Goal: Task Accomplishment & Management: Manage account settings

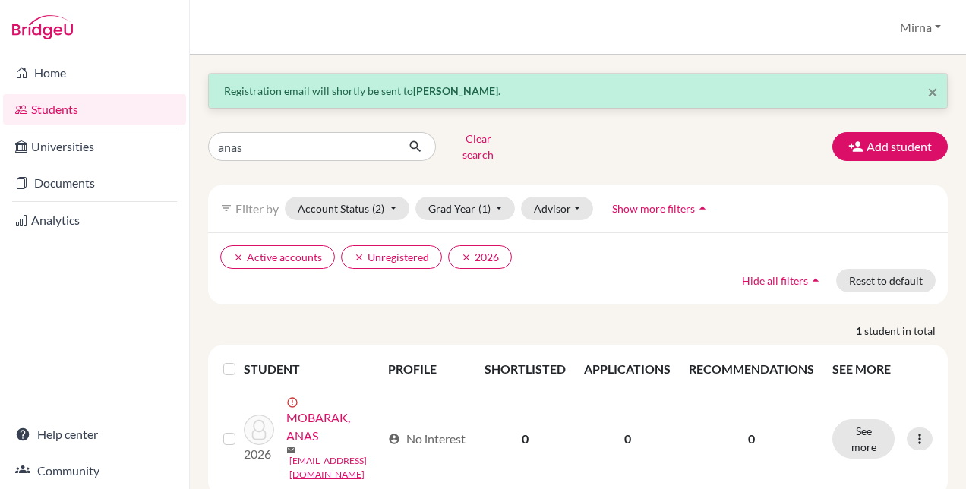
scroll to position [27, 0]
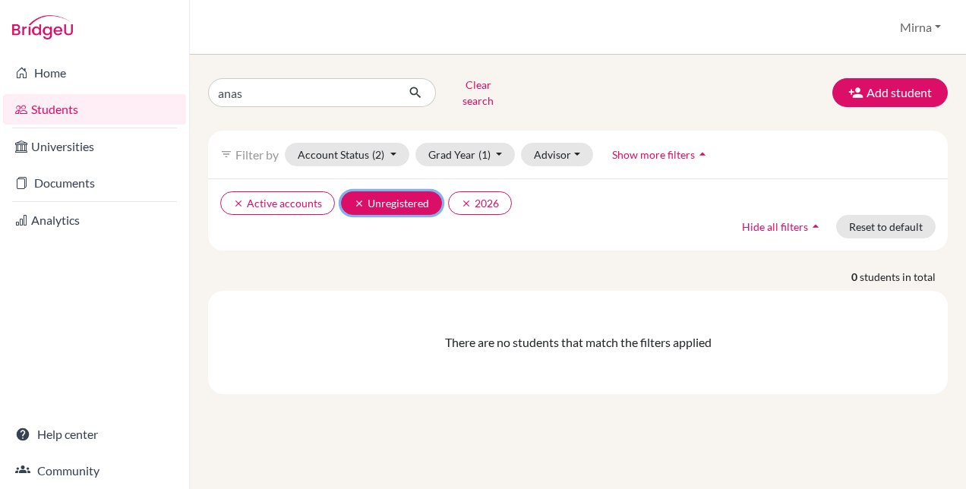
click at [360, 198] on icon "clear" at bounding box center [359, 203] width 11 height 11
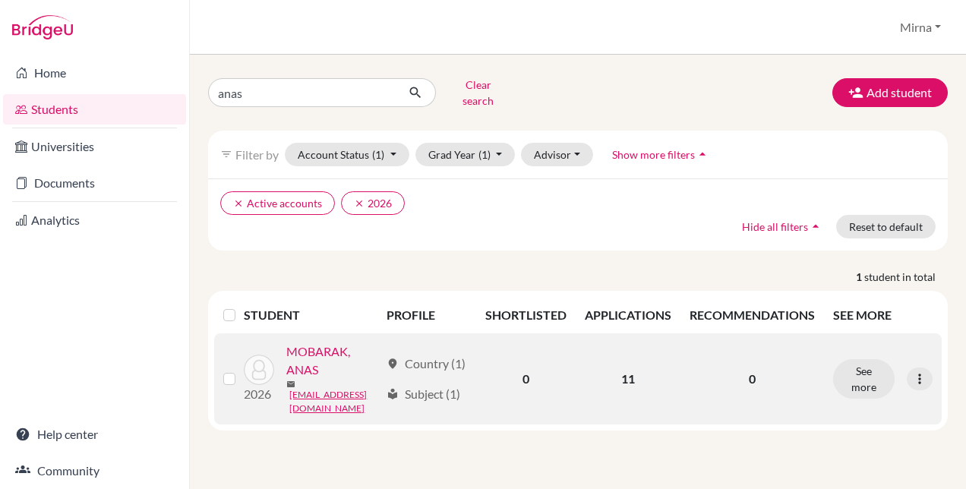
click at [286, 379] on link "MOBARAK, ANAS" at bounding box center [332, 361] width 93 height 36
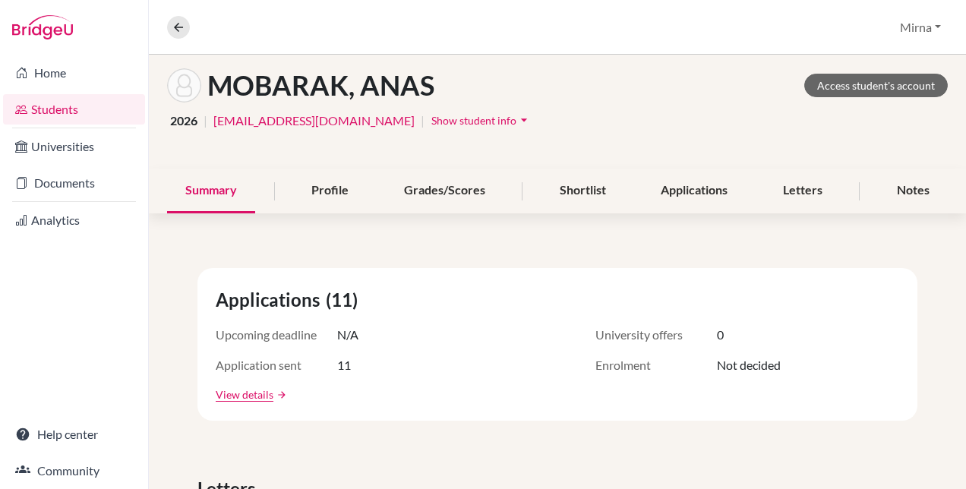
scroll to position [71, 0]
click at [256, 398] on link "View details" at bounding box center [245, 394] width 58 height 16
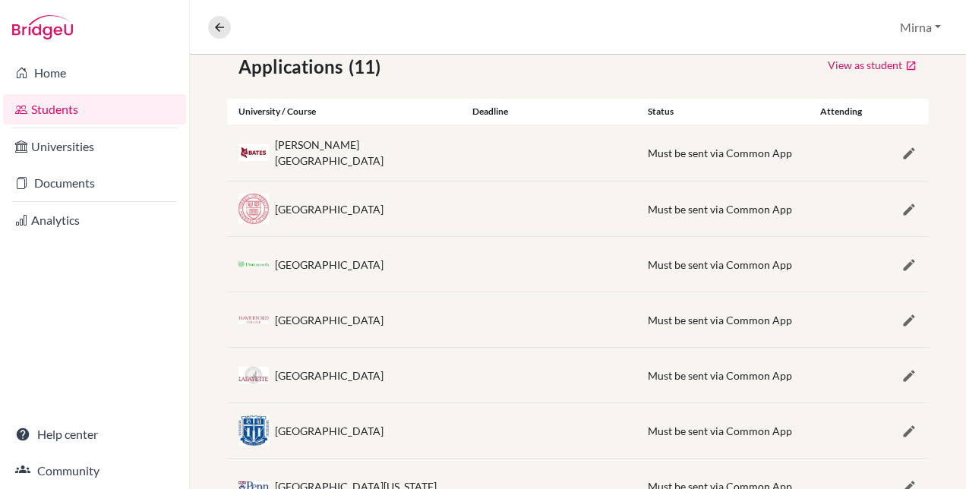
scroll to position [281, 0]
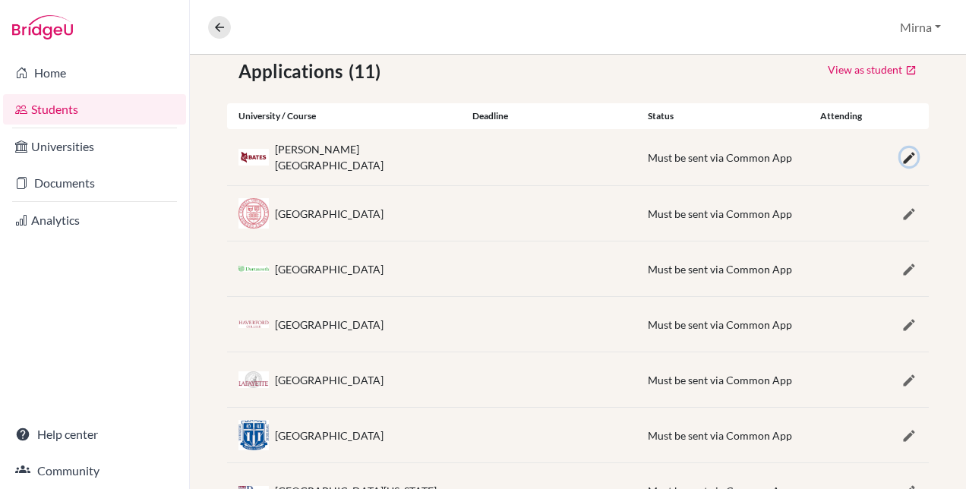
drag, startPoint x: 256, startPoint y: 398, endPoint x: 896, endPoint y: 160, distance: 682.7
click at [902, 160] on icon "button" at bounding box center [909, 157] width 15 height 15
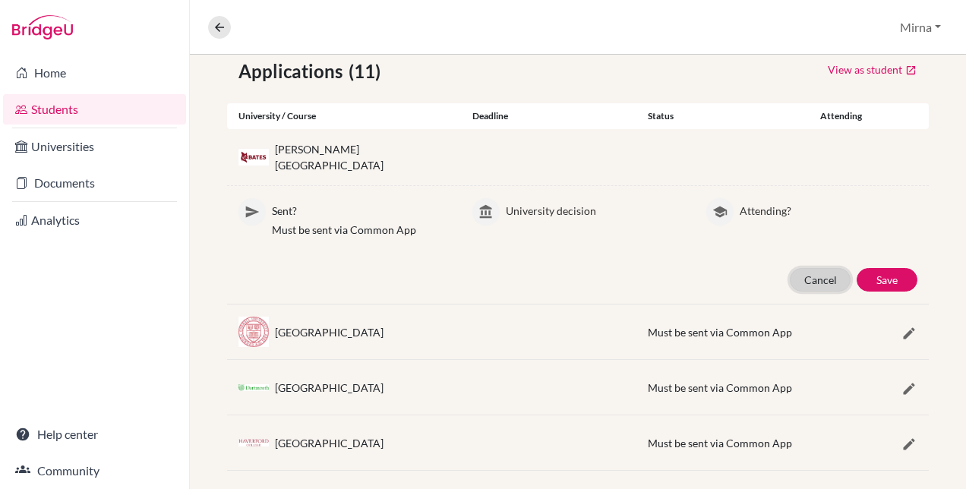
click at [790, 275] on button "Cancel" at bounding box center [820, 280] width 61 height 24
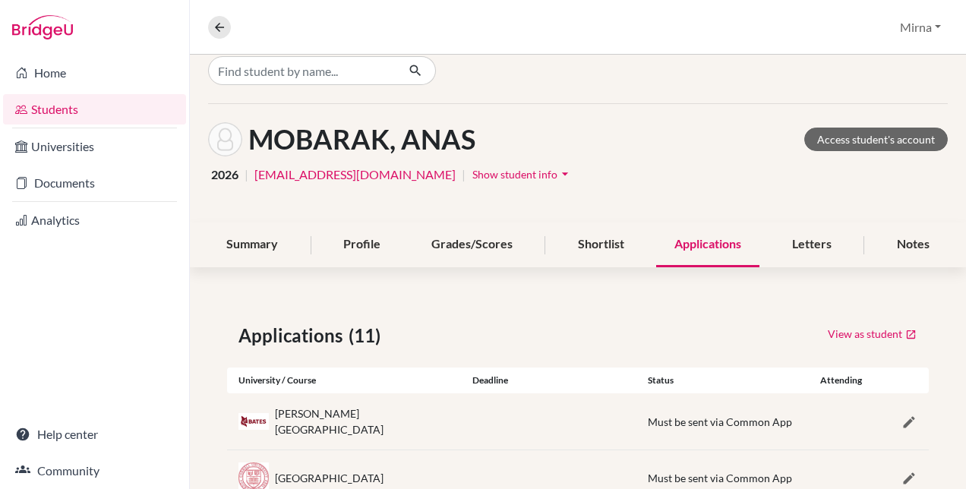
scroll to position [7, 0]
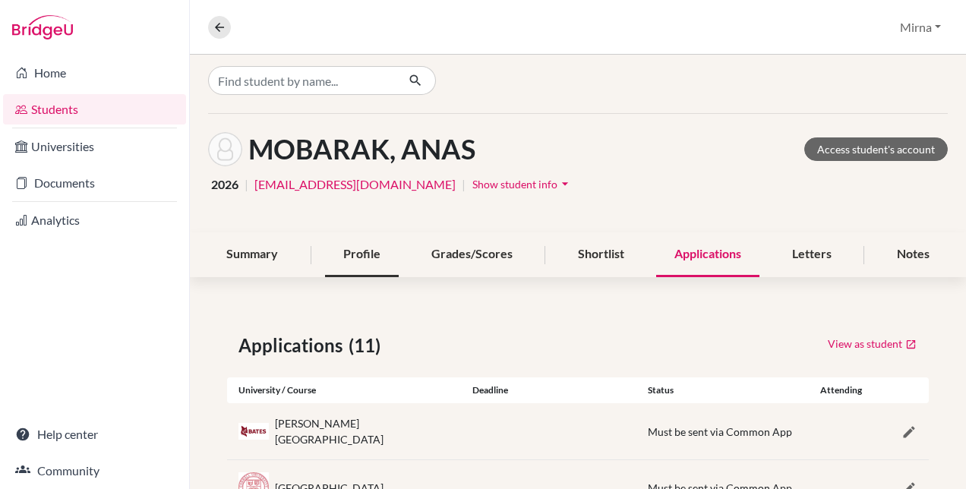
click at [365, 264] on div "Profile" at bounding box center [362, 254] width 74 height 45
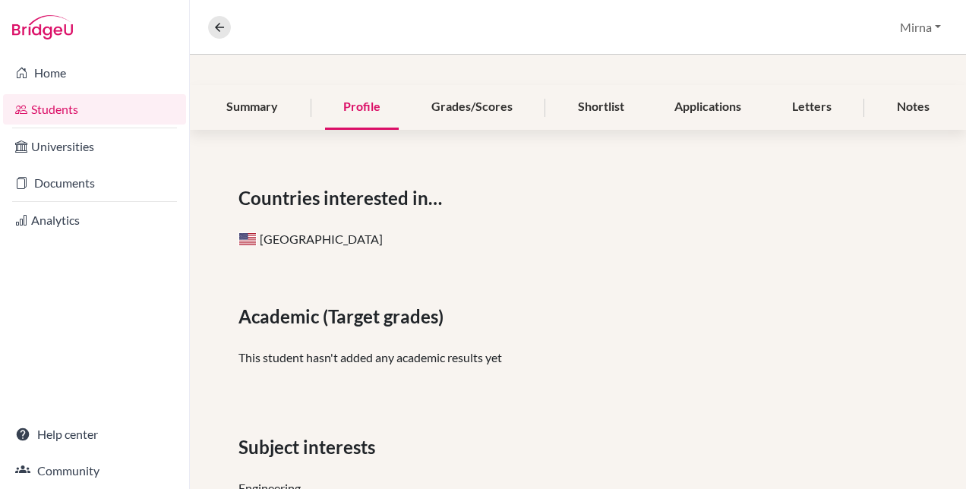
scroll to position [175, 0]
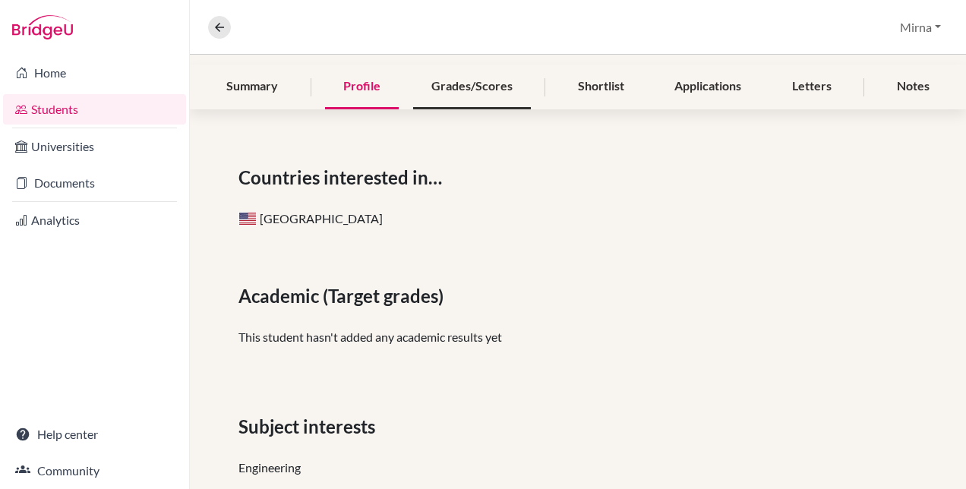
click at [473, 100] on div "Grades/Scores" at bounding box center [472, 87] width 118 height 45
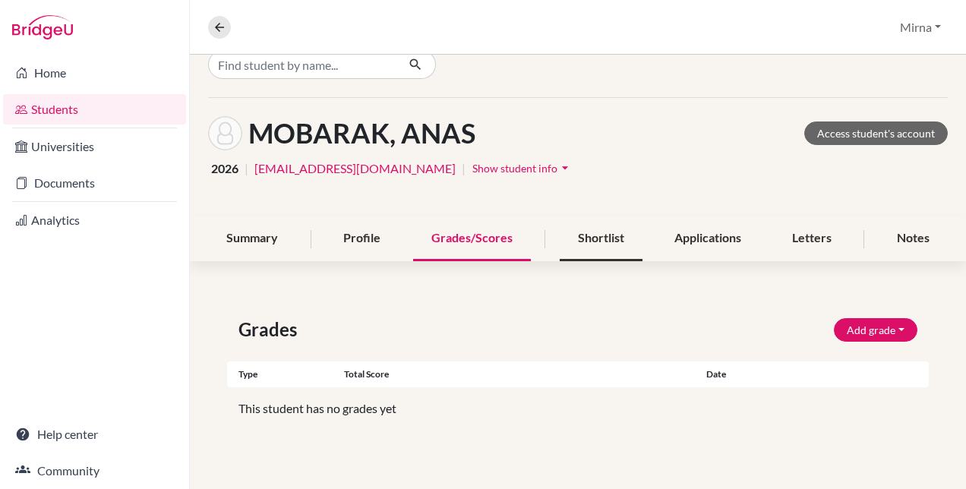
scroll to position [2, 0]
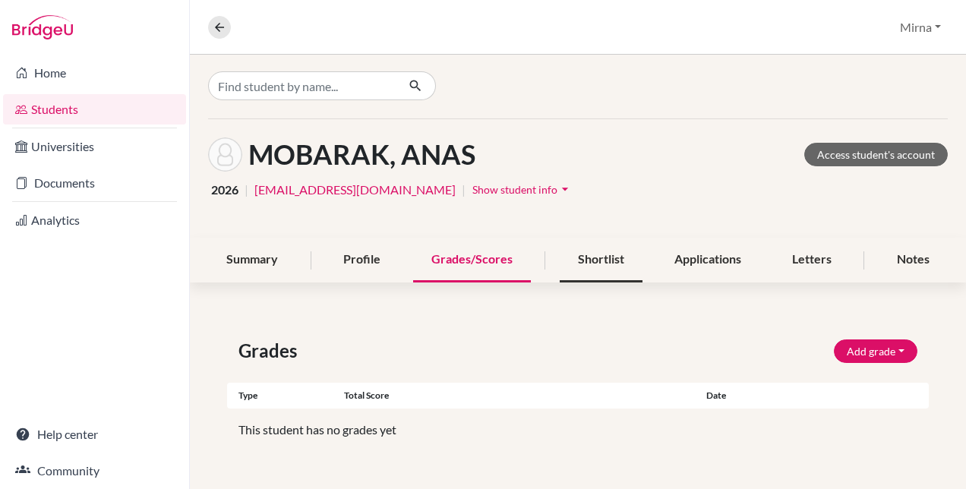
click at [620, 270] on div "Shortlist" at bounding box center [601, 260] width 83 height 45
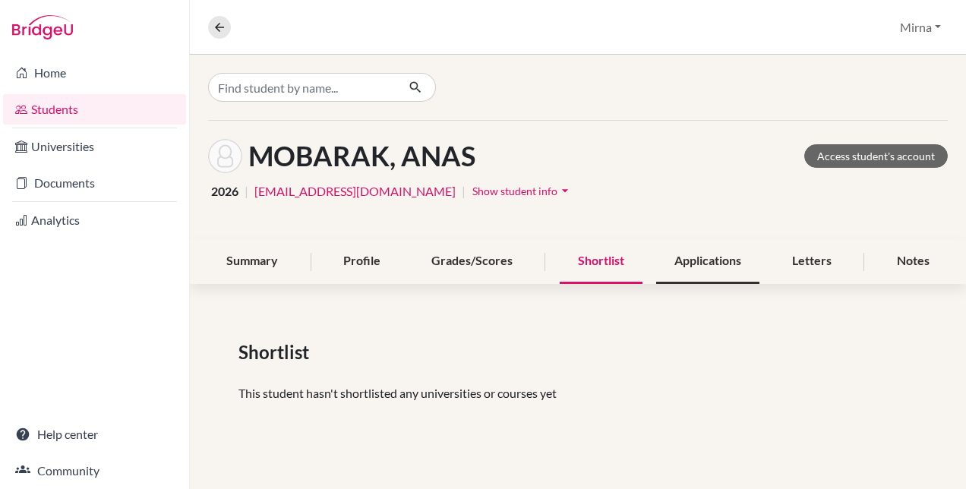
click at [713, 247] on div "Applications" at bounding box center [707, 261] width 103 height 45
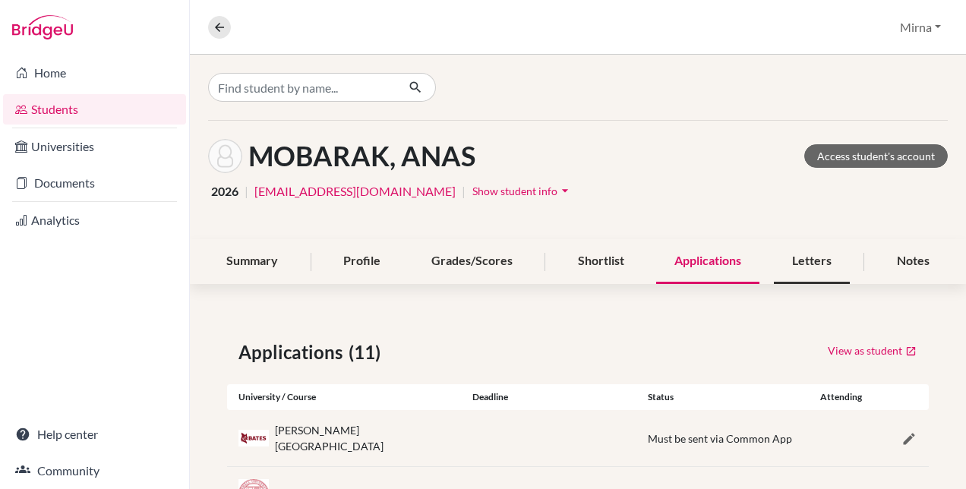
click at [821, 261] on div "Letters" at bounding box center [812, 261] width 76 height 45
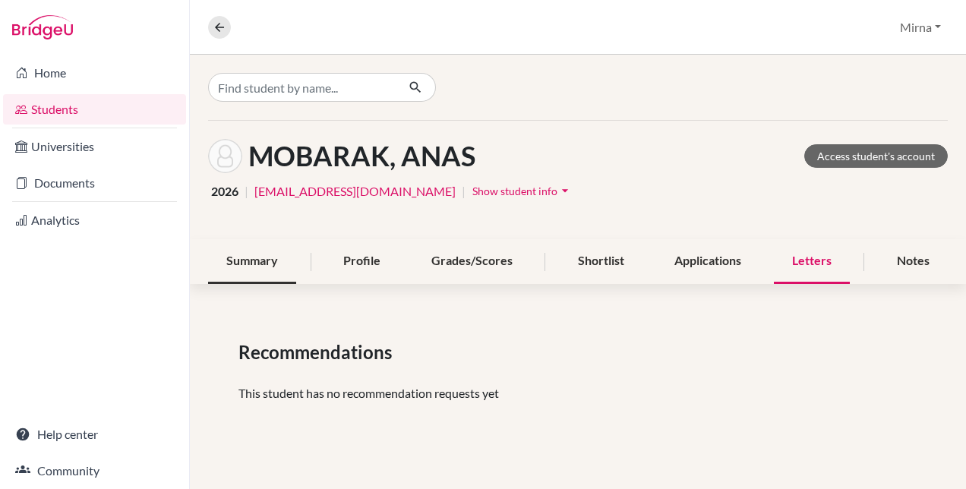
click at [260, 259] on div "Summary" at bounding box center [252, 261] width 88 height 45
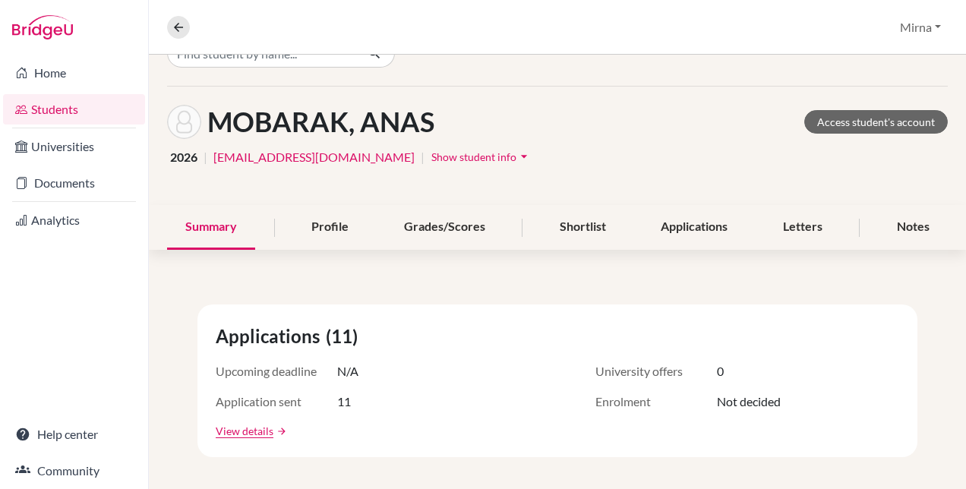
scroll to position [33, 0]
click at [831, 123] on link "Access student's account" at bounding box center [876, 123] width 144 height 24
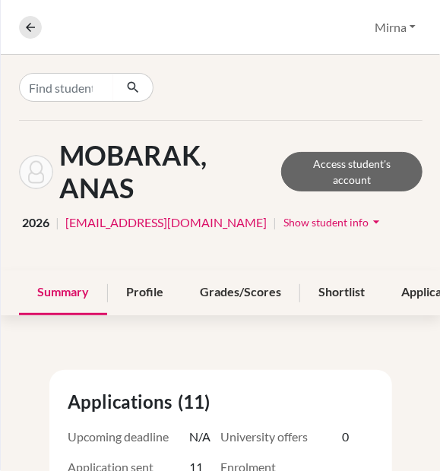
click at [237, 87] on div at bounding box center [221, 87] width 440 height 65
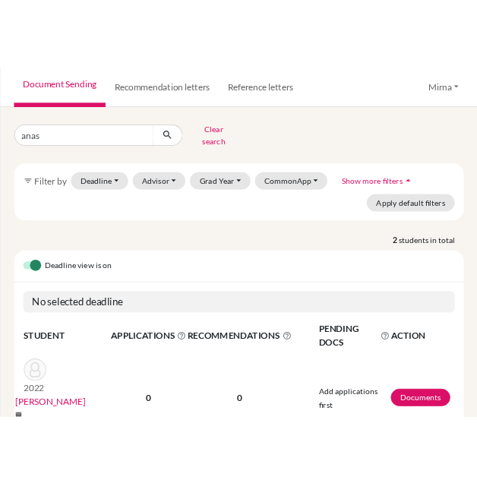
scroll to position [41, 0]
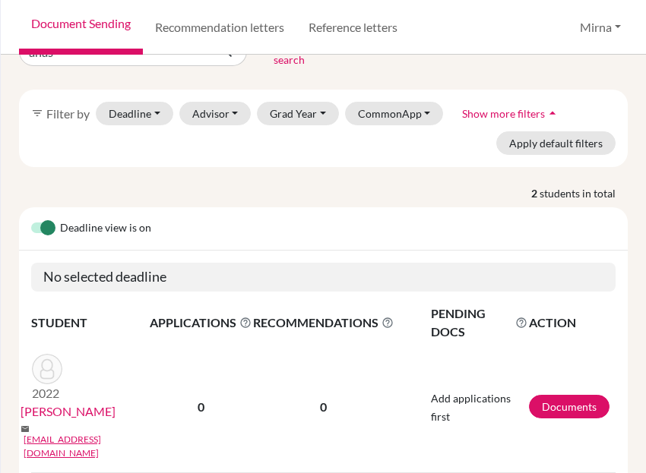
click at [4, 172] on div "anas Clear search filter_list Filter by Deadline - Select a date range Or doubl…" at bounding box center [323, 264] width 645 height 419
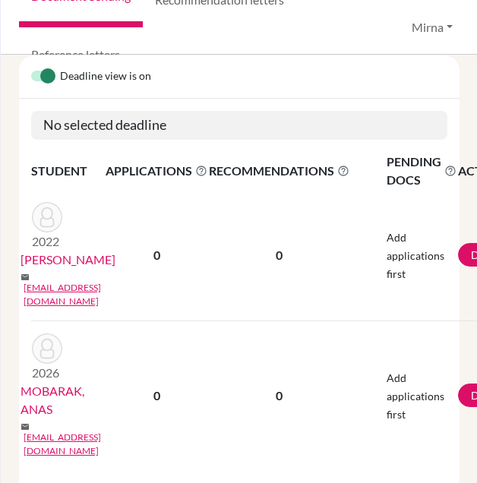
scroll to position [194, 0]
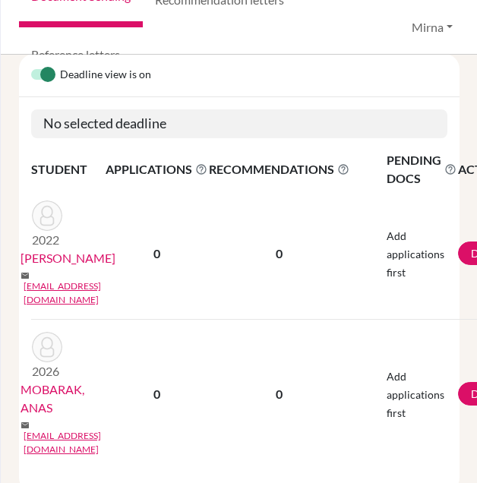
click at [184, 455] on div "anas Clear search filter_list Filter by Deadline - Select a date range Or doubl…" at bounding box center [239, 269] width 477 height 428
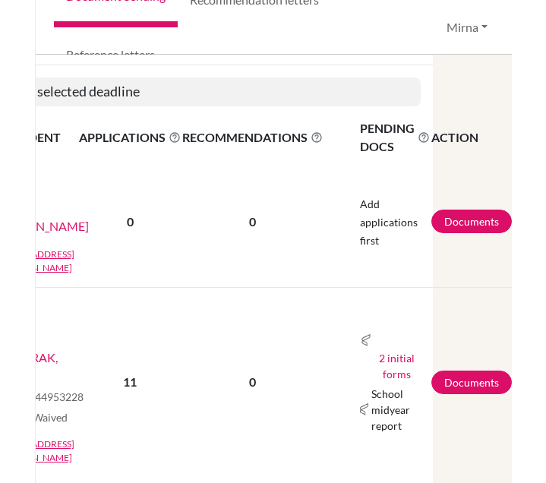
scroll to position [226, 77]
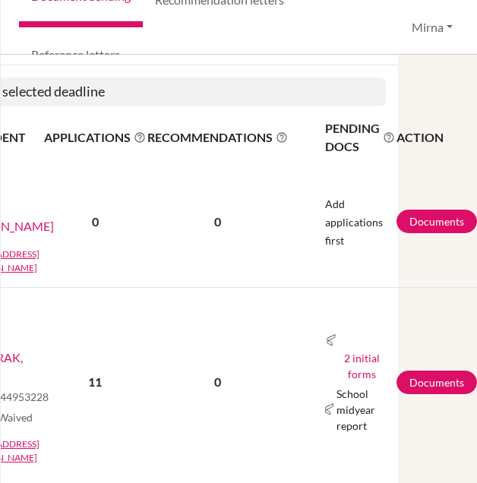
click at [328, 423] on div "Deadline view is on No selected deadline STUDENT APPLICATIONS The displayed num…" at bounding box center [177, 261] width 441 height 479
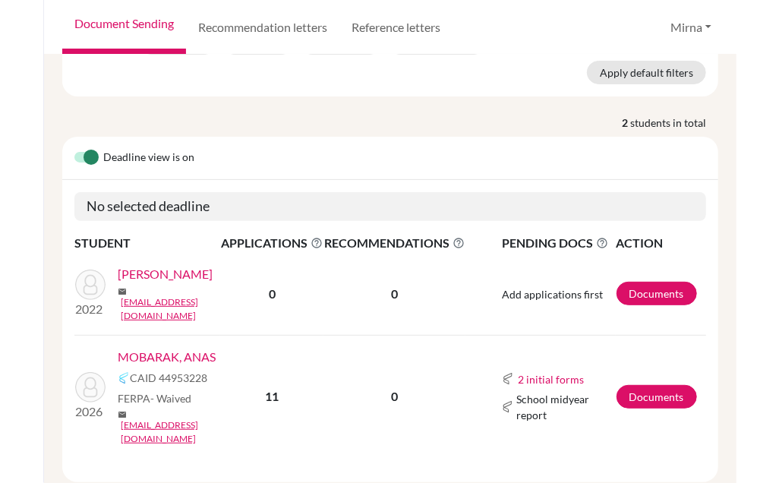
scroll to position [74, 0]
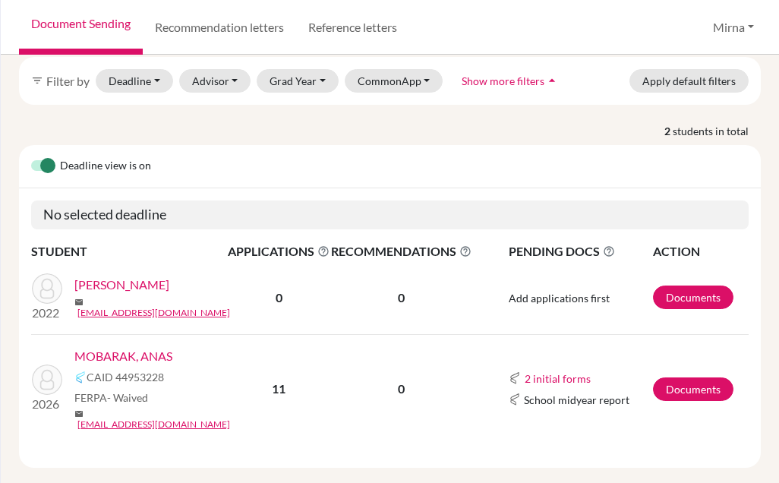
click at [349, 449] on div "anas Clear search filter_list Filter by Deadline - Select a date range Or doubl…" at bounding box center [390, 269] width 779 height 428
click at [476, 370] on button "2 initial forms" at bounding box center [558, 378] width 68 height 17
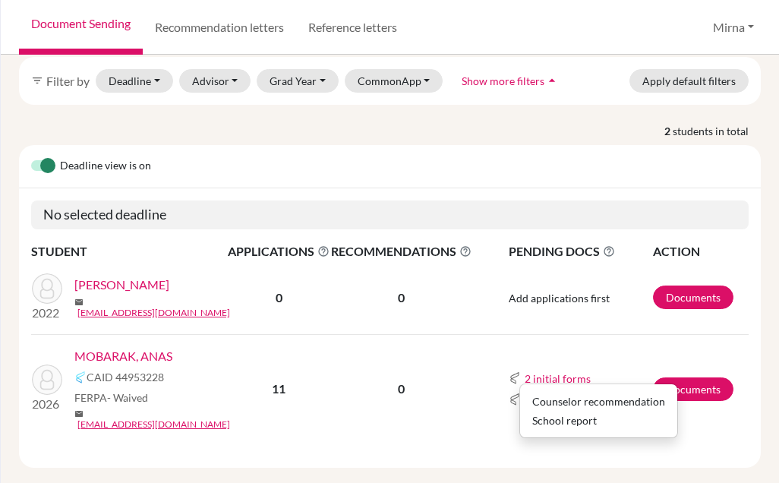
click at [476, 394] on div "Counselor recommendation" at bounding box center [599, 402] width 133 height 16
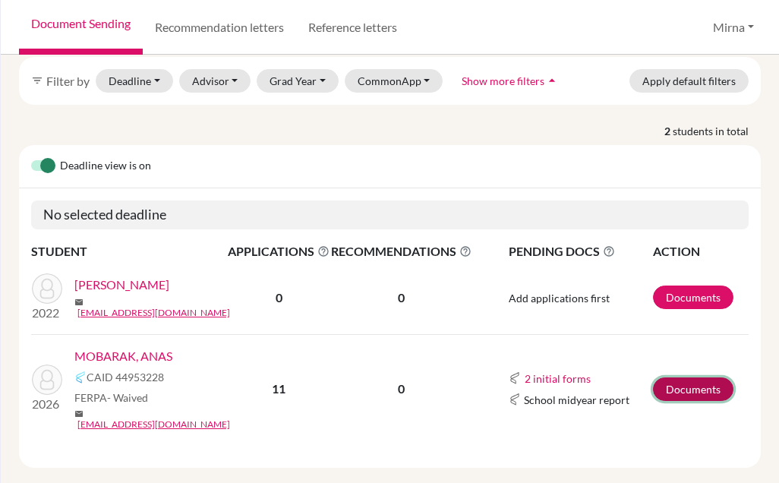
click at [476, 378] on link "Documents" at bounding box center [693, 390] width 81 height 24
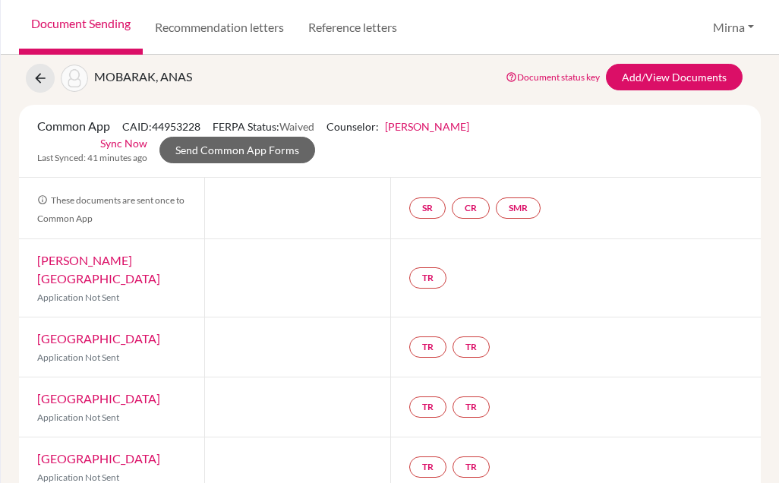
scroll to position [35, 0]
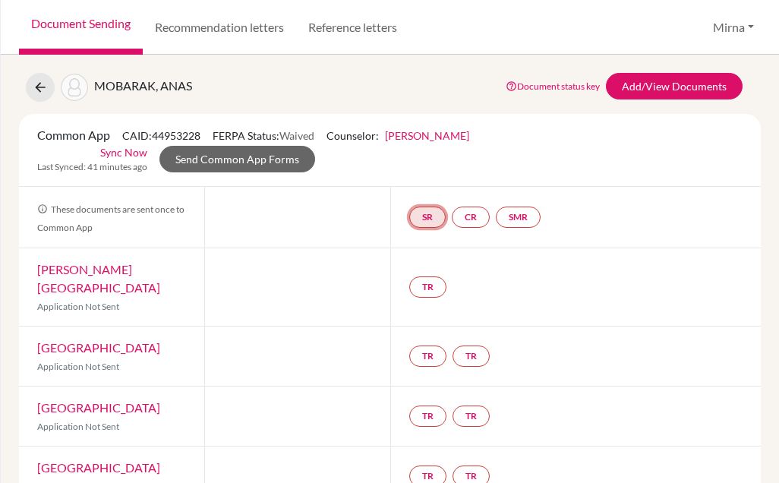
click at [425, 219] on link "SR" at bounding box center [427, 217] width 36 height 21
click at [425, 171] on link "School report" at bounding box center [428, 172] width 65 height 13
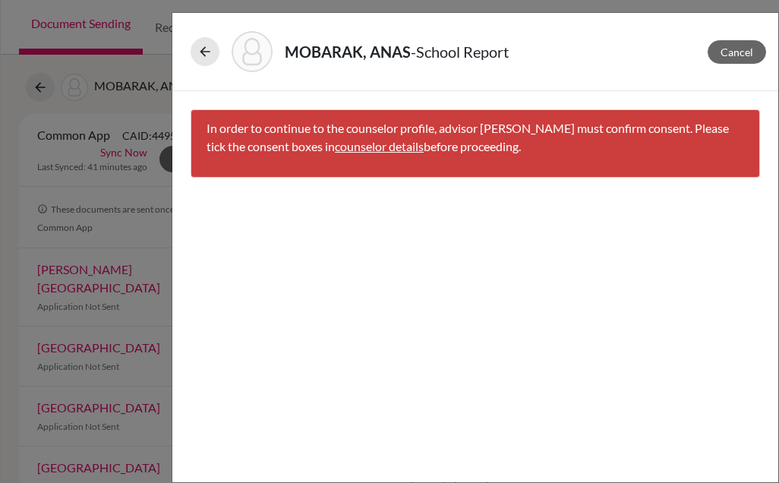
click at [359, 147] on link "counselor details" at bounding box center [379, 146] width 89 height 14
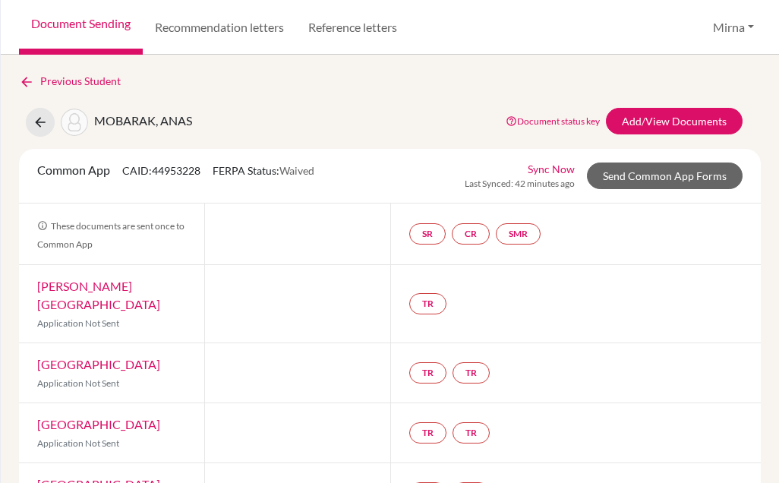
select select "468522"
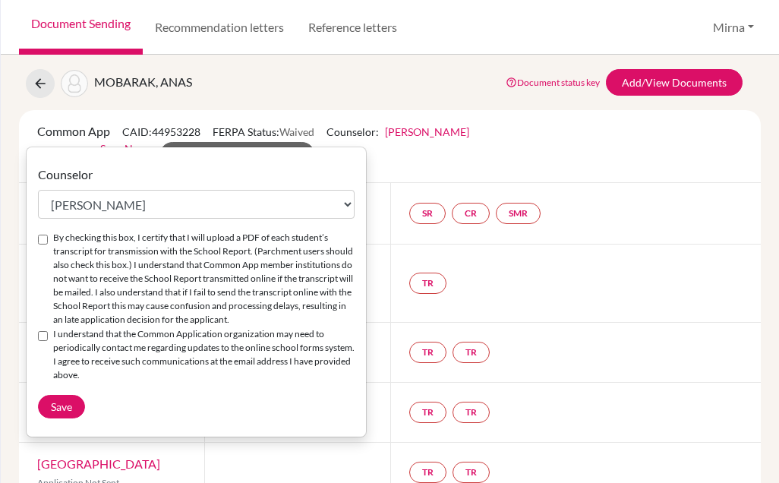
scroll to position [44, 0]
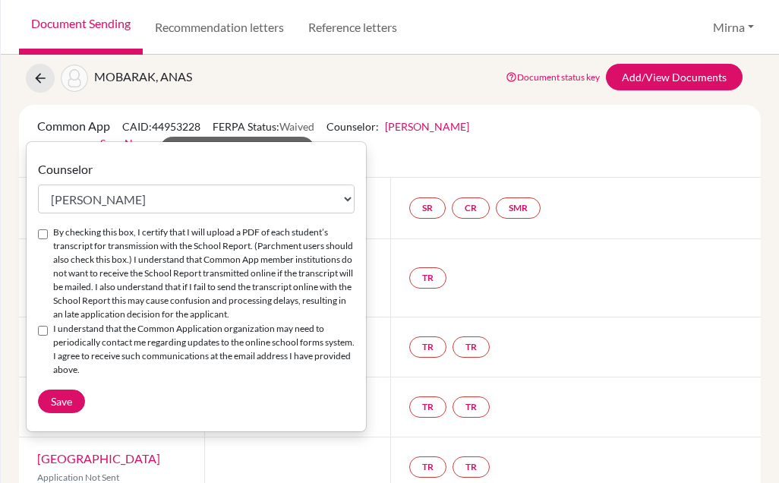
click at [43, 230] on input "By checking this box, I certify that I will upload a PDF of each student’s tran…" at bounding box center [43, 234] width 10 height 10
checkbox input "true"
click at [47, 345] on div "I understand that the Common Application organization may need to periodically …" at bounding box center [196, 349] width 317 height 55
click at [36, 343] on div "Counselor Select counselor Manal Al-Otaibi Janita Bah Daisy Bilan Ed Boudiab Mi…" at bounding box center [197, 286] width 340 height 253
click at [44, 336] on input "I understand that the Common Application organization may need to periodically …" at bounding box center [43, 331] width 10 height 10
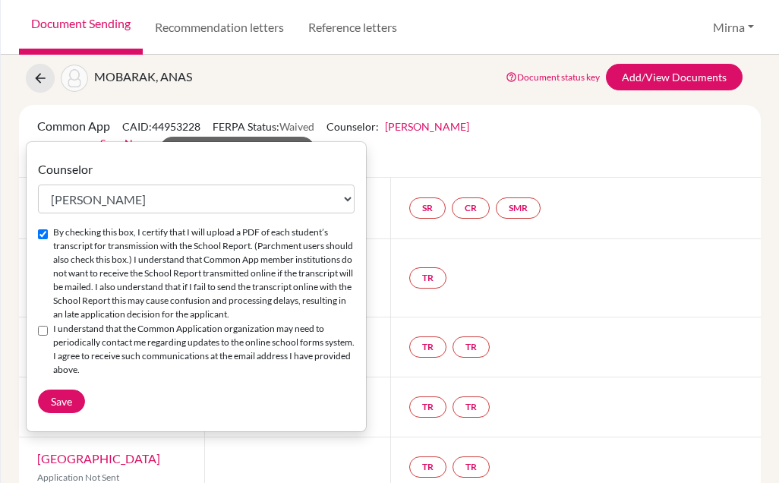
checkbox input "true"
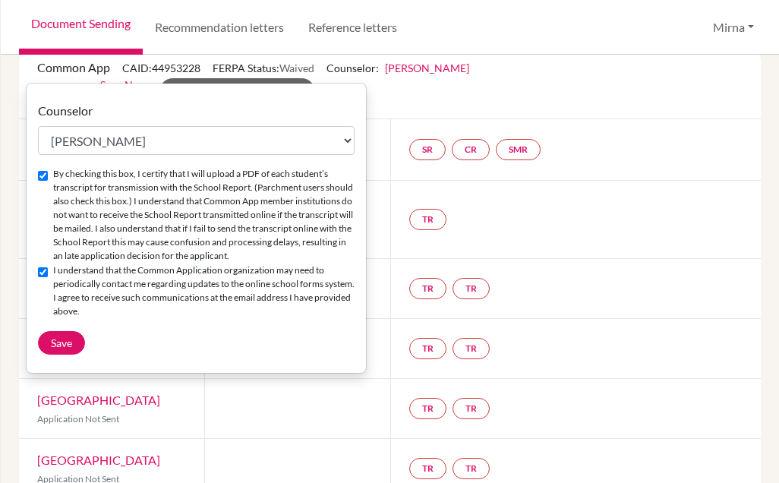
scroll to position [102, 0]
click at [60, 350] on span "Save" at bounding box center [61, 343] width 21 height 13
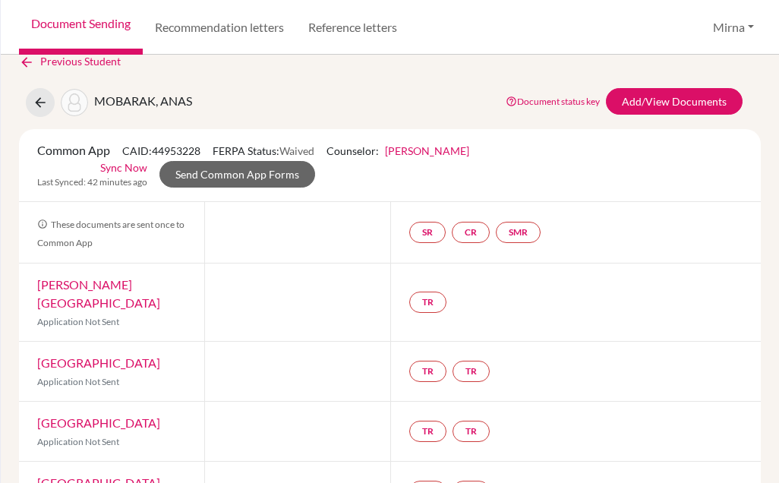
scroll to position [15, 0]
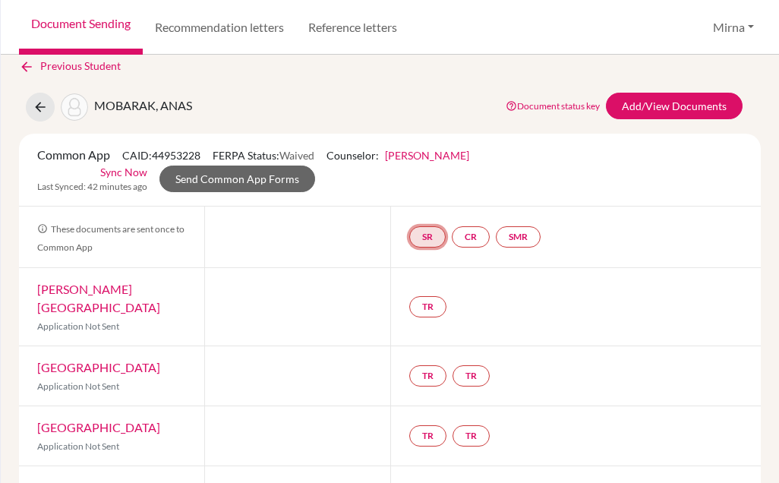
click at [424, 235] on link "SR" at bounding box center [427, 236] width 36 height 21
click at [426, 190] on link "School report" at bounding box center [428, 191] width 65 height 13
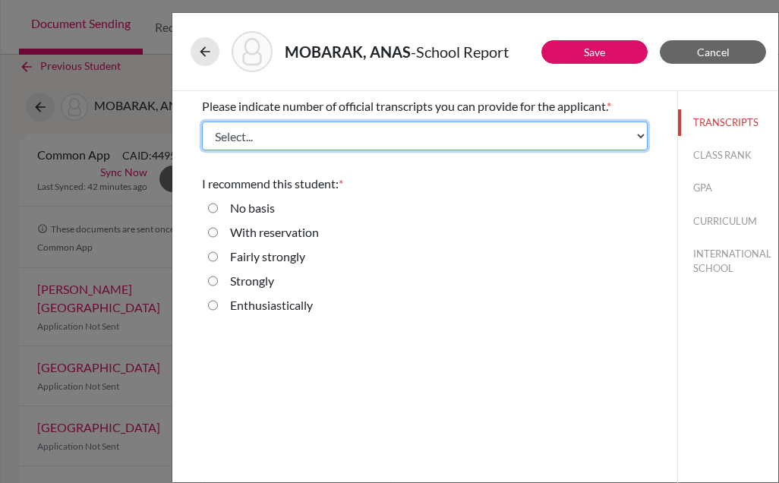
click at [495, 133] on select "Select... 1 2 3 4" at bounding box center [425, 136] width 446 height 29
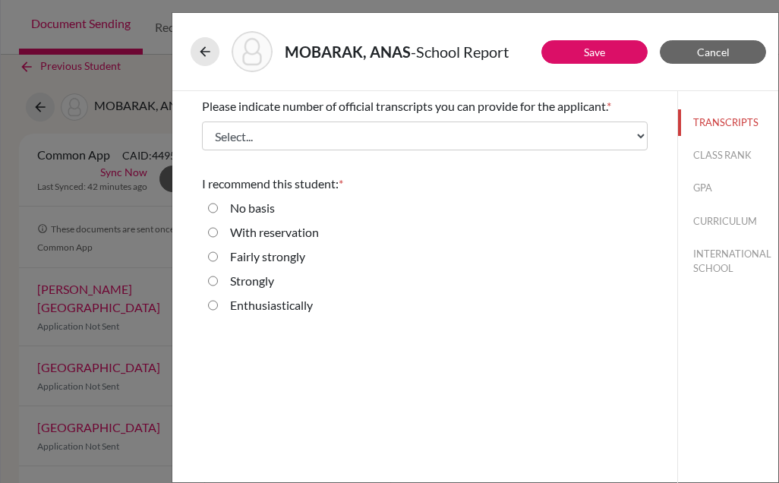
click at [445, 60] on h5 "MOBARAK, ANAS - School Report" at bounding box center [397, 51] width 224 height 23
click at [710, 151] on button "CLASS RANK" at bounding box center [728, 155] width 100 height 27
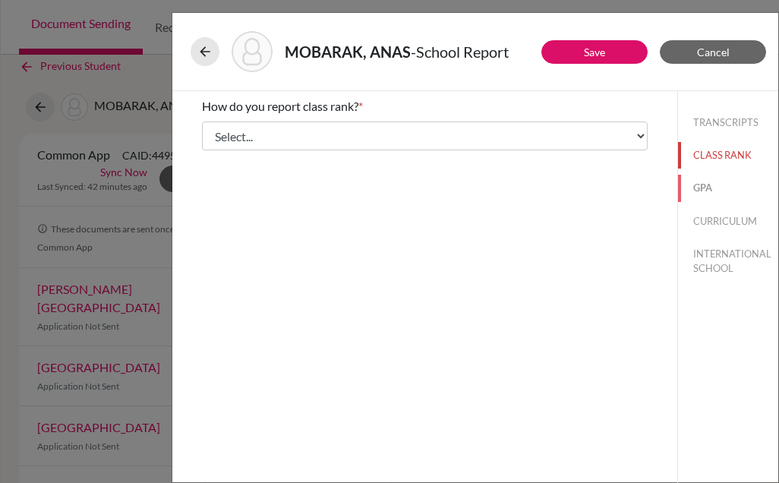
click at [716, 197] on button "GPA" at bounding box center [728, 188] width 100 height 27
click at [735, 119] on button "TRANSCRIPTS" at bounding box center [728, 122] width 100 height 27
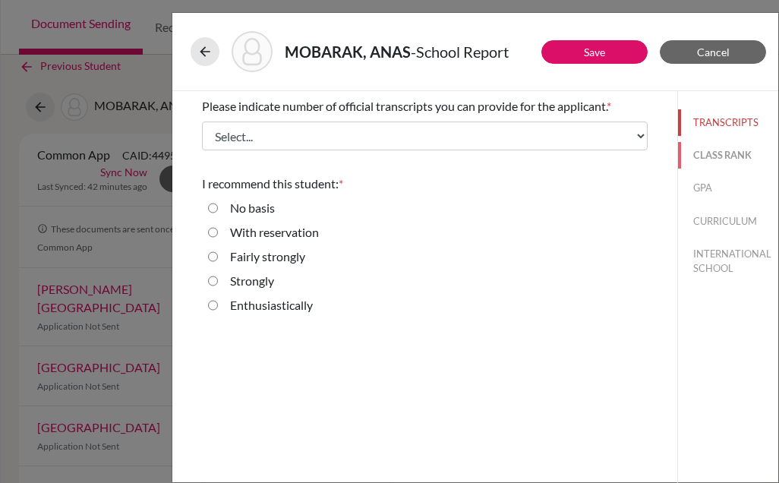
click at [731, 147] on button "CLASS RANK" at bounding box center [728, 155] width 100 height 27
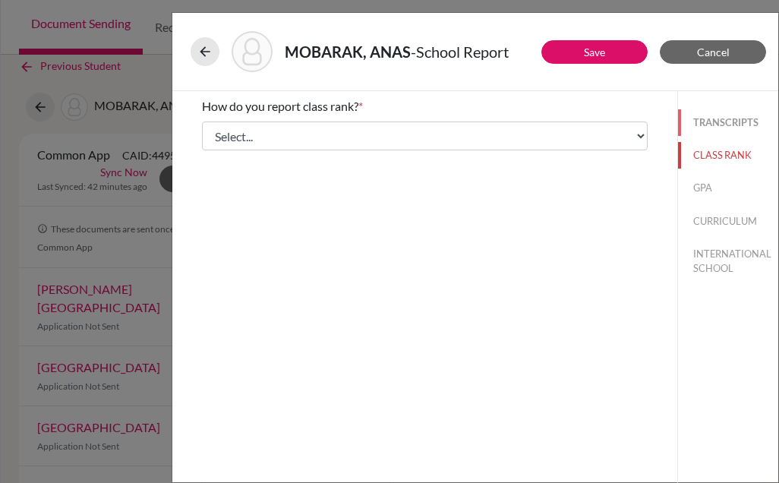
click at [732, 116] on button "TRANSCRIPTS" at bounding box center [728, 122] width 100 height 27
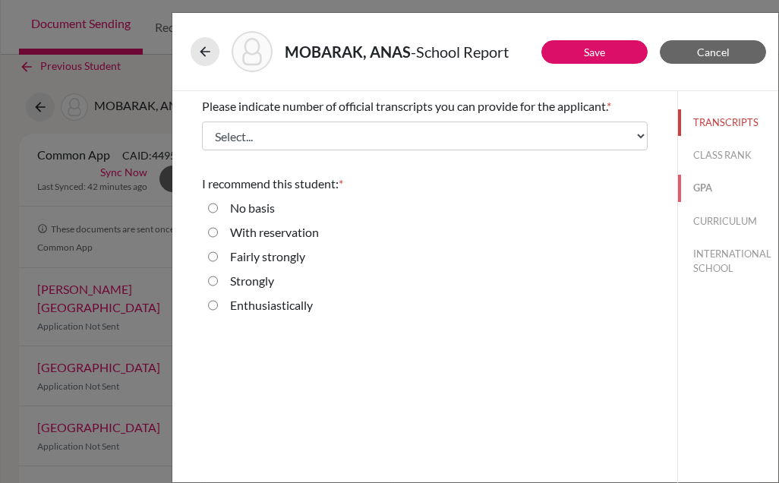
click at [703, 184] on button "GPA" at bounding box center [728, 188] width 100 height 27
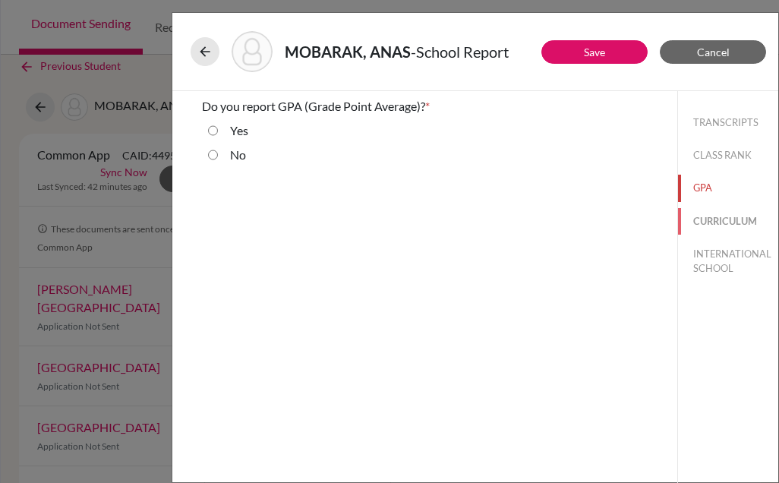
click at [719, 222] on button "CURRICULUM" at bounding box center [728, 221] width 100 height 27
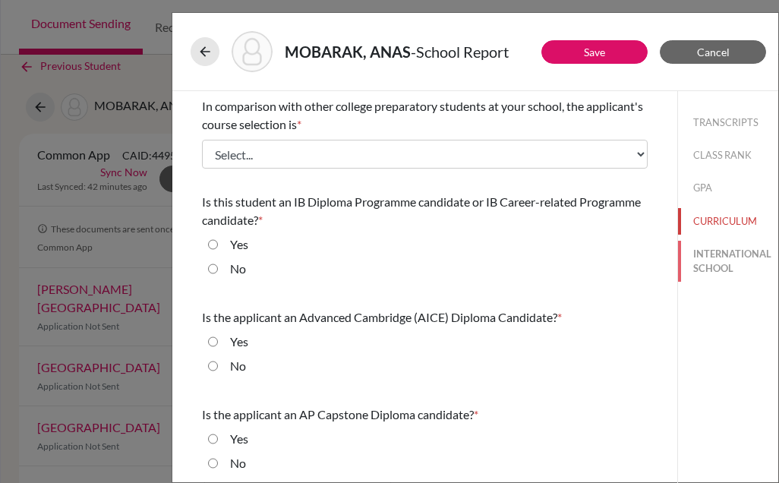
click at [723, 270] on button "INTERNATIONAL SCHOOL" at bounding box center [728, 261] width 100 height 41
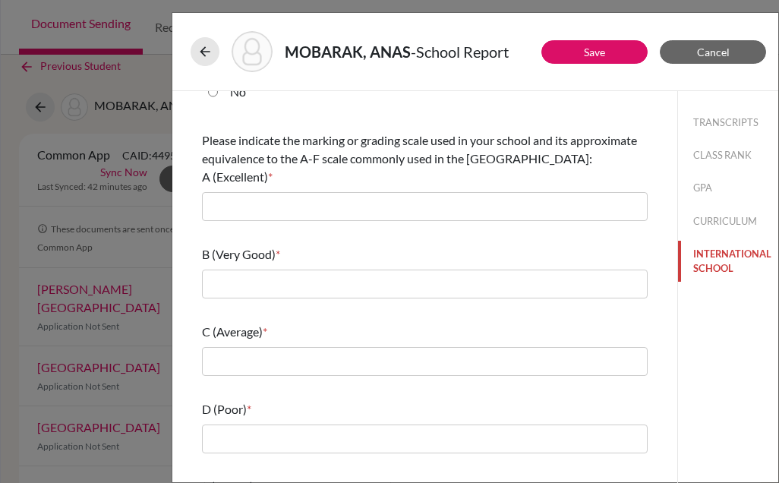
scroll to position [242, 0]
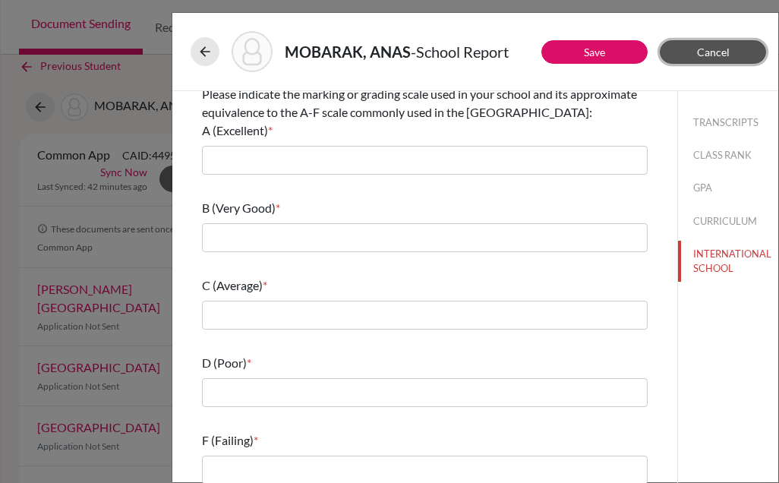
click at [706, 49] on span "Cancel" at bounding box center [713, 52] width 33 height 13
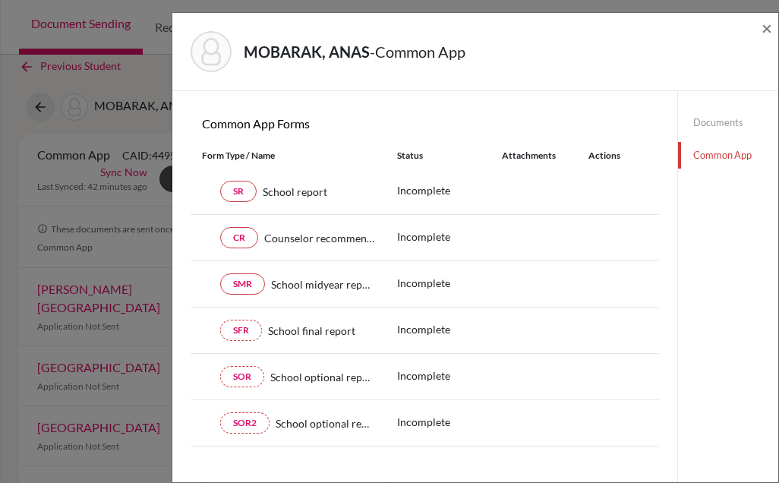
scroll to position [147, 0]
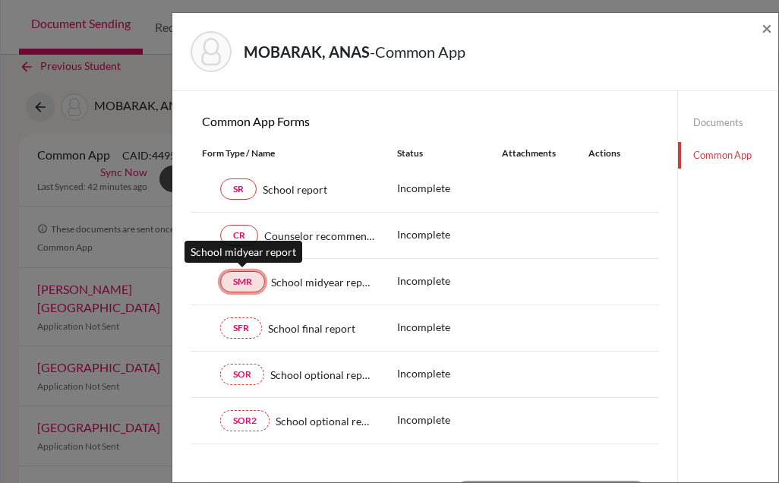
click at [260, 280] on link "SMR" at bounding box center [242, 281] width 45 height 21
click at [248, 273] on link "SMR" at bounding box center [242, 281] width 45 height 21
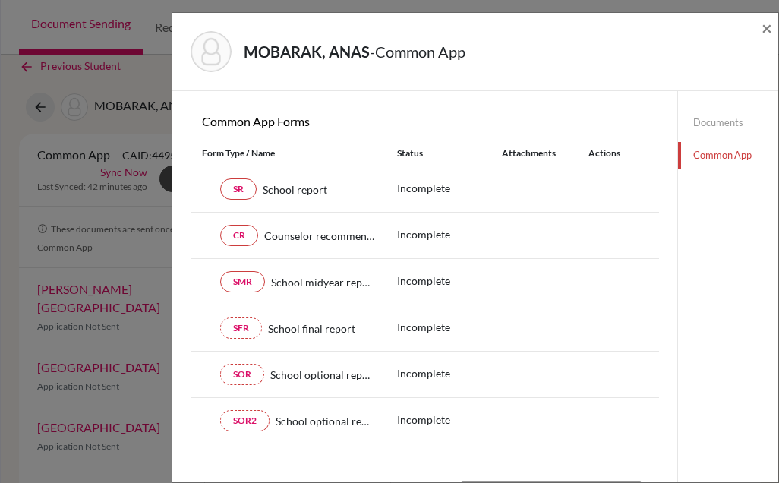
click at [369, 291] on div "SMR School midyear report Incomplete" at bounding box center [425, 282] width 469 height 46
click at [235, 323] on link "SFR" at bounding box center [241, 328] width 42 height 21
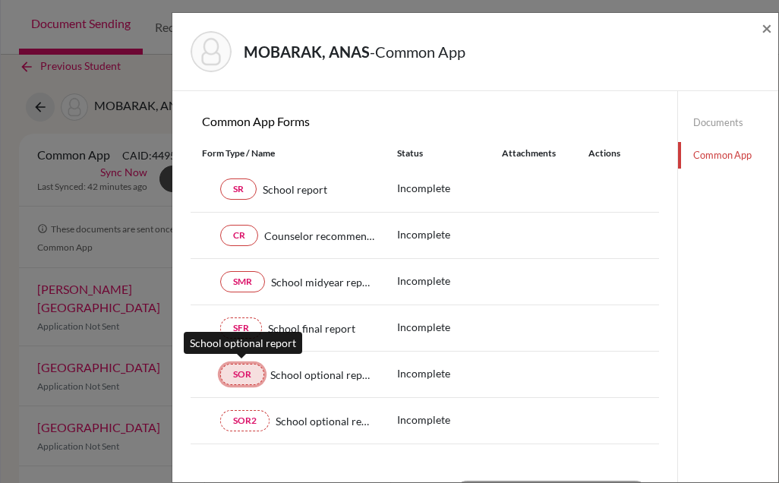
click at [249, 375] on link "SOR" at bounding box center [242, 374] width 44 height 21
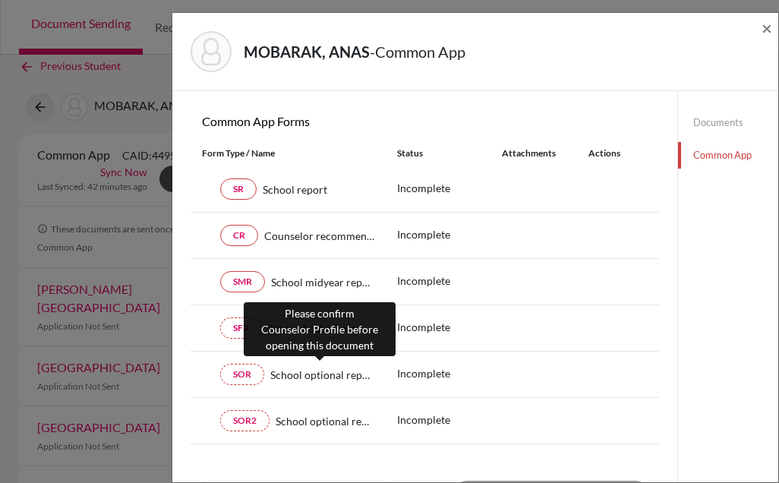
click at [305, 370] on span "School optional report" at bounding box center [322, 375] width 104 height 16
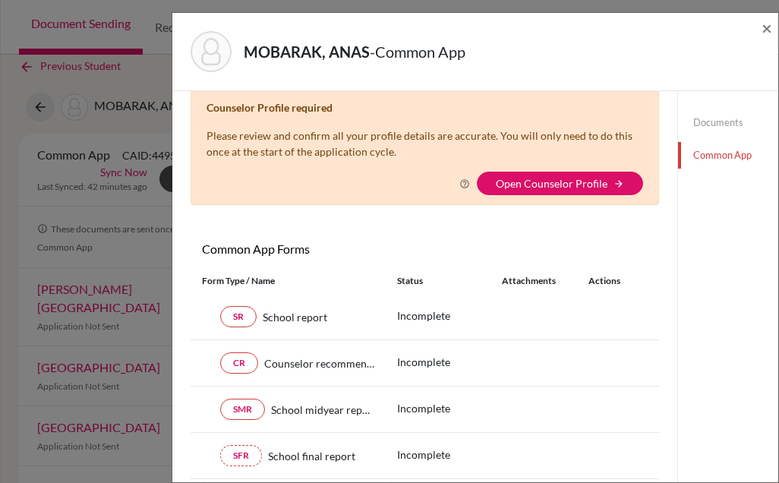
scroll to position [0, 0]
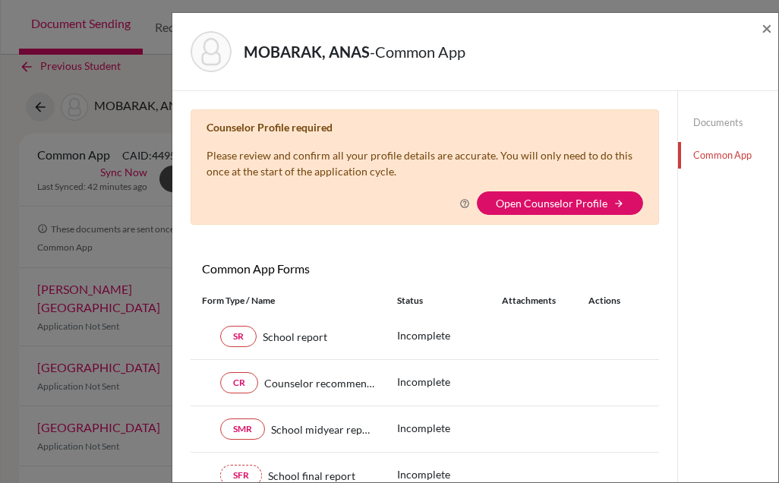
click at [699, 119] on link "Documents" at bounding box center [728, 122] width 100 height 27
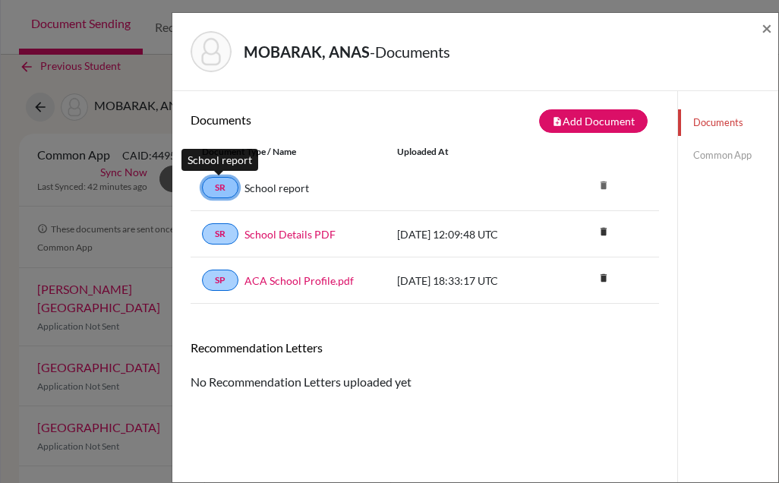
click at [217, 191] on link "SR" at bounding box center [220, 187] width 36 height 21
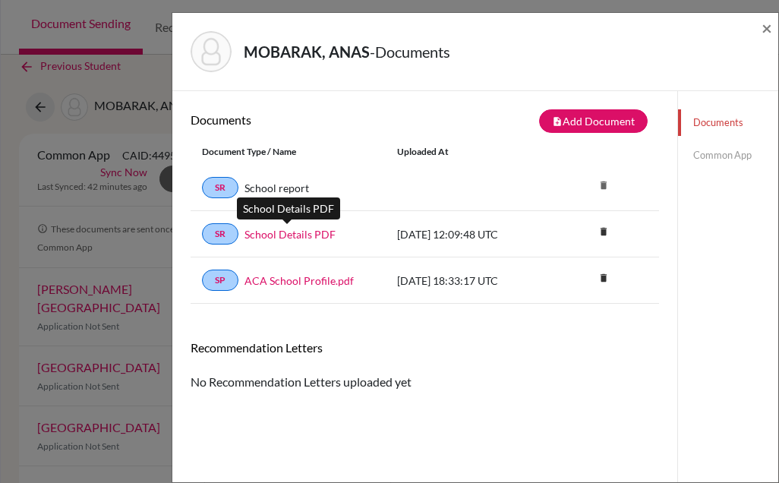
click at [293, 235] on link "School Details PDF" at bounding box center [290, 234] width 91 height 16
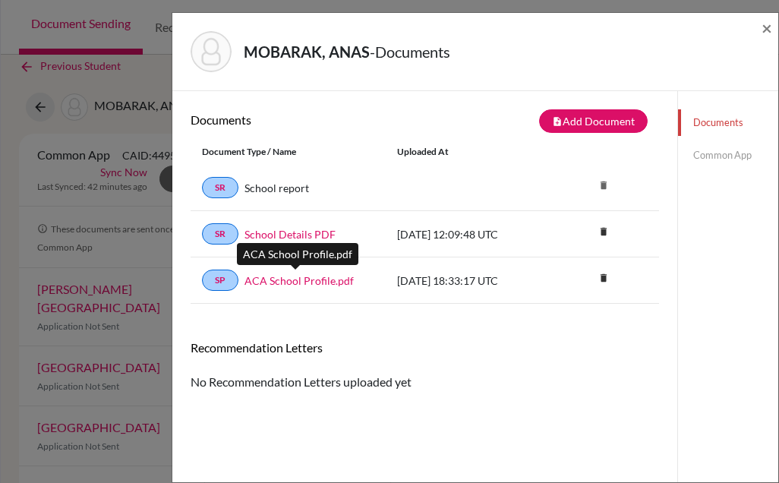
click at [322, 273] on link "ACA School Profile.pdf" at bounding box center [299, 281] width 109 height 16
click at [767, 30] on span "×" at bounding box center [767, 28] width 11 height 22
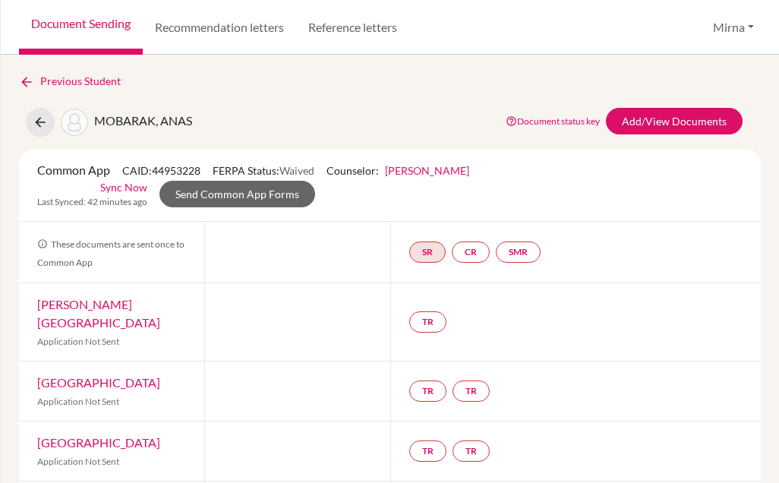
scroll to position [4, 0]
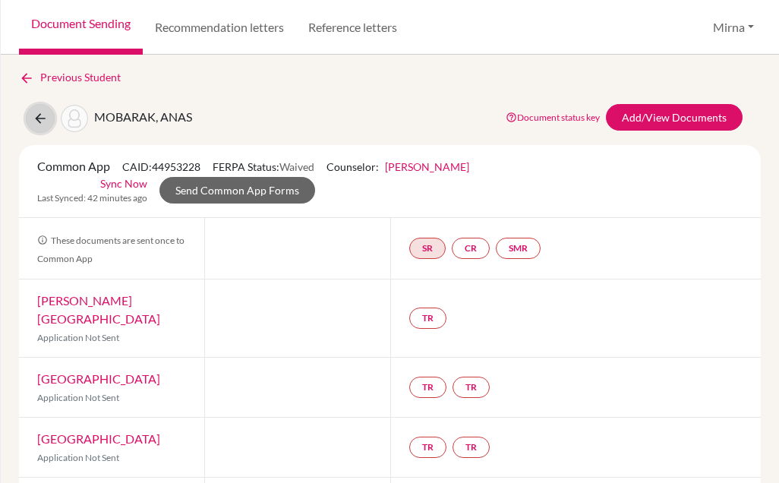
click at [44, 116] on icon at bounding box center [40, 118] width 15 height 15
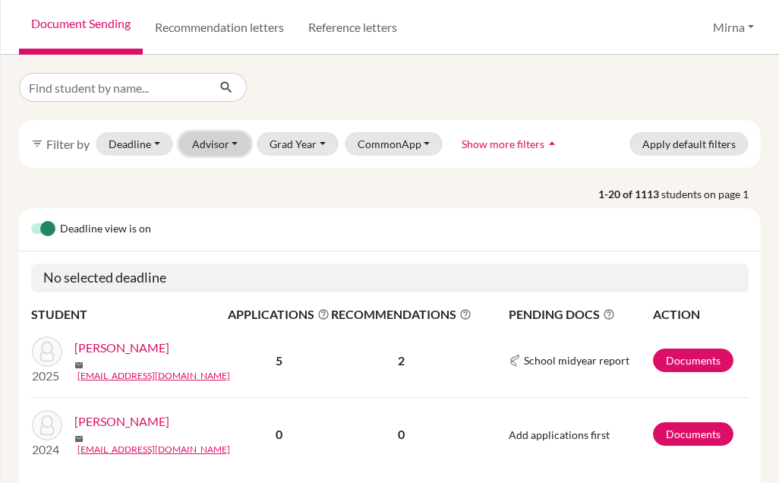
click at [213, 144] on button "Advisor" at bounding box center [215, 144] width 72 height 24
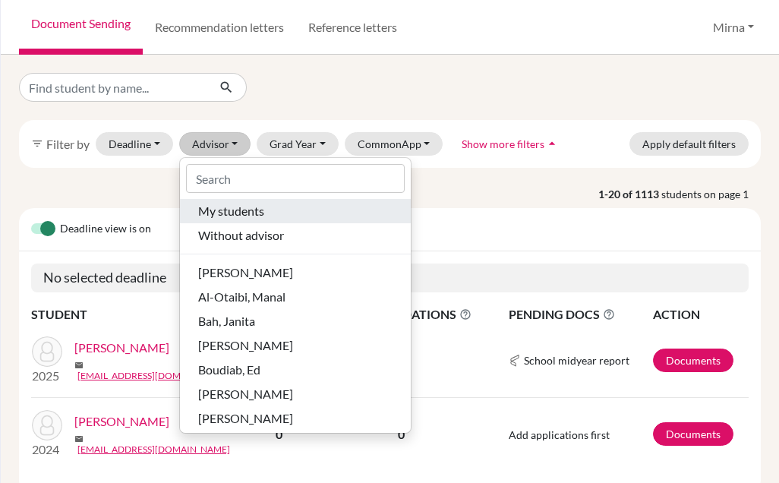
click at [312, 203] on div "My students" at bounding box center [295, 211] width 194 height 18
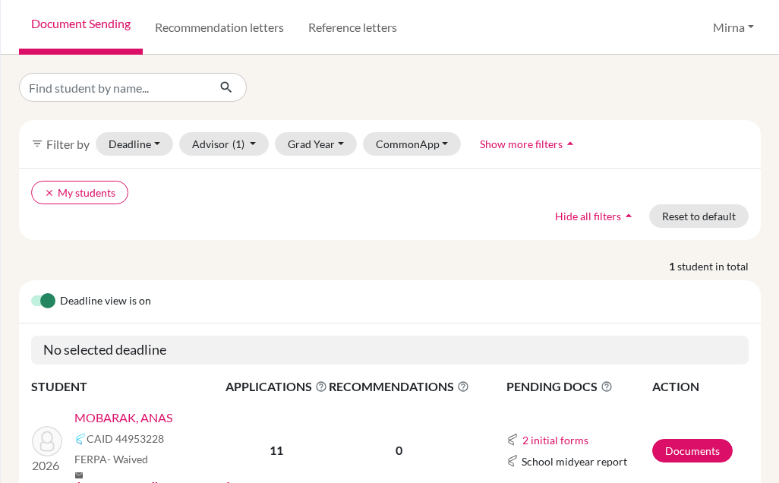
scroll to position [71, 0]
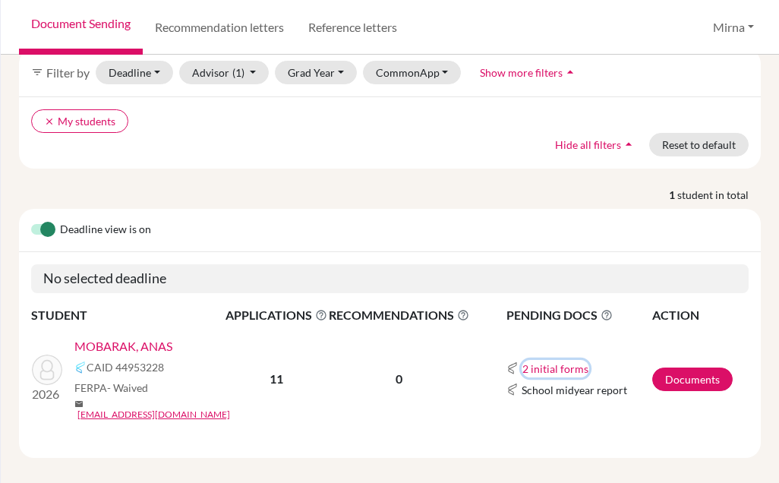
click at [547, 360] on button "2 initial forms" at bounding box center [556, 368] width 68 height 17
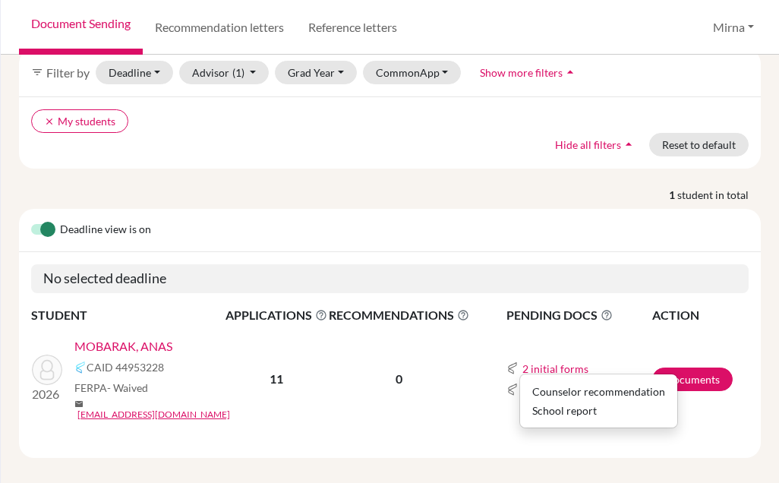
click at [605, 309] on icon at bounding box center [607, 315] width 12 height 12
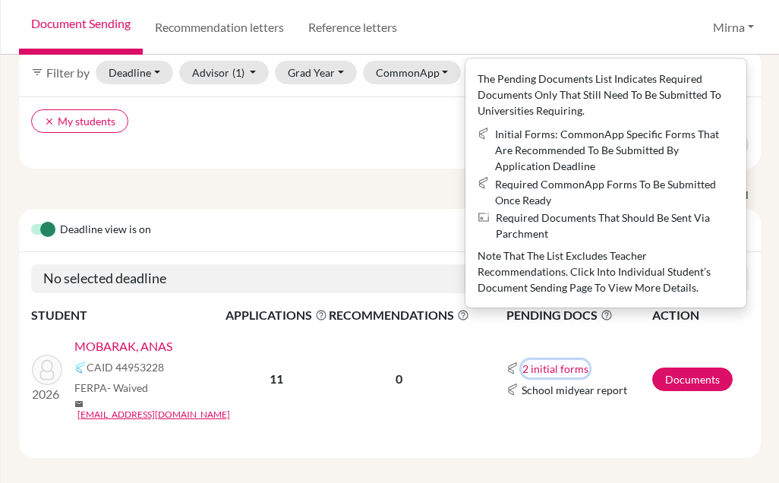
click at [555, 360] on button "2 initial forms" at bounding box center [556, 368] width 68 height 17
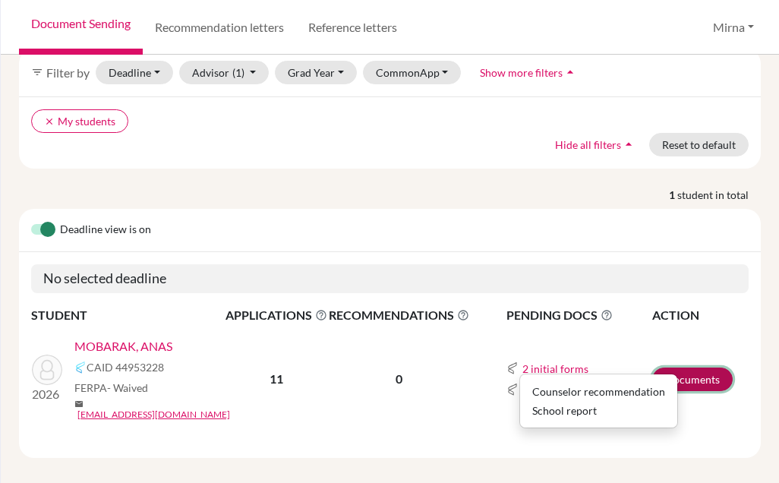
click at [700, 375] on link "Documents" at bounding box center [693, 380] width 81 height 24
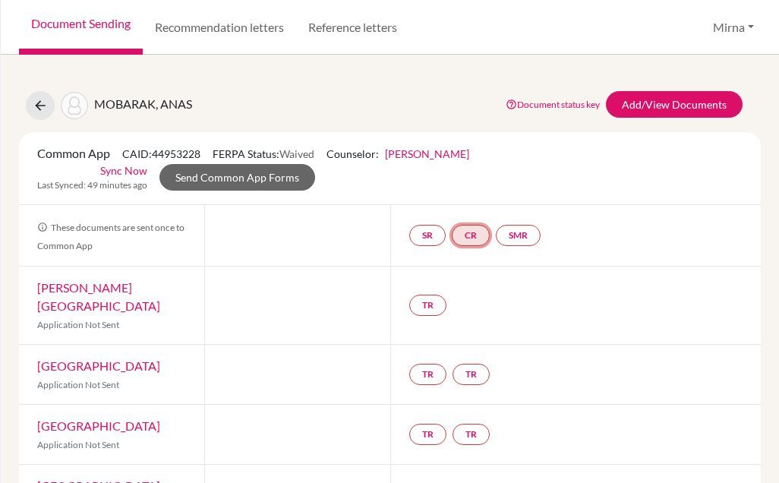
click at [480, 239] on link "CR" at bounding box center [471, 235] width 38 height 21
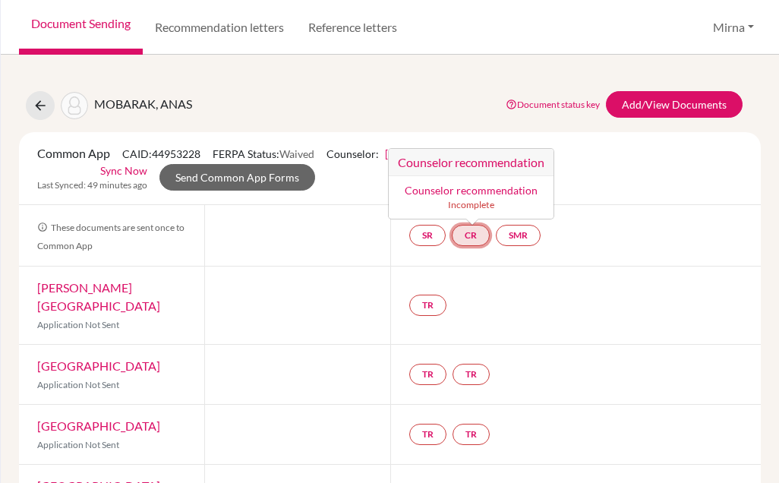
click at [477, 195] on div "Counselor recommendation Incomplete" at bounding box center [471, 197] width 147 height 30
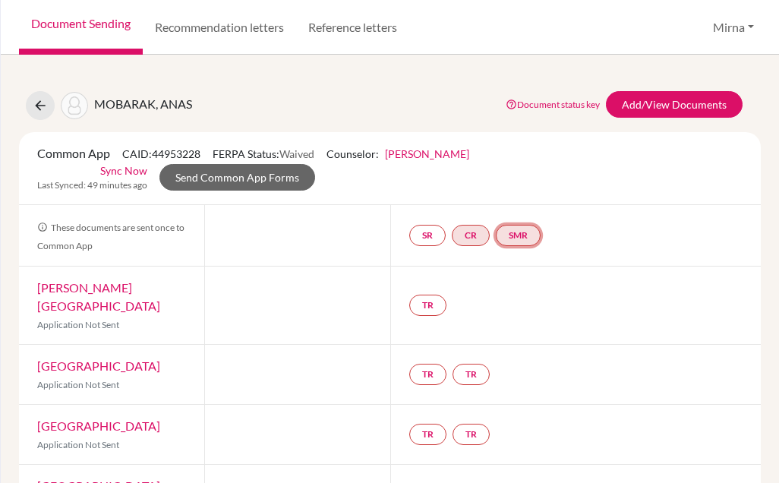
click at [517, 230] on link "SMR" at bounding box center [518, 235] width 45 height 21
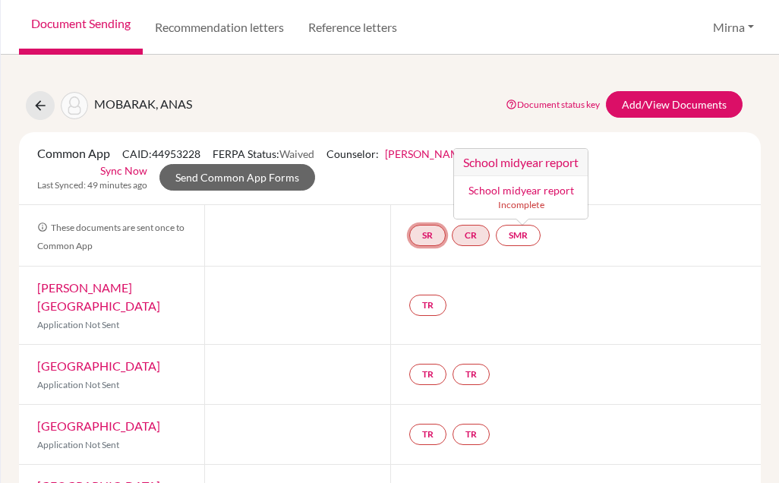
click at [422, 231] on link "SR" at bounding box center [427, 235] width 36 height 21
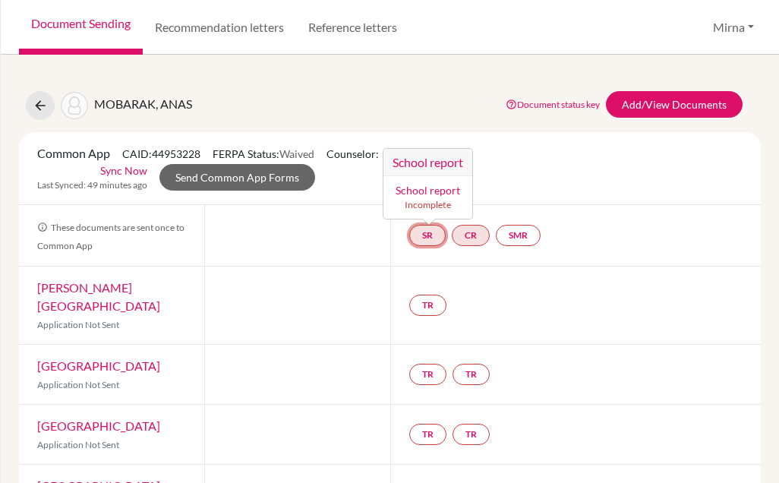
click at [417, 162] on h3 "School report" at bounding box center [428, 162] width 89 height 27
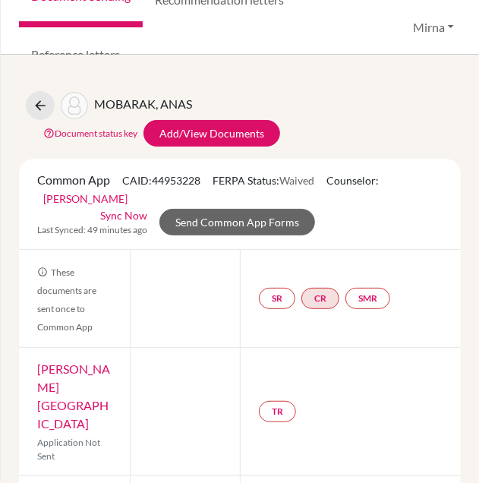
click at [17, 174] on div "MOBARAK, ANAS Document status key TR Requirement. Document not uploaded yet. TR…" at bounding box center [240, 269] width 479 height 428
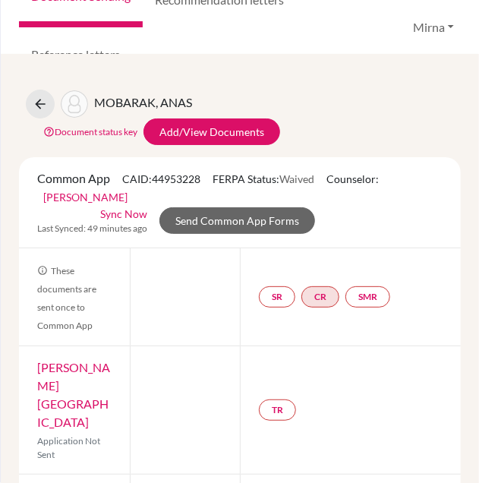
click at [71, 185] on div "Common App CAID: 44953228 FERPA Status: Waived Counselor: [PERSON_NAME] First N…" at bounding box center [240, 187] width 428 height 36
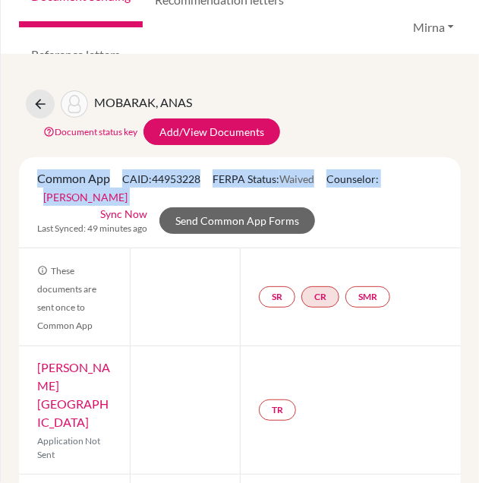
click at [71, 185] on div "Common App CAID: 44953228 FERPA Status: Waived Counselor: Mirna Cheet First Nam…" at bounding box center [240, 187] width 428 height 36
click at [20, 161] on div "Common App CAID: 44953228 FERPA Status: Waived Counselor: Mirna Cheet First Nam…" at bounding box center [240, 202] width 442 height 91
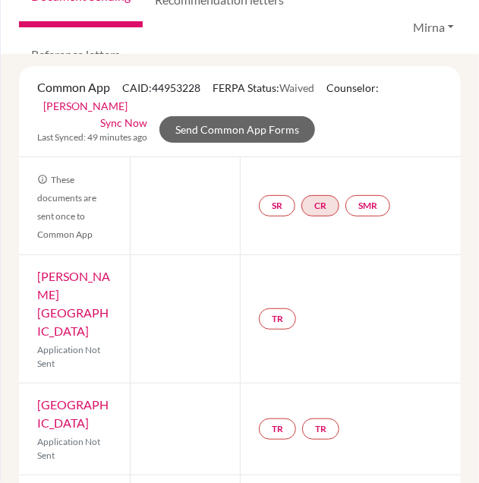
scroll to position [0, 0]
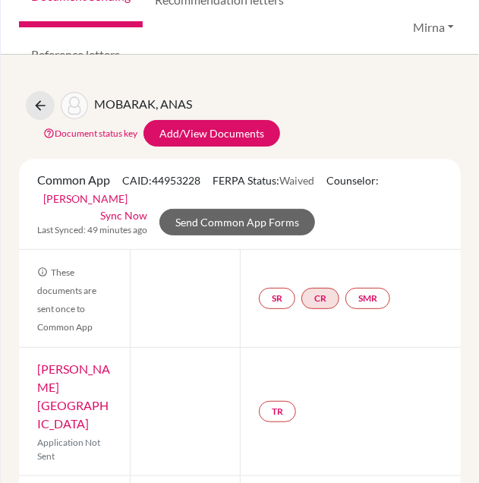
click at [3, 223] on div "MOBARAK, ANAS Document status key TR Requirement. Document not uploaded yet. TR…" at bounding box center [240, 269] width 479 height 428
click at [8, 220] on div "MOBARAK, ANAS Document status key TR Requirement. Document not uploaded yet. TR…" at bounding box center [240, 269] width 479 height 428
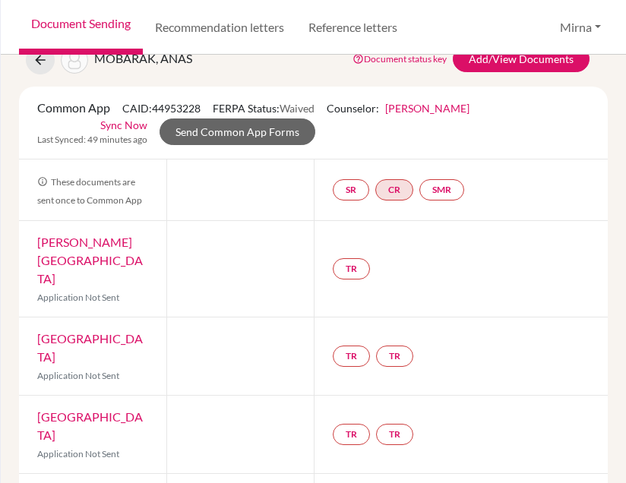
scroll to position [40, 0]
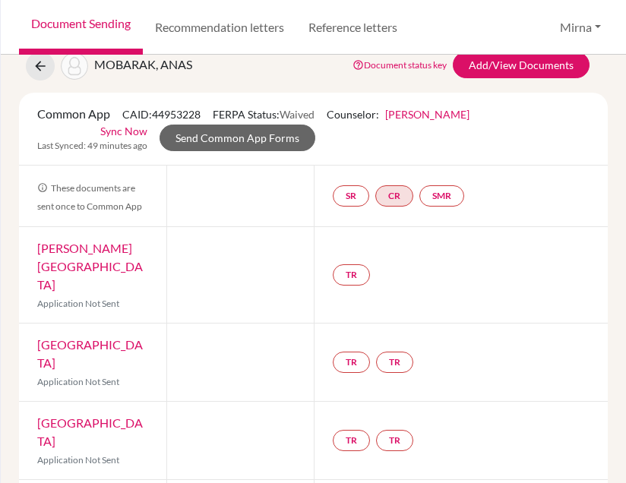
click at [204, 215] on div at bounding box center [239, 196] width 147 height 61
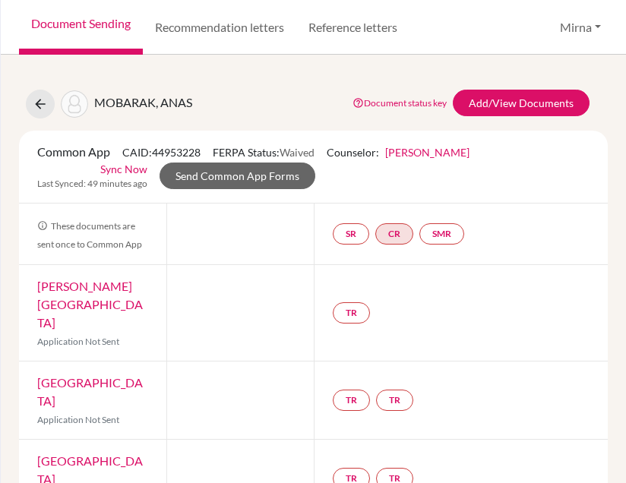
scroll to position [0, 0]
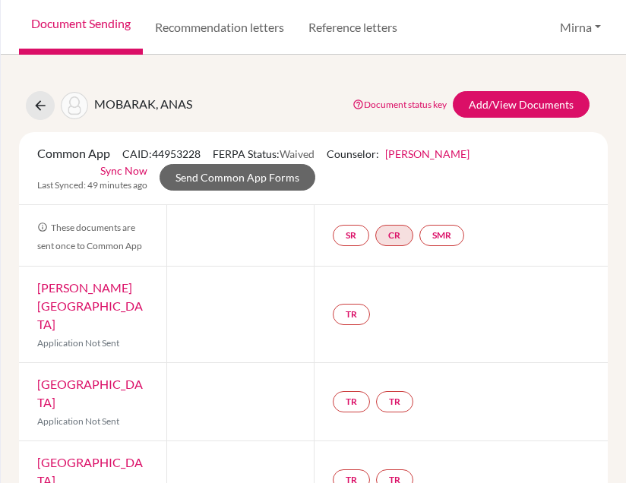
click at [271, 91] on div "MOBARAK, ANAS Document status key TR Requirement. Document not uploaded yet. TR…" at bounding box center [314, 105] width 612 height 29
click at [435, 153] on link "Mirna Cheet" at bounding box center [427, 153] width 84 height 13
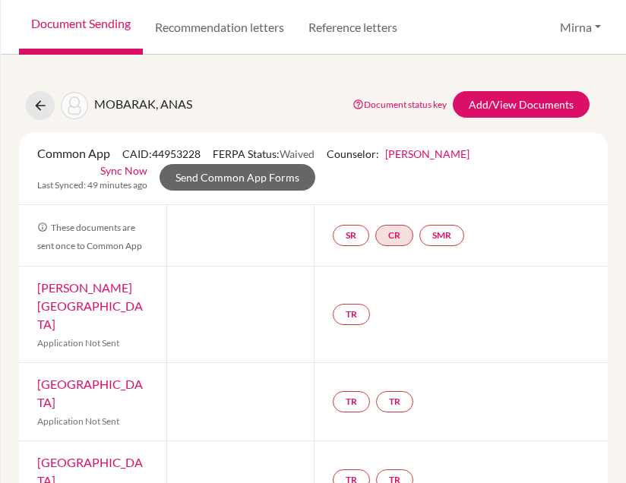
click at [275, 134] on div "Common App CAID: 44953228 FERPA Status: Waived Counselor: Mirna Cheet First Nam…" at bounding box center [313, 168] width 589 height 73
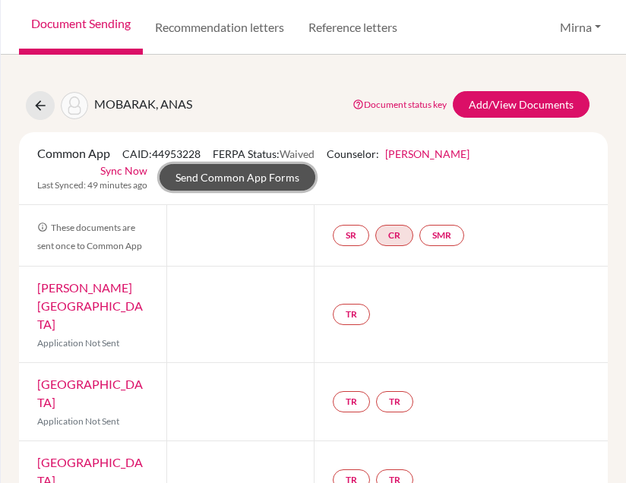
click at [261, 170] on link "Send Common App Forms" at bounding box center [238, 177] width 156 height 27
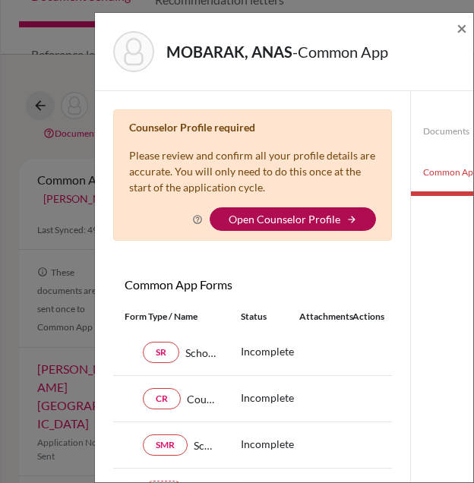
click at [330, 220] on link "Open Counselor Profile" at bounding box center [285, 219] width 112 height 13
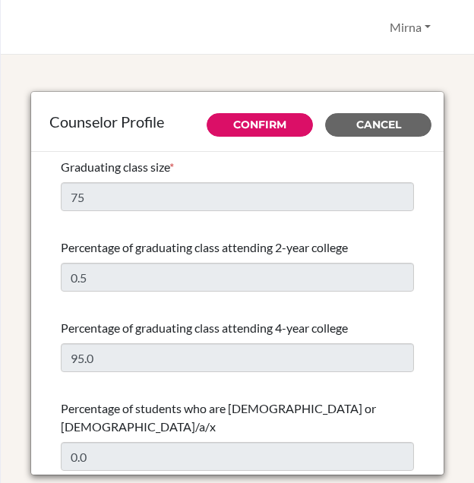
select select "1"
select select "110195"
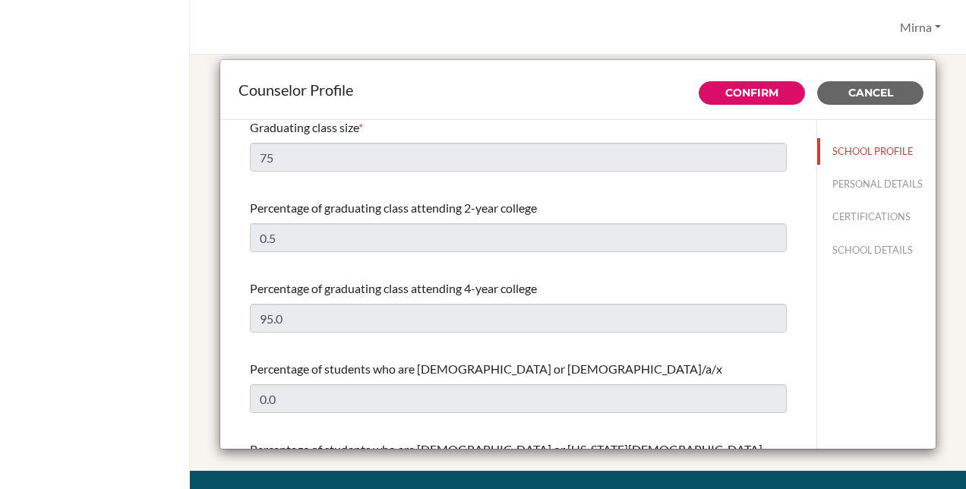
scroll to position [8, 0]
click at [473, 193] on div "Percentage of graduating class attending 2-year college 0.5" at bounding box center [518, 225] width 537 height 65
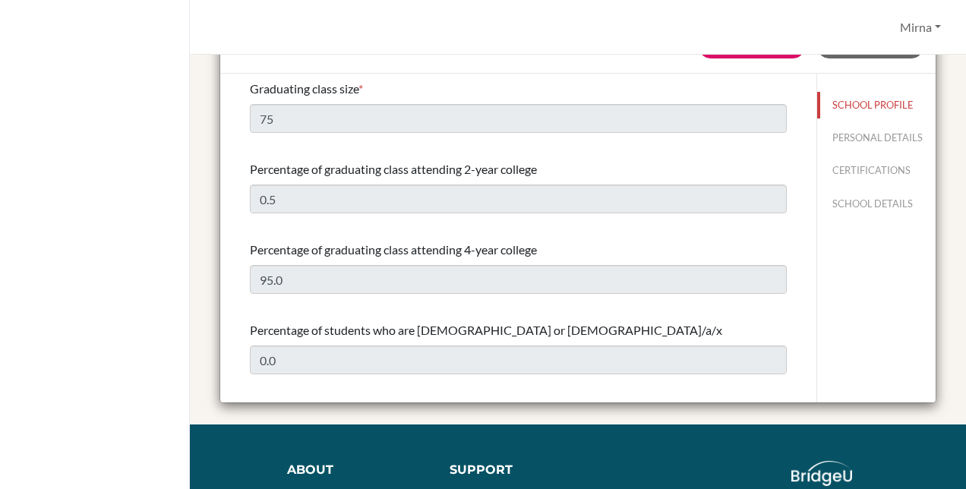
scroll to position [0, 0]
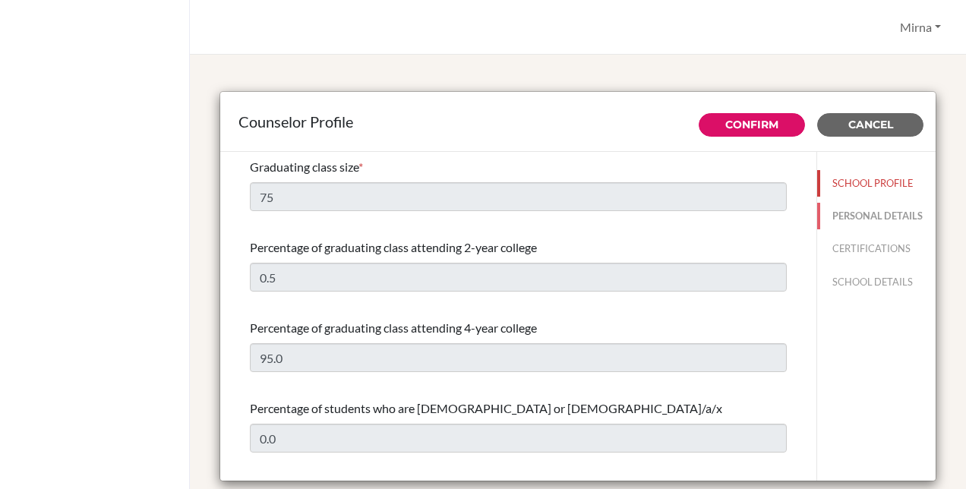
click at [473, 209] on button "PERSONAL DETAILS" at bounding box center [876, 216] width 119 height 27
type input "Mirna"
type input "Cheet"
type input "Advisor"
type input "965.25767900"
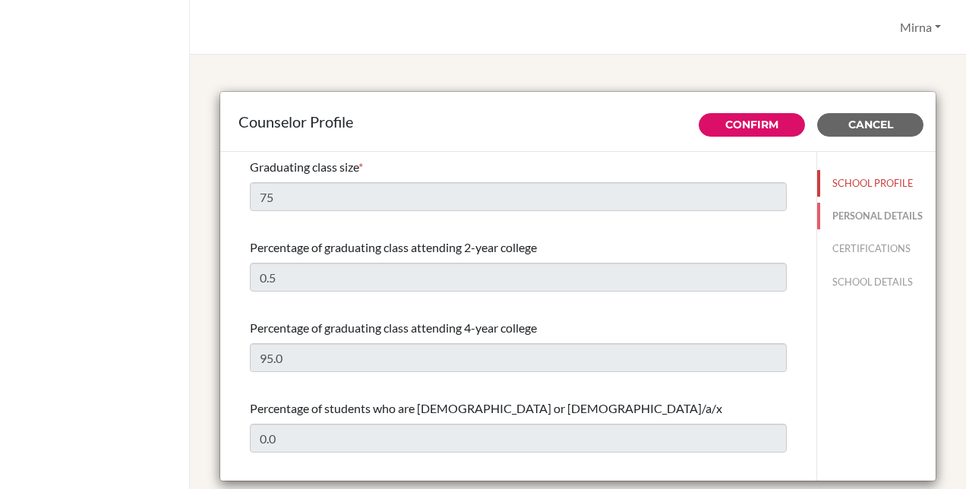
type input "[PERSON_NAME][EMAIL_ADDRESS][DOMAIN_NAME]"
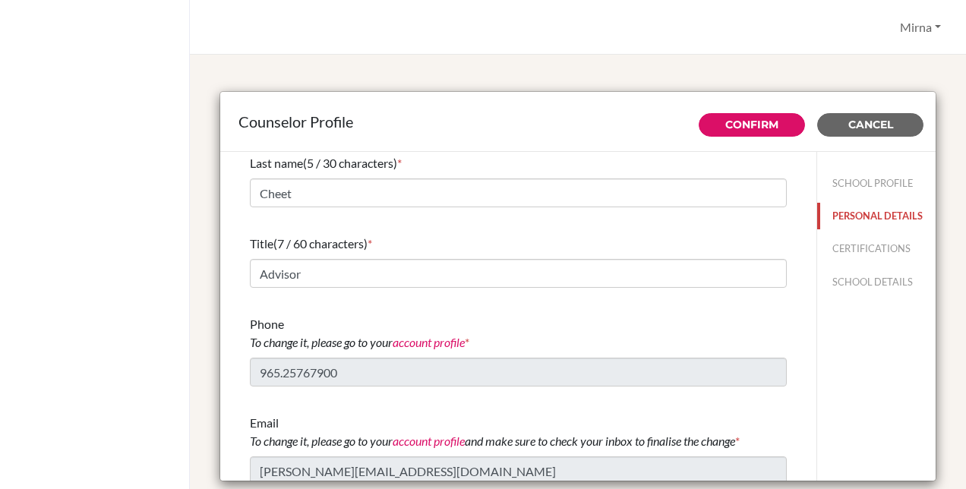
scroll to position [85, 0]
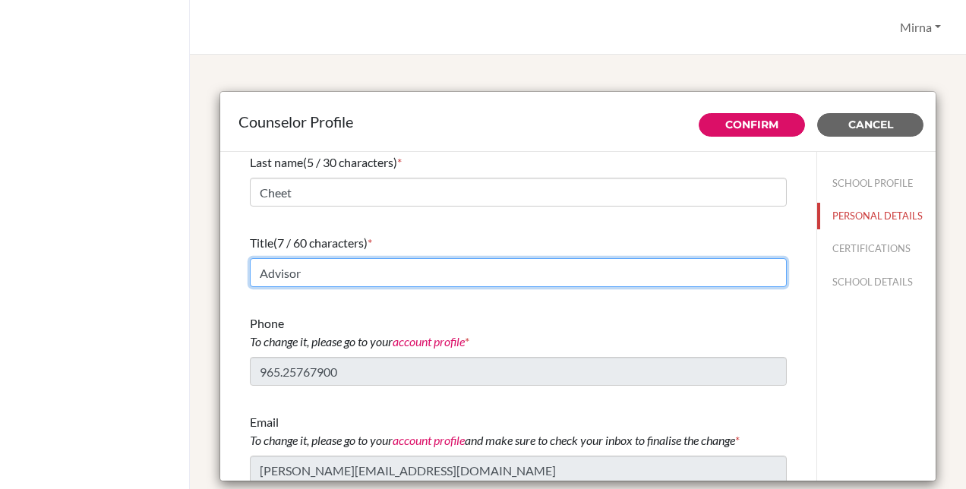
click at [426, 276] on input "Advisor" at bounding box center [518, 272] width 537 height 29
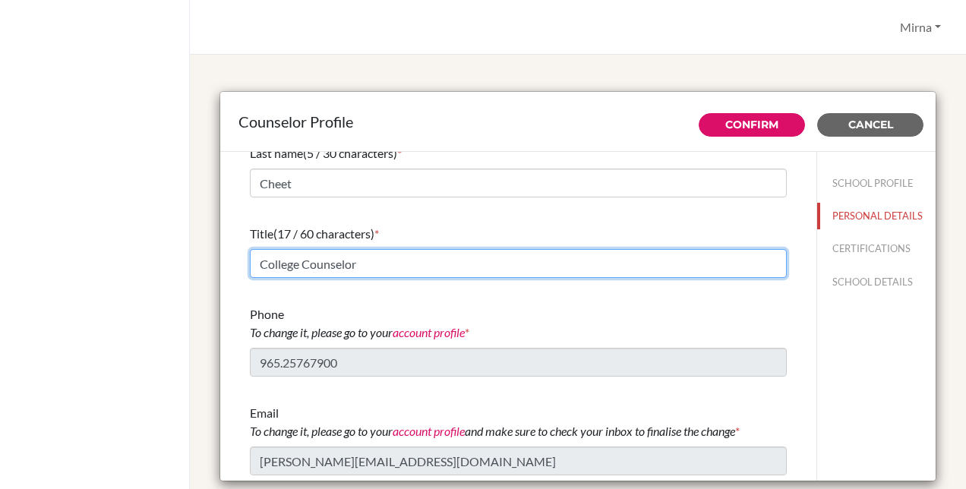
type input "College Counselor"
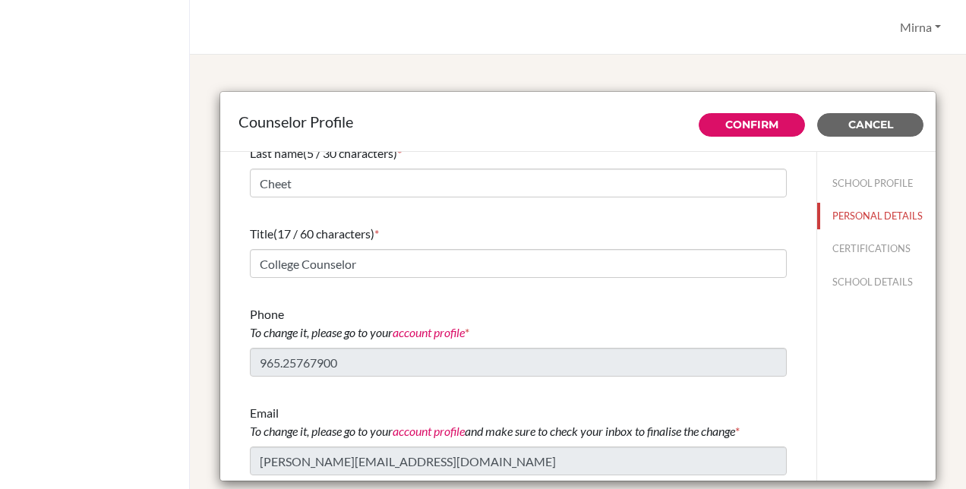
click at [337, 318] on div "Phone To change it, please go to your account profile *" at bounding box center [518, 323] width 537 height 36
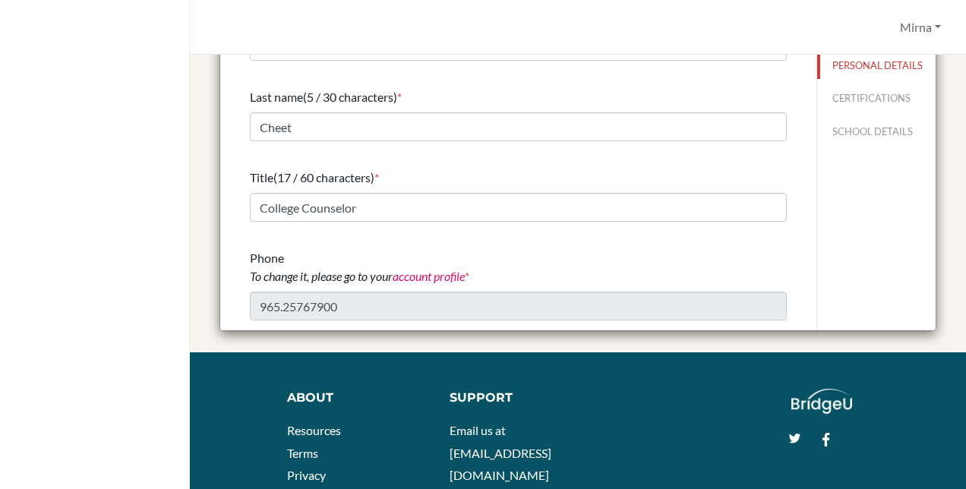
scroll to position [0, 0]
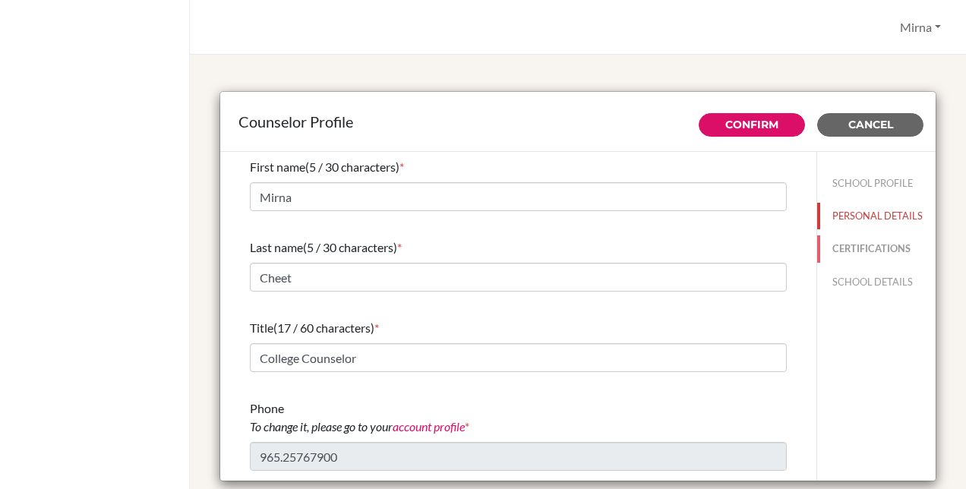
click at [473, 261] on button "CERTIFICATIONS" at bounding box center [876, 248] width 119 height 27
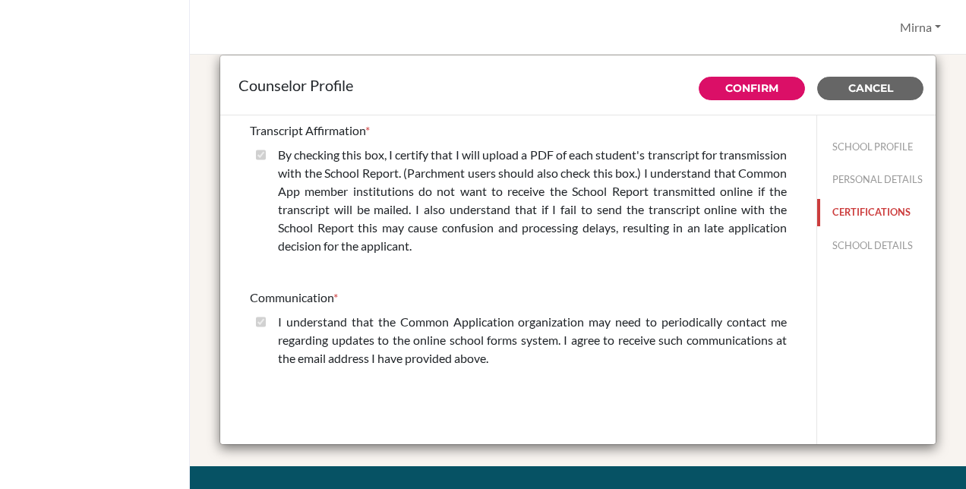
scroll to position [38, 0]
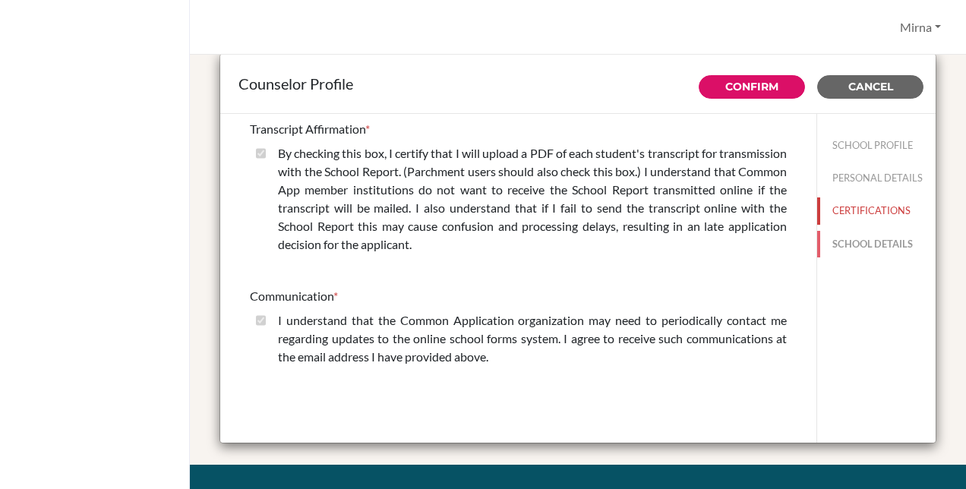
click at [473, 252] on button "SCHOOL DETAILS" at bounding box center [876, 244] width 119 height 27
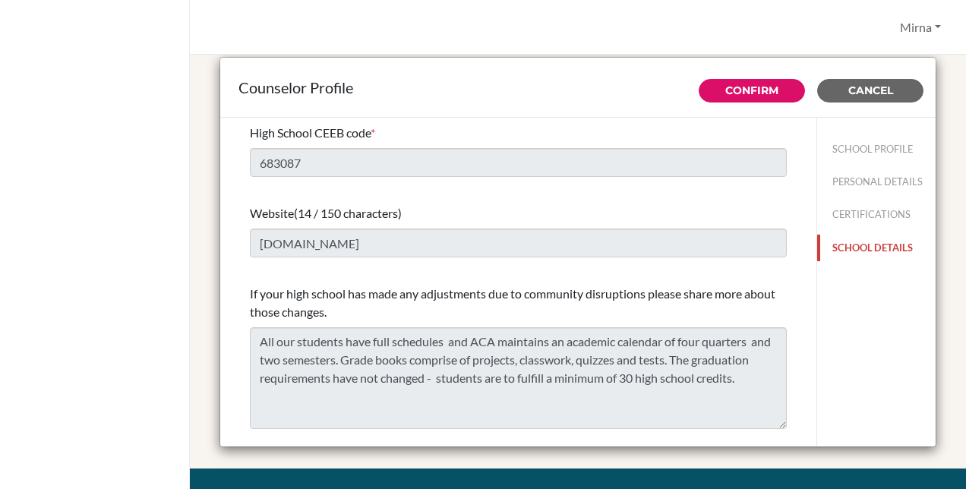
scroll to position [0, 0]
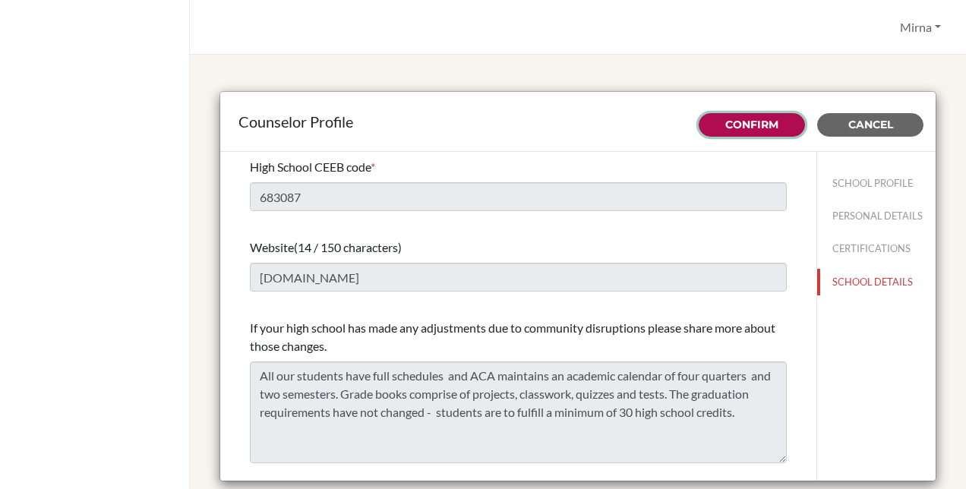
click at [473, 133] on button "Confirm" at bounding box center [752, 125] width 106 height 24
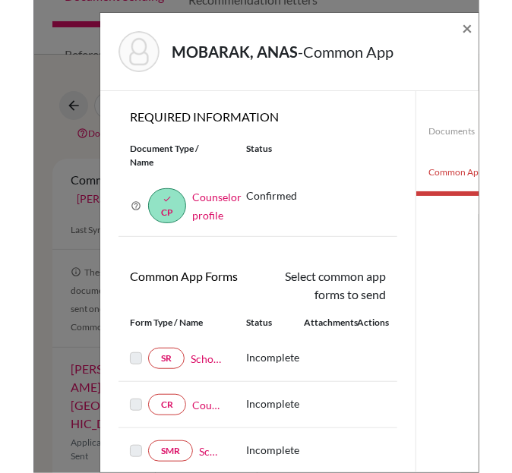
scroll to position [0, 1]
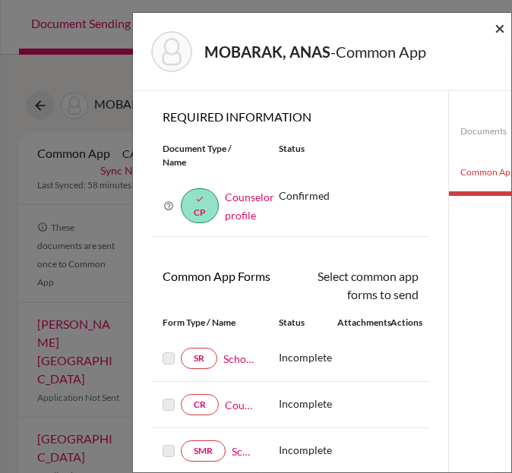
click at [501, 28] on span "×" at bounding box center [500, 28] width 11 height 22
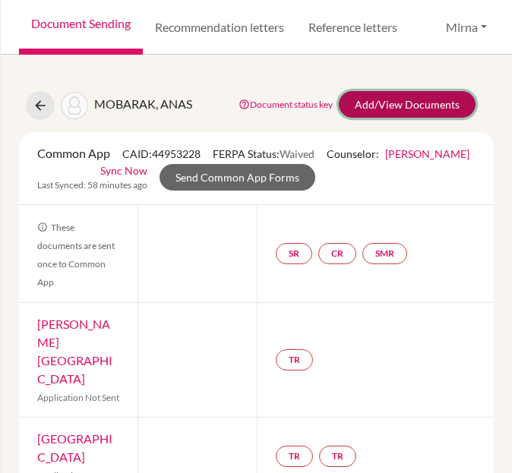
click at [393, 115] on link "Add/View Documents" at bounding box center [407, 104] width 137 height 27
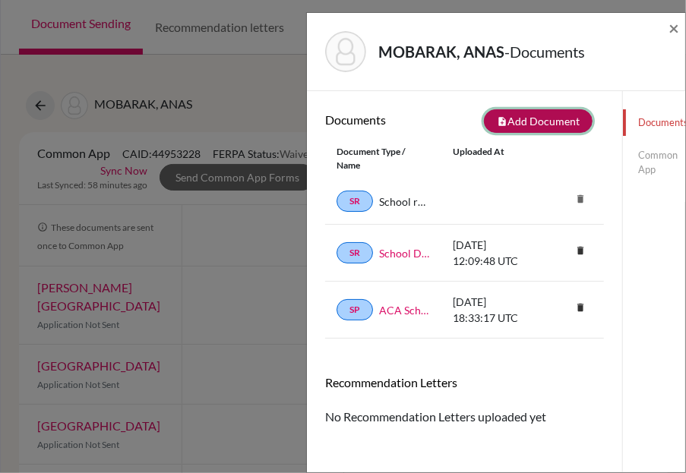
click at [544, 118] on button "note_add Add Document" at bounding box center [538, 121] width 109 height 24
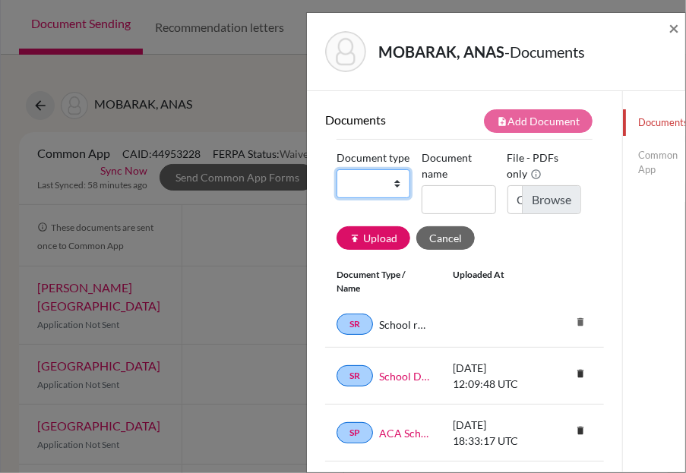
click at [385, 196] on select "Change explanation for Common App reports Counselor recommendation Internationa…" at bounding box center [374, 183] width 74 height 29
click at [472, 50] on strong "MOBARAK, ANAS" at bounding box center [441, 52] width 126 height 18
click at [444, 36] on div "MOBARAK, ANAS - Documents" at bounding box center [490, 51] width 331 height 41
click at [674, 31] on span "×" at bounding box center [674, 28] width 11 height 22
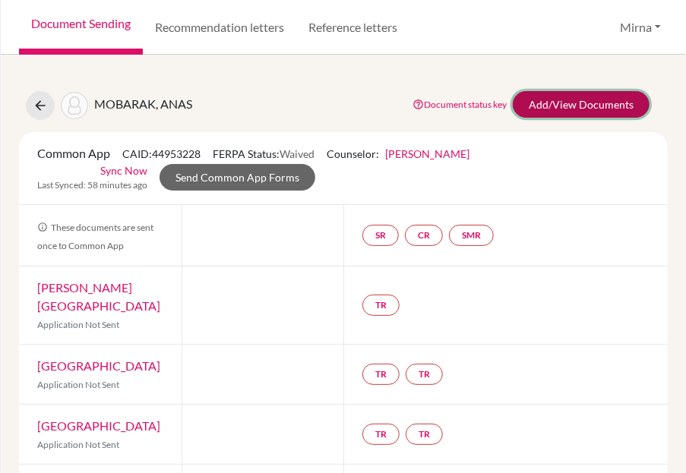
click at [565, 103] on link "Add/View Documents" at bounding box center [581, 104] width 137 height 27
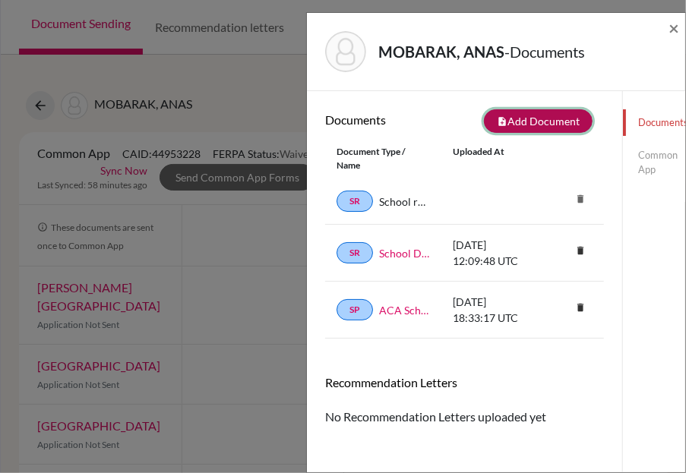
click at [550, 121] on button "note_add Add Document" at bounding box center [538, 121] width 109 height 24
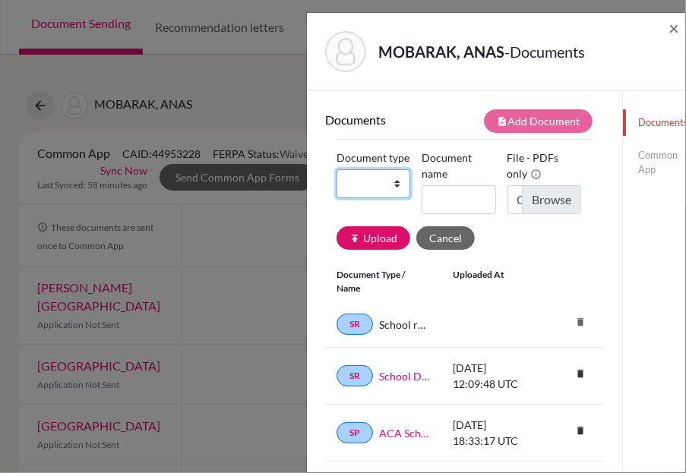
click at [372, 194] on select "Change explanation for Common App reports Counselor recommendation Internationa…" at bounding box center [374, 183] width 74 height 29
click at [407, 40] on h5 "MOBARAK, ANAS - Documents" at bounding box center [481, 51] width 207 height 23
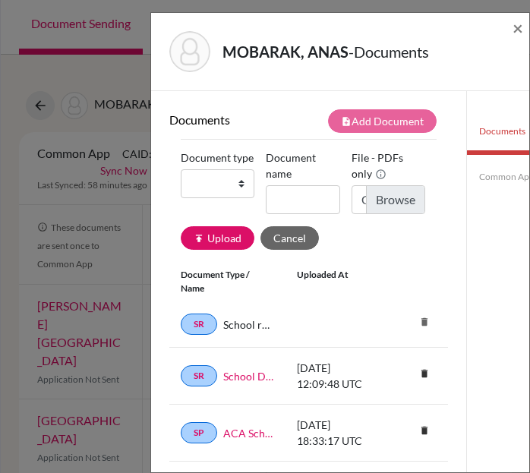
click at [491, 169] on link "Common App" at bounding box center [507, 175] width 80 height 41
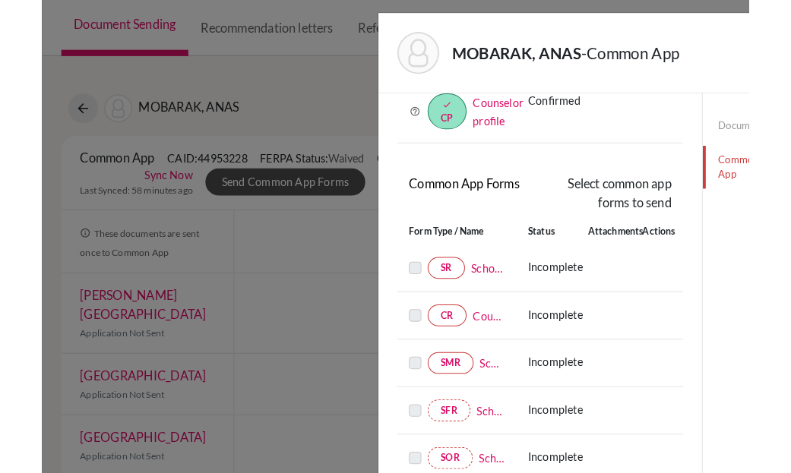
scroll to position [119, 0]
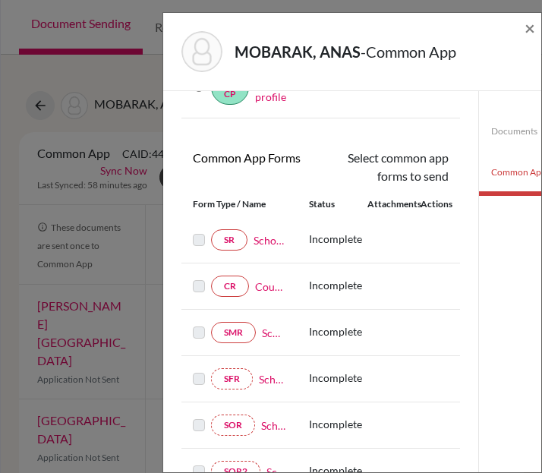
click at [200, 231] on label at bounding box center [199, 231] width 12 height 0
click at [263, 239] on link "School report" at bounding box center [270, 240] width 33 height 16
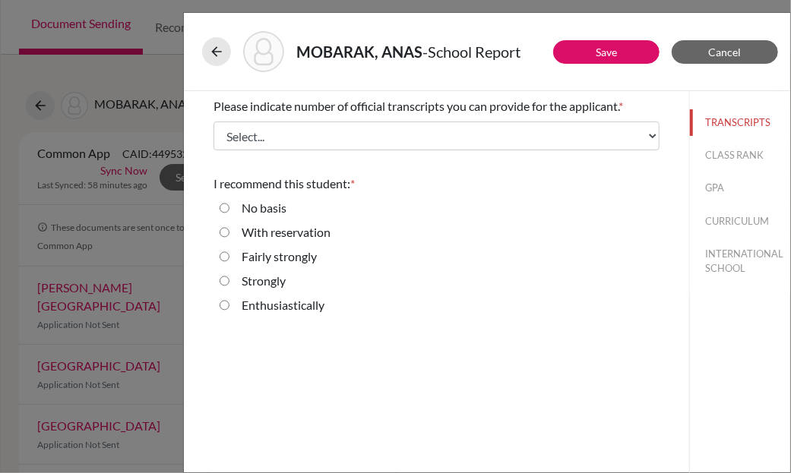
click at [264, 101] on span "Please indicate number of official transcripts you can provide for the applican…" at bounding box center [415, 106] width 405 height 14
click at [223, 101] on span "Please indicate number of official transcripts you can provide for the applican…" at bounding box center [415, 106] width 405 height 14
click at [248, 99] on span "Please indicate number of official transcripts you can provide for the applican…" at bounding box center [415, 106] width 405 height 14
click at [239, 97] on div "Please indicate number of official transcripts you can provide for the applican…" at bounding box center [436, 106] width 446 height 18
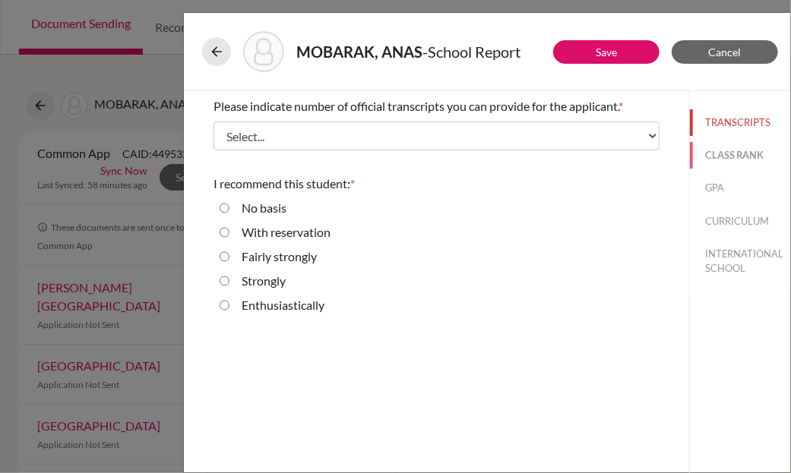
click at [735, 163] on button "CLASS RANK" at bounding box center [740, 155] width 100 height 27
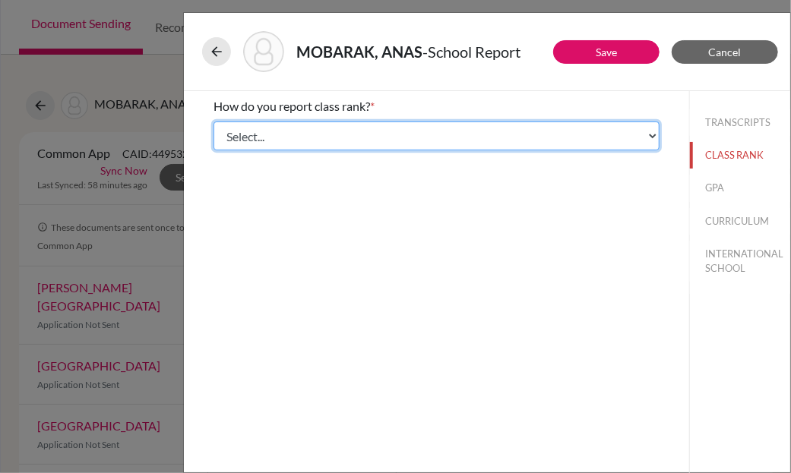
click at [539, 144] on select "Select... Exact Decile Quintile Quartile None" at bounding box center [436, 136] width 446 height 29
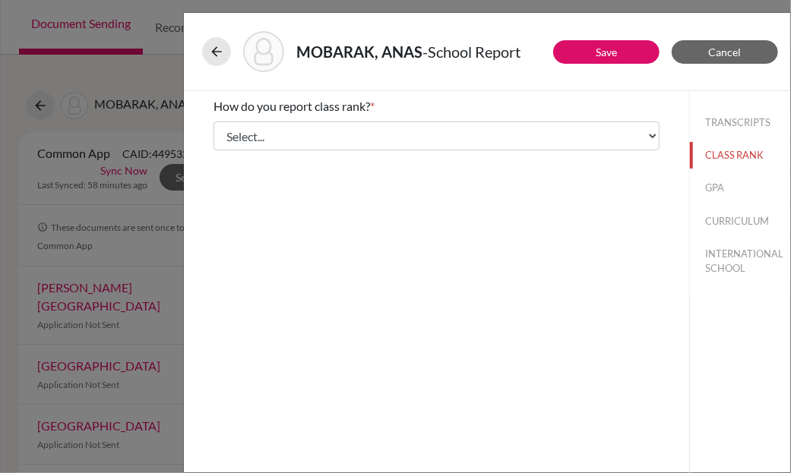
click at [602, 100] on div "How do you report class rank? *" at bounding box center [436, 106] width 446 height 18
click at [740, 183] on button "GPA" at bounding box center [740, 188] width 100 height 27
click at [730, 206] on div "TRANSCRIPTS CLASS RANK GPA CURRICULUM INTERNATIONAL SCHOOL" at bounding box center [740, 192] width 100 height 203
click at [260, 134] on label "Yes" at bounding box center [251, 131] width 18 height 18
click at [229, 134] on input "Yes" at bounding box center [225, 131] width 10 height 18
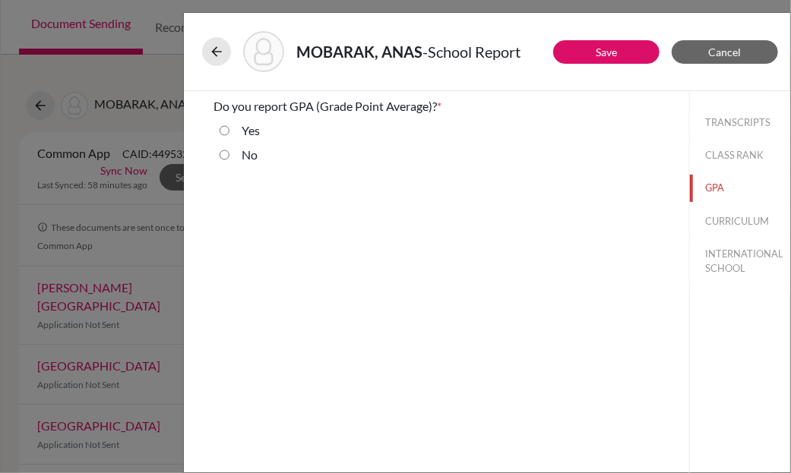
radio input "true"
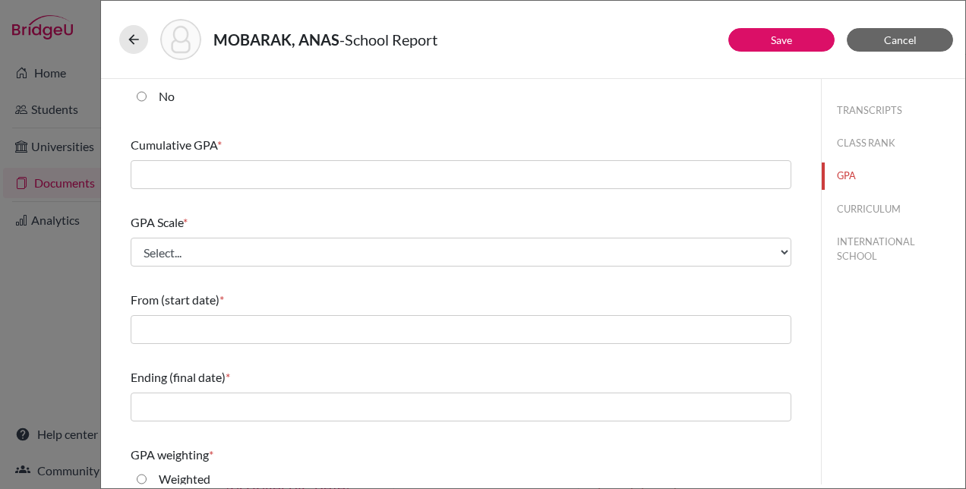
scroll to position [29, 0]
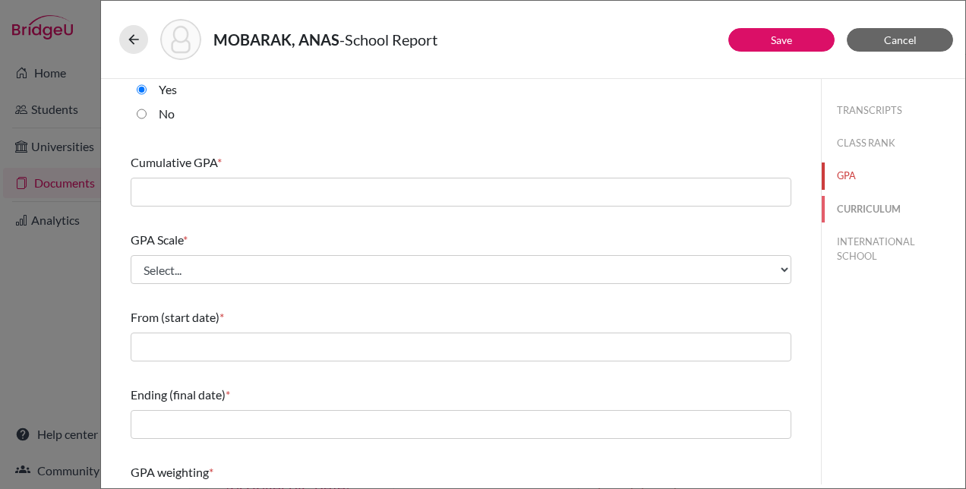
click at [870, 198] on button "CURRICULUM" at bounding box center [894, 209] width 144 height 27
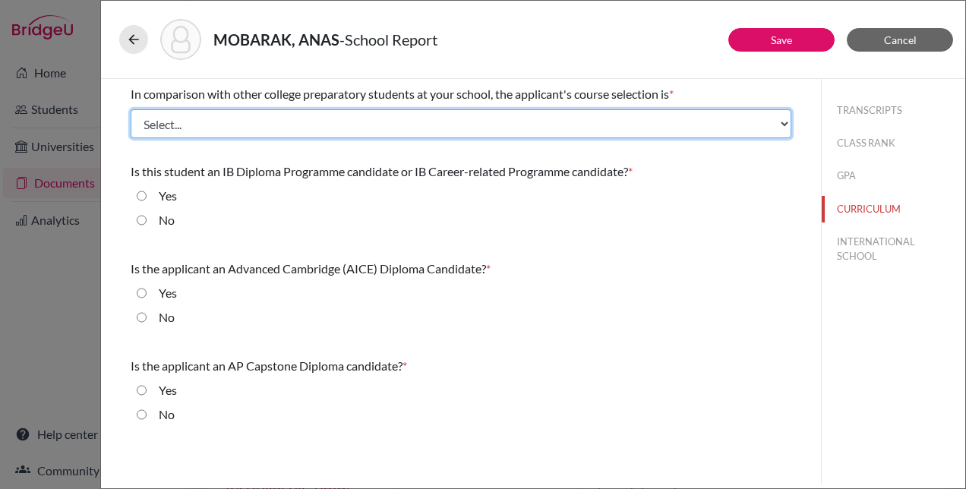
click at [660, 134] on select "Select... Less than demanding Average [PERSON_NAME] Very demanding Most demandi…" at bounding box center [461, 123] width 661 height 29
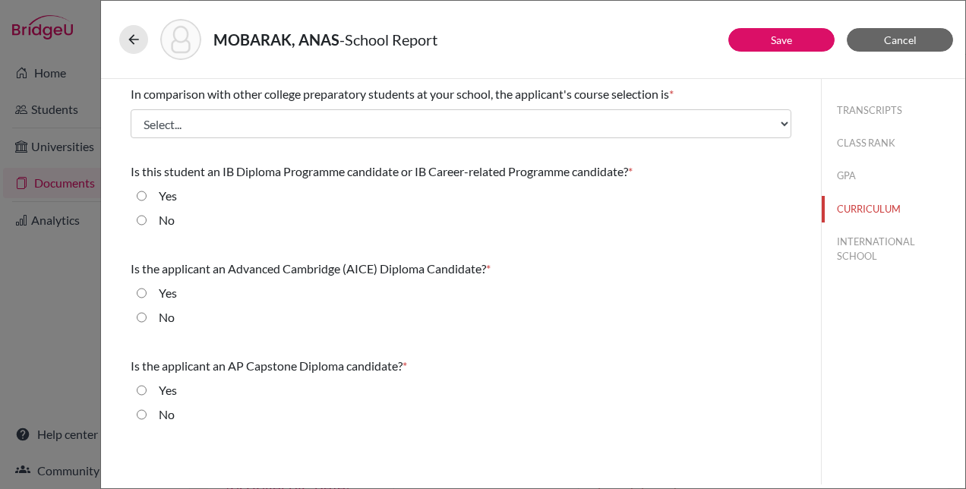
click at [596, 36] on div "MOBARAK, ANAS - School Report" at bounding box center [533, 39] width 828 height 41
click at [852, 170] on button "GPA" at bounding box center [894, 176] width 144 height 27
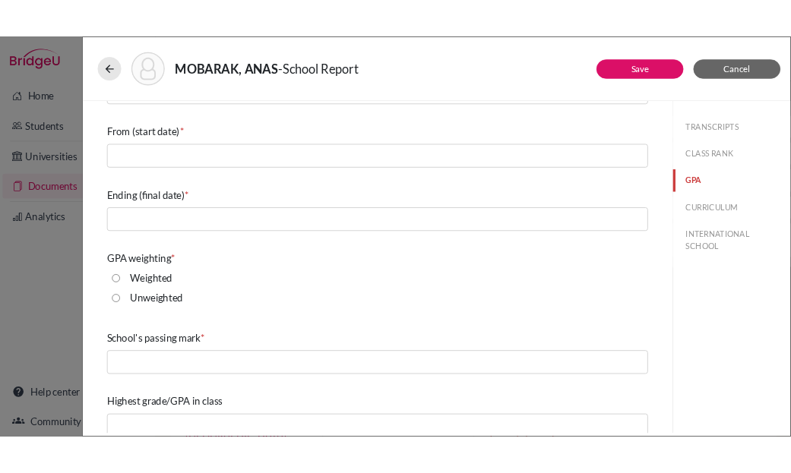
scroll to position [242, 0]
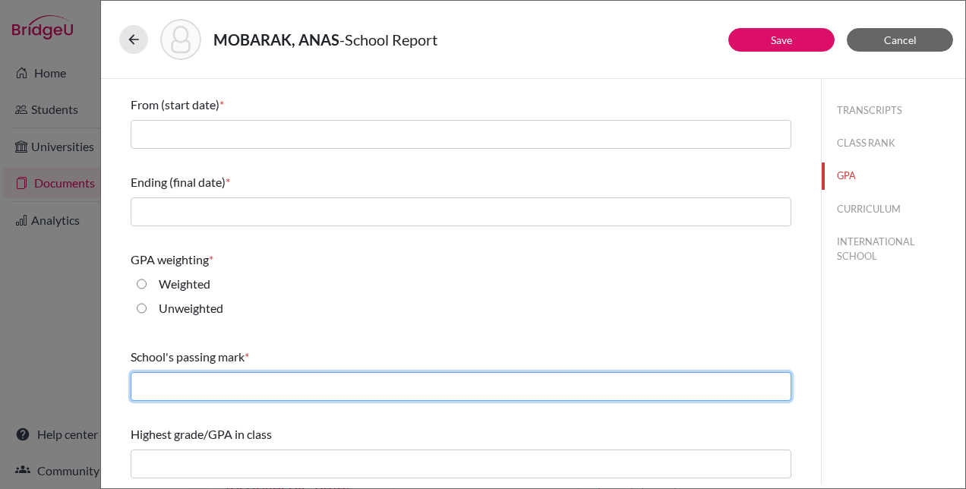
click at [408, 383] on input "text" at bounding box center [461, 386] width 661 height 29
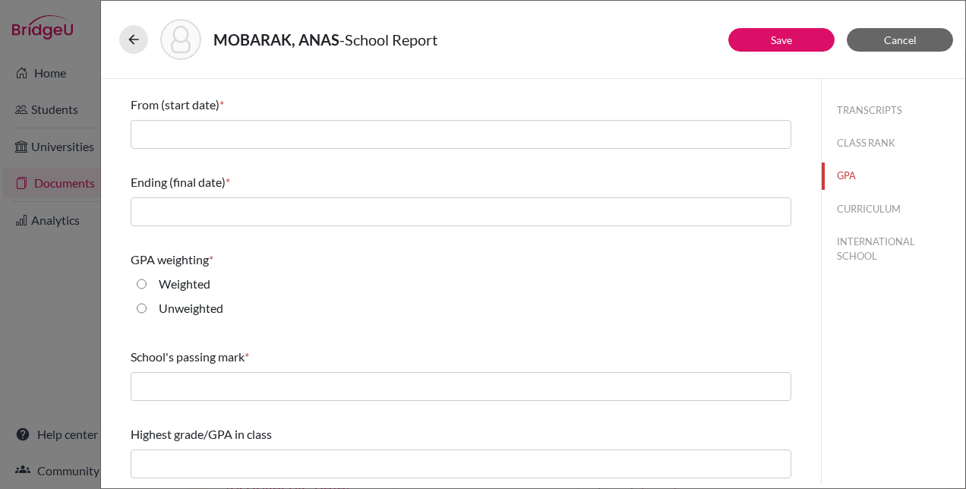
click at [480, 315] on div "Unweighted" at bounding box center [461, 311] width 661 height 24
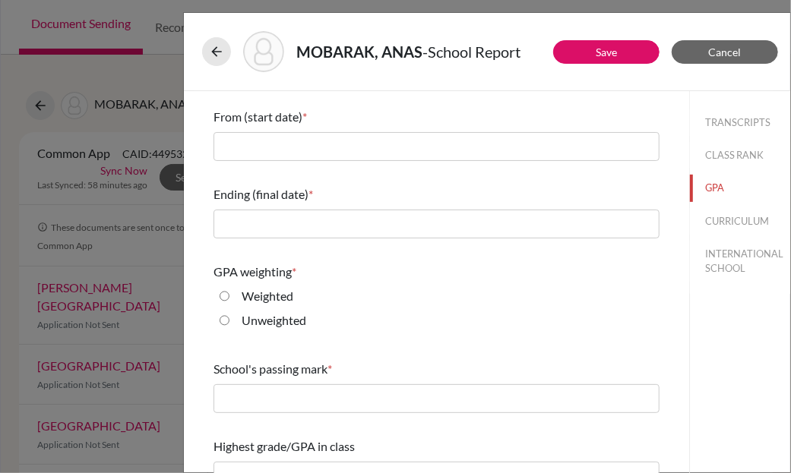
scroll to position [0, 0]
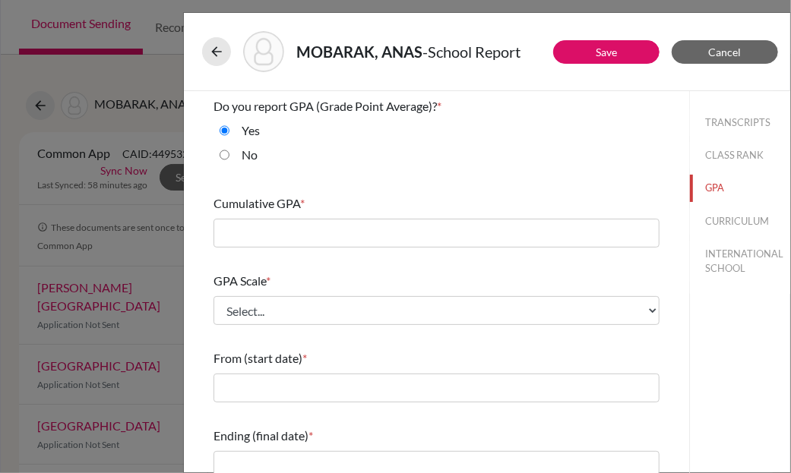
click at [406, 52] on strong "MOBARAK, ANAS" at bounding box center [359, 52] width 126 height 18
click at [737, 127] on button "TRANSCRIPTS" at bounding box center [740, 122] width 100 height 27
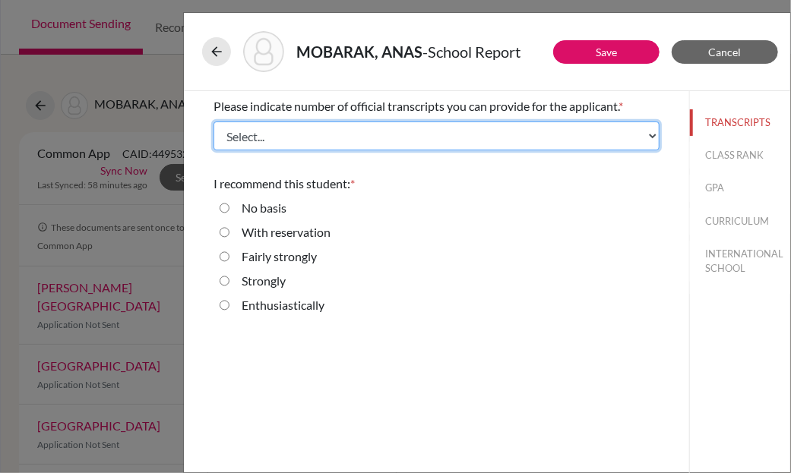
click at [448, 125] on select "Select... 1 2 3 4" at bounding box center [436, 136] width 446 height 29
select select "1"
click at [213, 122] on select "Select... 1 2 3 4" at bounding box center [436, 136] width 446 height 29
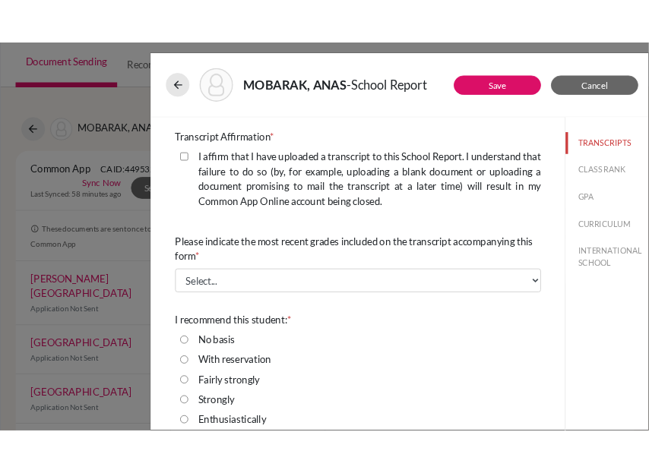
scroll to position [418, 0]
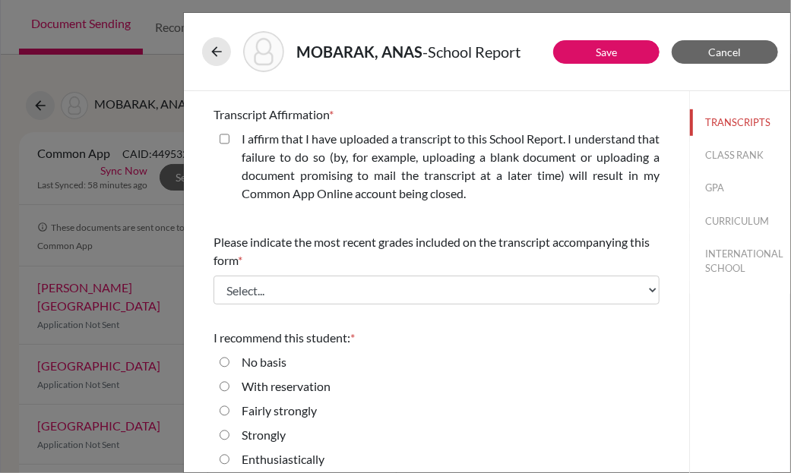
click at [208, 232] on div "Please indicate number of official transcripts you can provide for the applican…" at bounding box center [436, 86] width 482 height 789
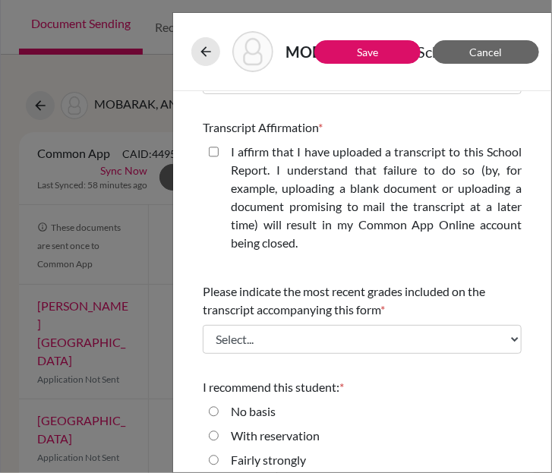
scroll to position [489, 0]
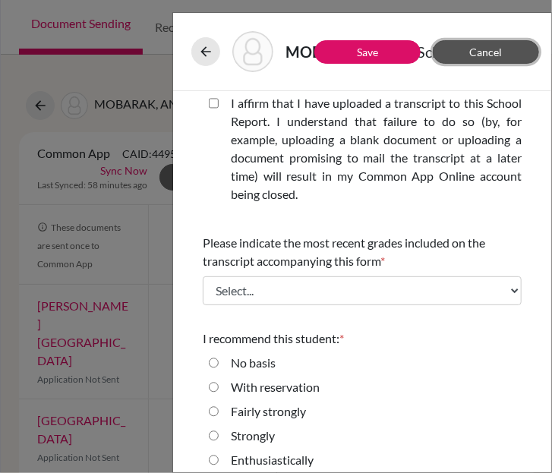
click at [485, 55] on span "Cancel" at bounding box center [486, 52] width 33 height 13
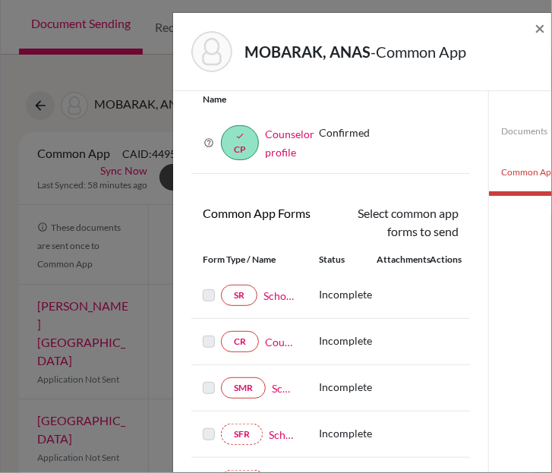
scroll to position [84, 0]
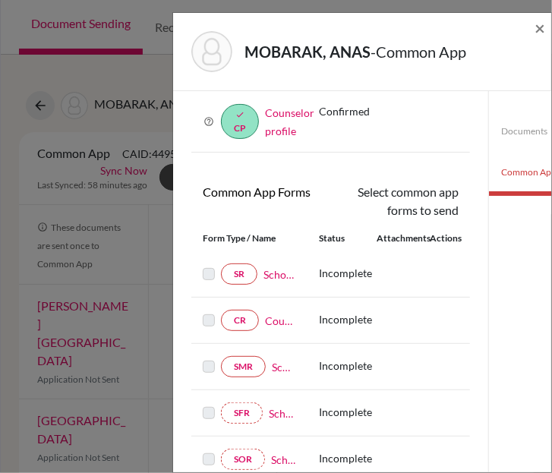
click at [425, 58] on span "- Common App" at bounding box center [419, 52] width 96 height 18
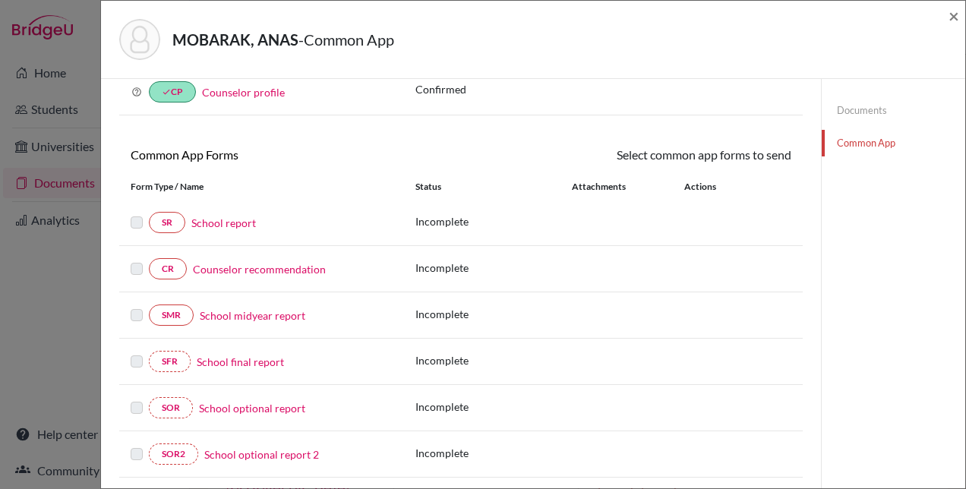
scroll to position [81, 0]
drag, startPoint x: 267, startPoint y: 275, endPoint x: 290, endPoint y: 269, distance: 23.6
click at [290, 269] on div "CR Counselor recommendation" at bounding box center [262, 268] width 262 height 21
click at [290, 269] on link "Counselor recommendation" at bounding box center [259, 269] width 133 height 16
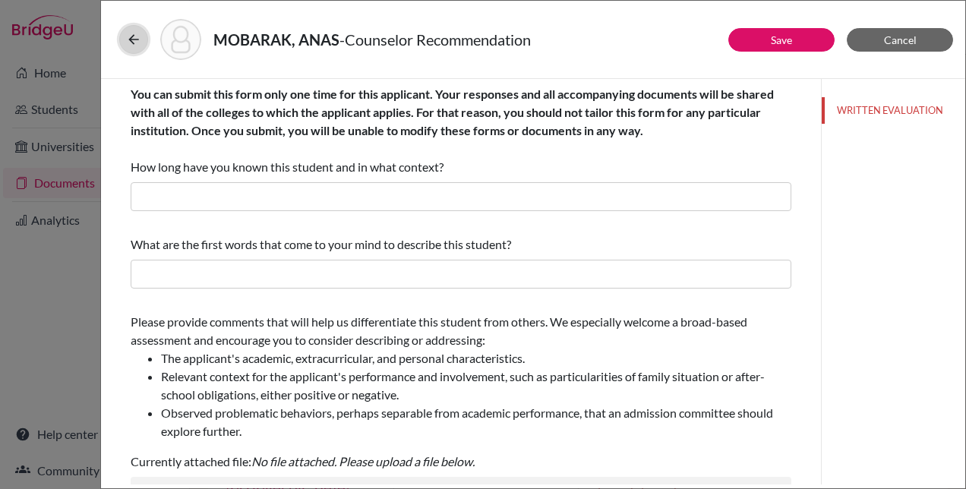
click at [132, 32] on icon at bounding box center [133, 39] width 15 height 15
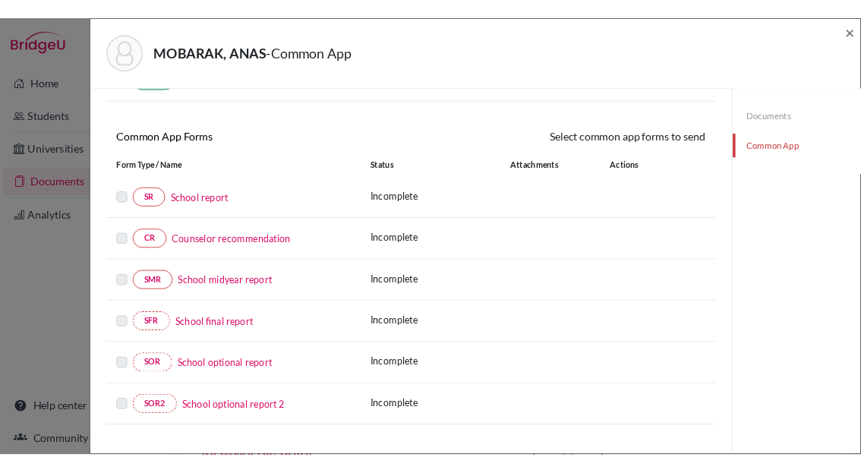
scroll to position [103, 0]
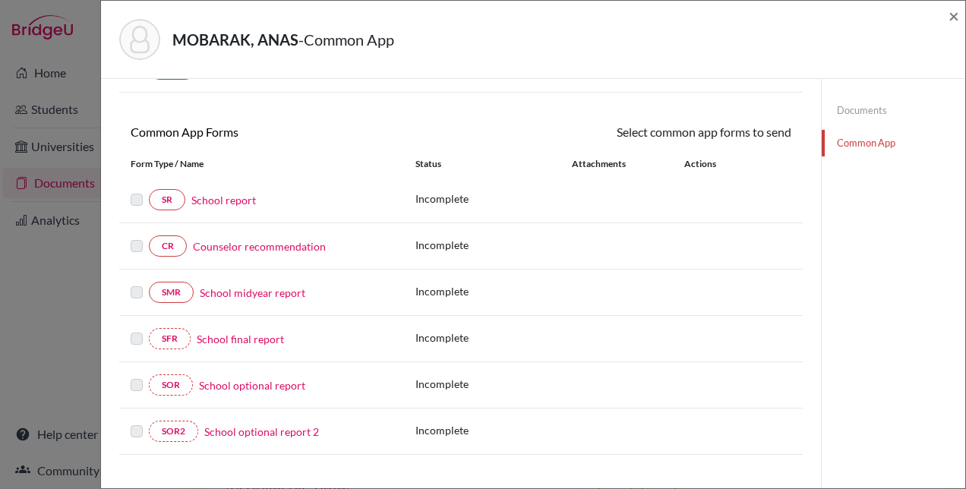
click at [296, 287] on link "School midyear report" at bounding box center [253, 293] width 106 height 16
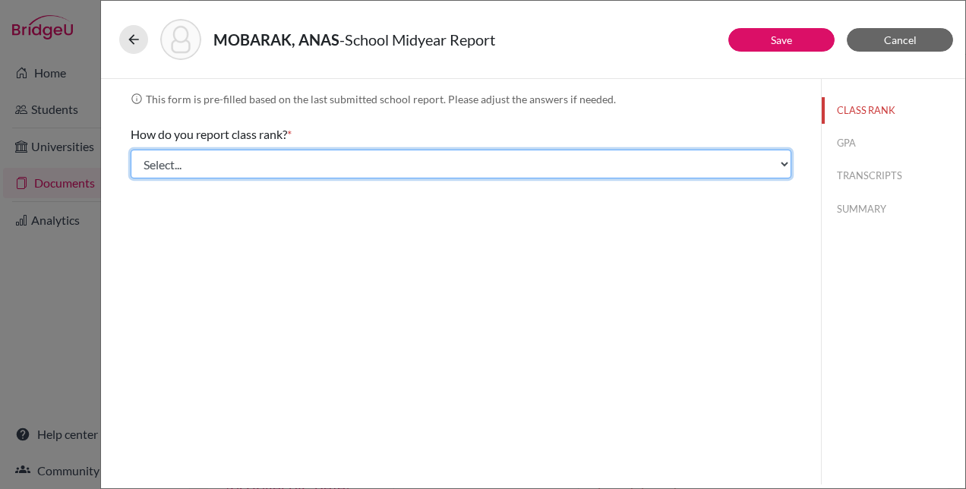
click at [216, 165] on select "Select... Exact Decile Quintile Quartile None" at bounding box center [461, 164] width 661 height 29
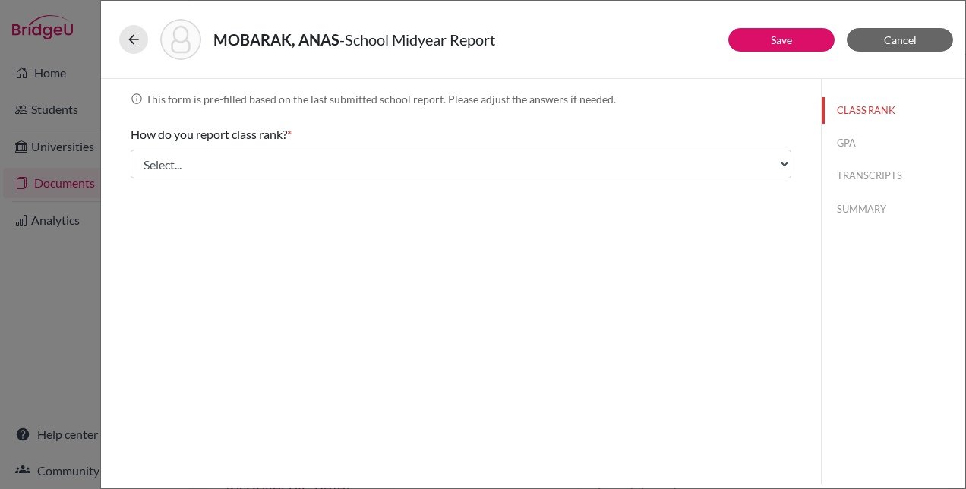
click at [348, 118] on div "info This form is pre-filled based on the last submitted school report. Please …" at bounding box center [461, 137] width 661 height 93
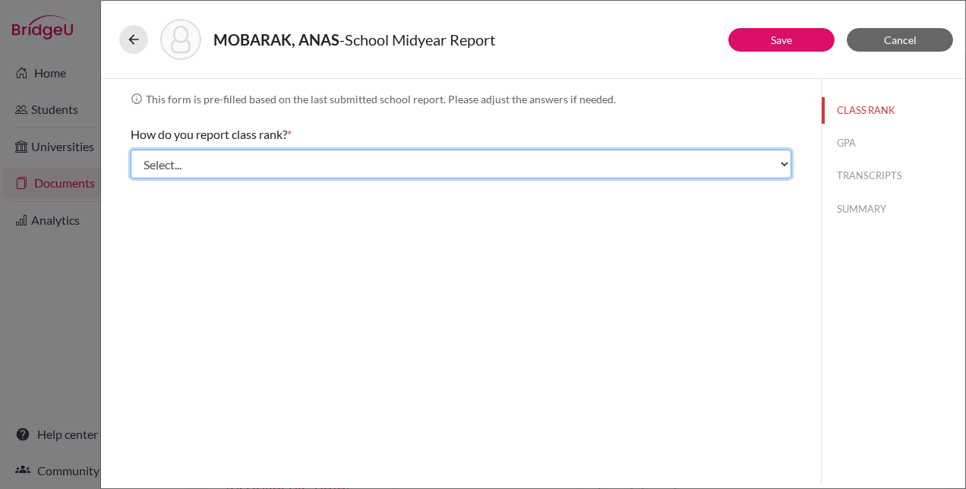
click at [369, 156] on select "Select... Exact Decile Quintile Quartile None" at bounding box center [461, 164] width 661 height 29
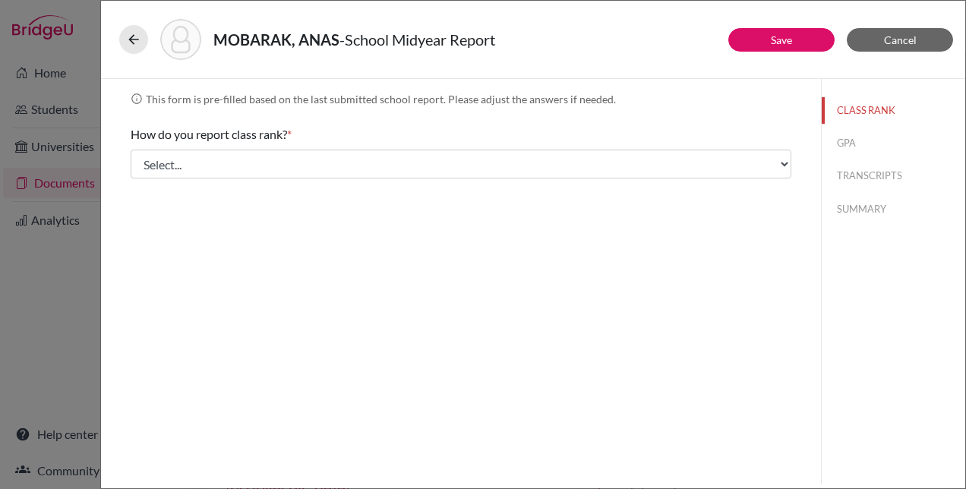
click at [456, 111] on div "info This form is pre-filled based on the last submitted school report. Please …" at bounding box center [461, 137] width 661 height 93
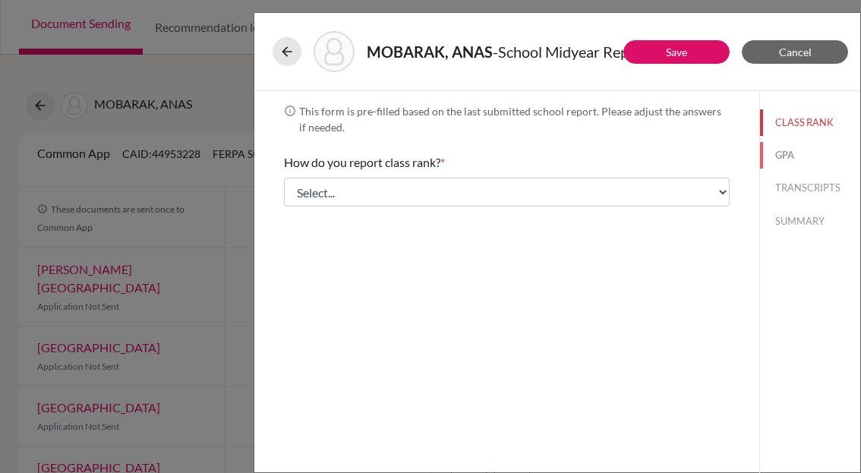
click at [795, 154] on button "GPA" at bounding box center [810, 155] width 100 height 27
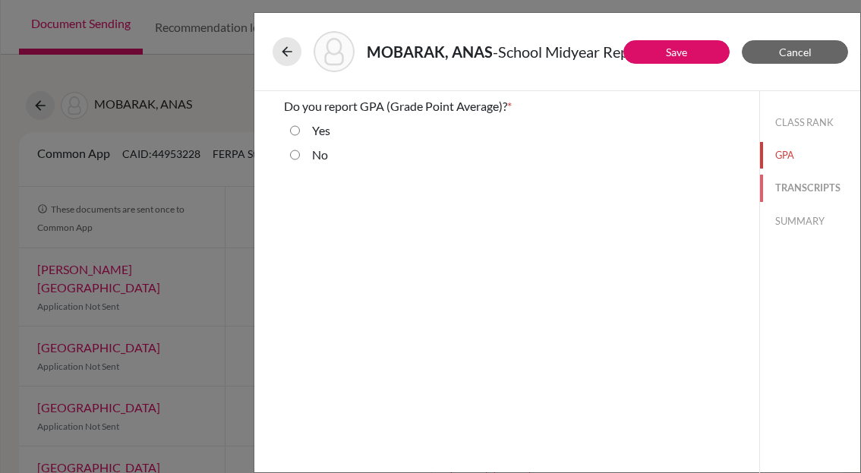
click at [789, 186] on button "TRANSCRIPTS" at bounding box center [810, 188] width 100 height 27
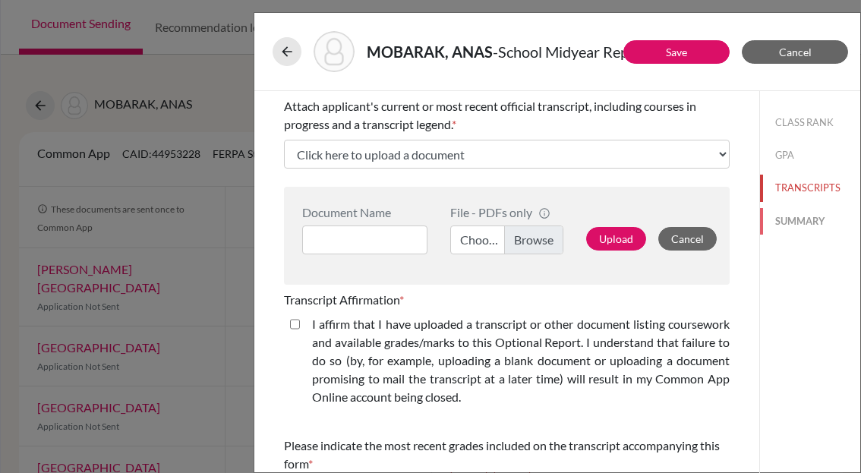
click at [777, 220] on button "SUMMARY" at bounding box center [810, 221] width 100 height 27
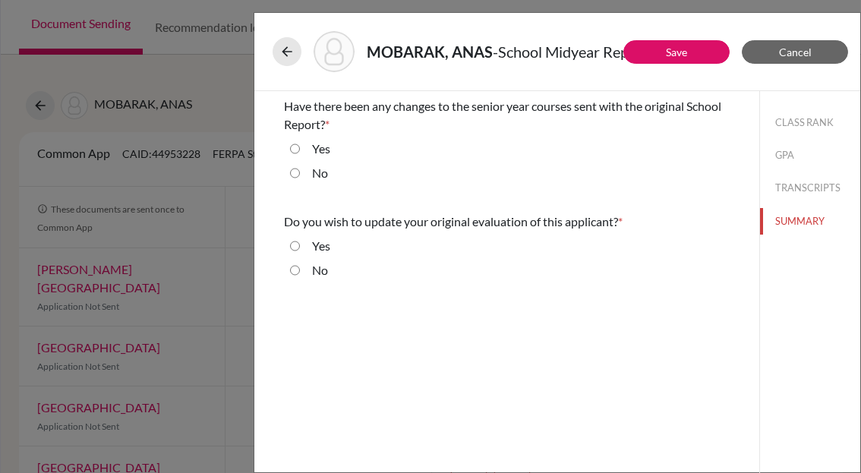
click at [314, 144] on label "Yes" at bounding box center [321, 149] width 18 height 18
click at [300, 144] on input "Yes" at bounding box center [295, 149] width 10 height 18
radio input "true"
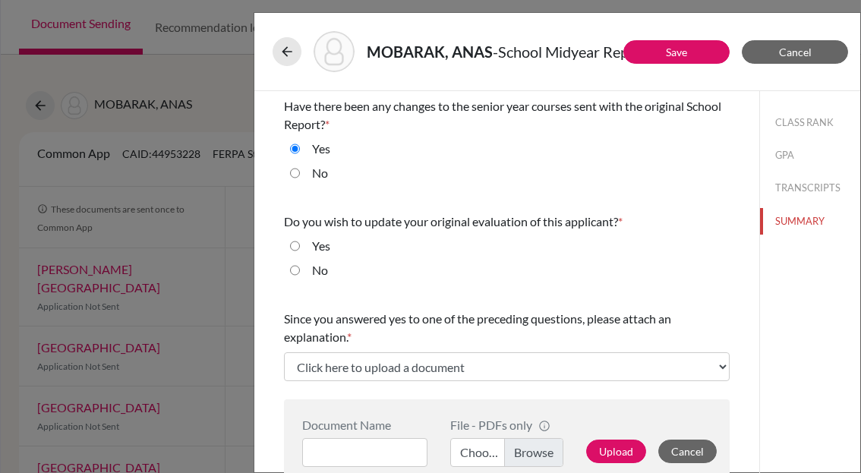
click at [316, 169] on label "No" at bounding box center [320, 173] width 16 height 18
click at [300, 169] on input "No" at bounding box center [295, 173] width 10 height 18
radio input "true"
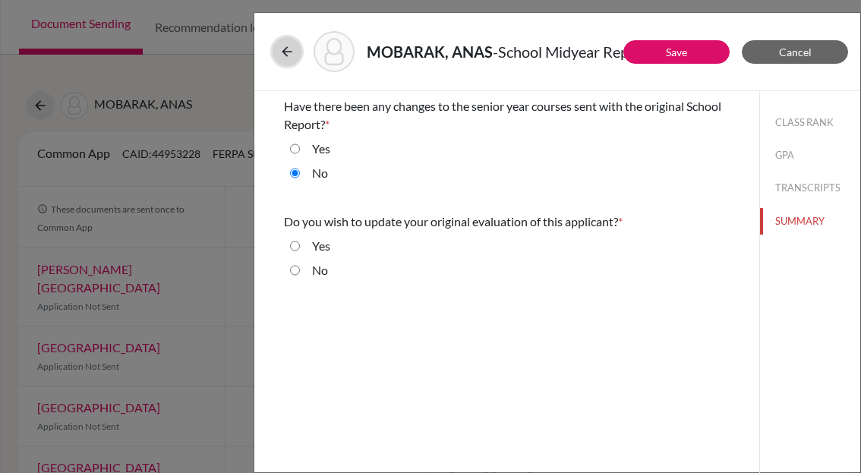
click at [292, 48] on icon at bounding box center [287, 51] width 15 height 15
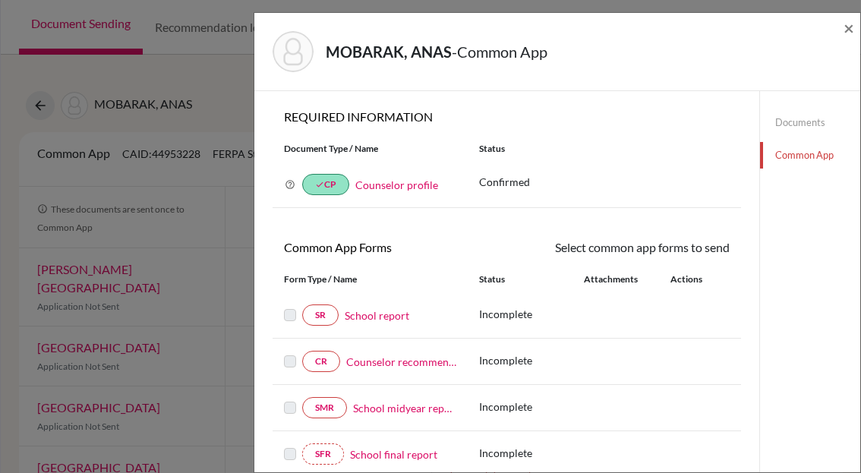
click at [392, 315] on link "School report" at bounding box center [377, 316] width 65 height 16
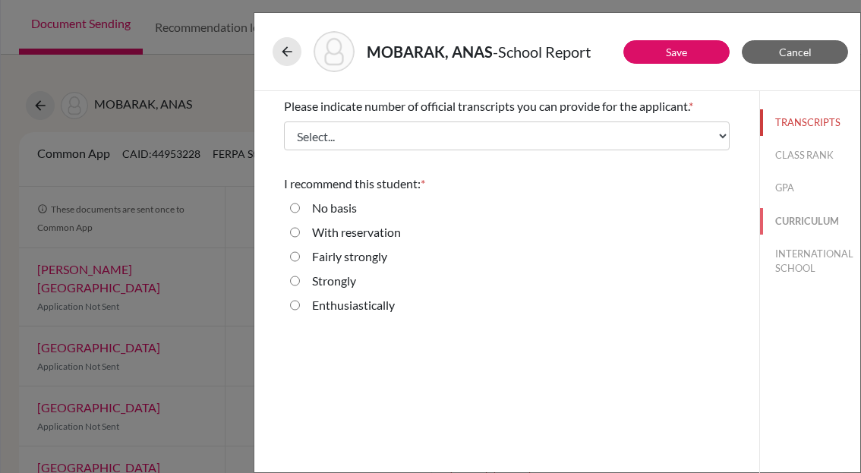
click at [801, 217] on button "CURRICULUM" at bounding box center [810, 221] width 100 height 27
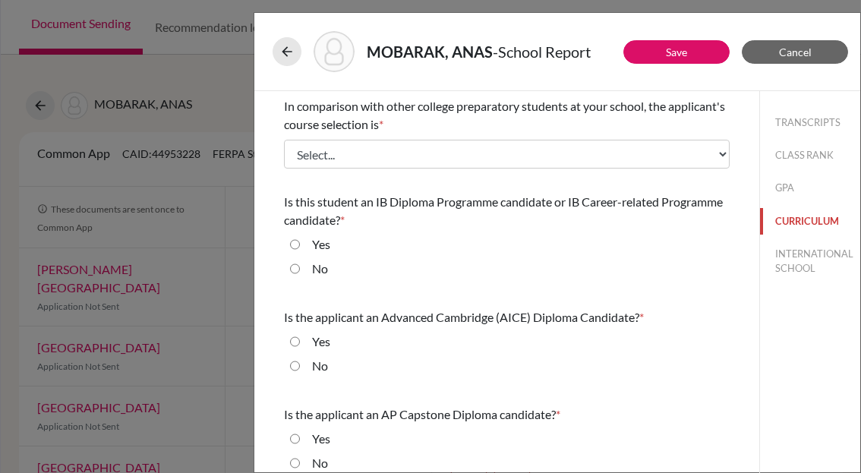
scroll to position [2, 0]
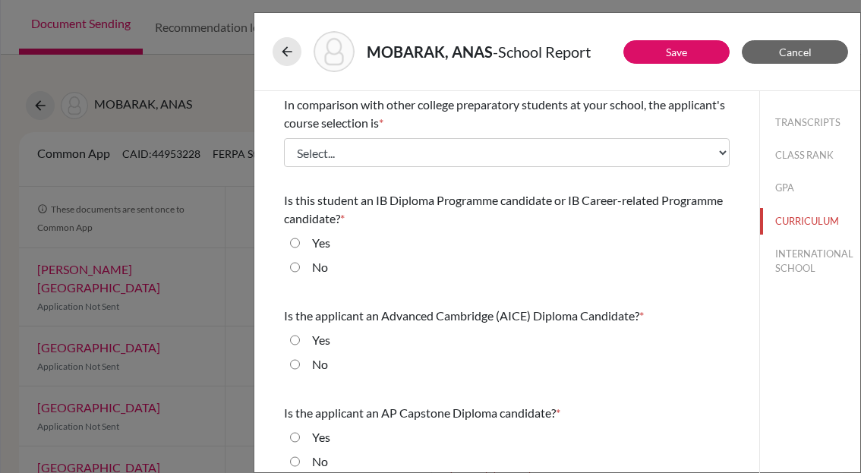
click at [321, 242] on label "Yes" at bounding box center [321, 243] width 18 height 18
click at [300, 242] on input "Yes" at bounding box center [295, 243] width 10 height 18
radio input "true"
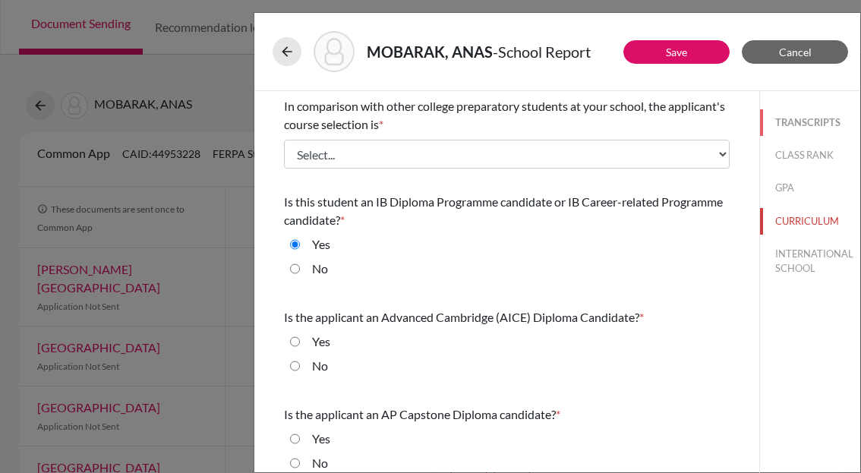
click at [778, 131] on button "TRANSCRIPTS" at bounding box center [810, 122] width 100 height 27
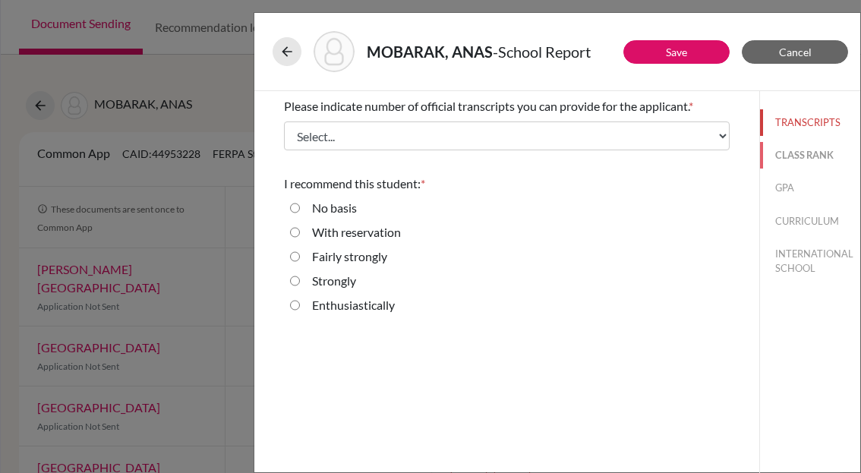
click at [801, 154] on button "CLASS RANK" at bounding box center [810, 155] width 100 height 27
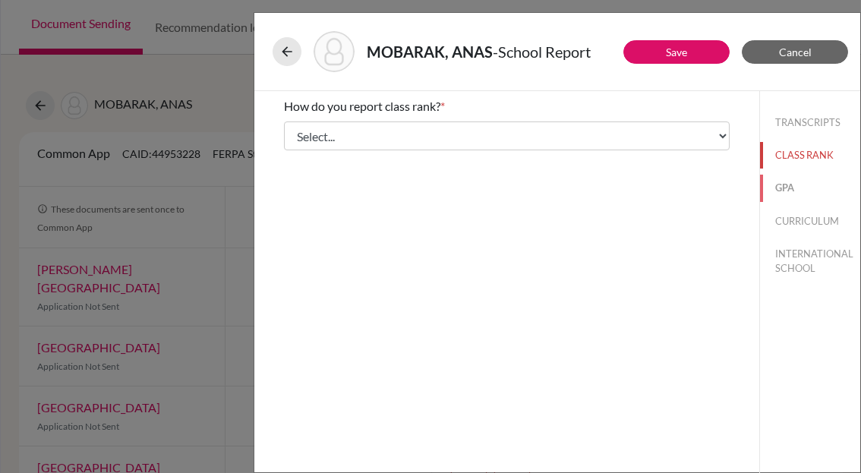
click at [804, 190] on button "GPA" at bounding box center [810, 188] width 100 height 27
click at [321, 121] on div "Do you report GPA (Grade Point Average)? * Yes No" at bounding box center [507, 133] width 446 height 85
click at [321, 122] on label "Yes" at bounding box center [321, 131] width 18 height 18
drag, startPoint x: 321, startPoint y: 121, endPoint x: 311, endPoint y: 135, distance: 17.5
click at [311, 135] on div "Yes" at bounding box center [315, 134] width 30 height 24
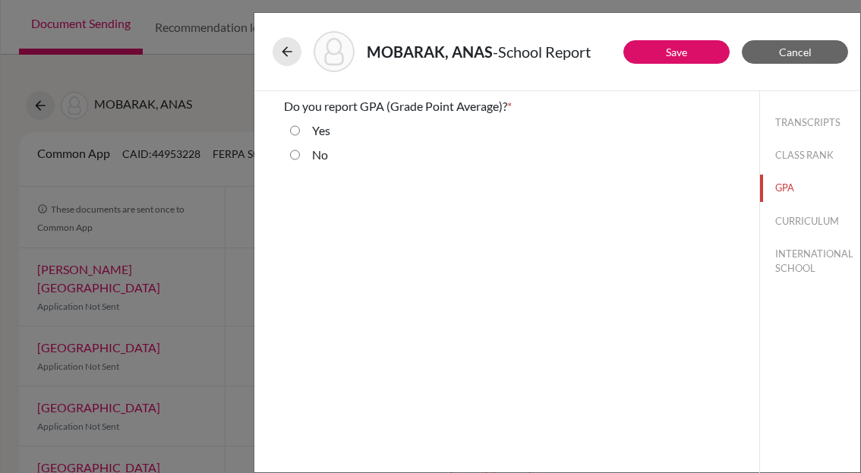
click at [321, 130] on label "Yes" at bounding box center [321, 131] width 18 height 18
click at [300, 130] on input "Yes" at bounding box center [295, 131] width 10 height 18
radio input "true"
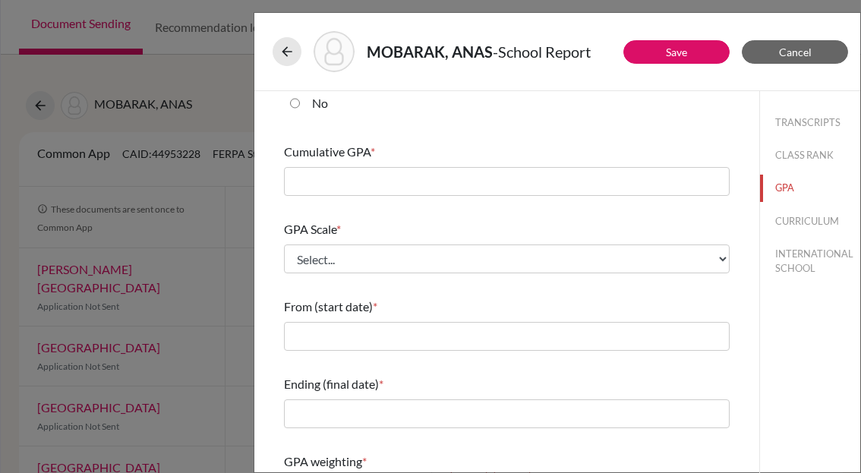
scroll to position [53, 0]
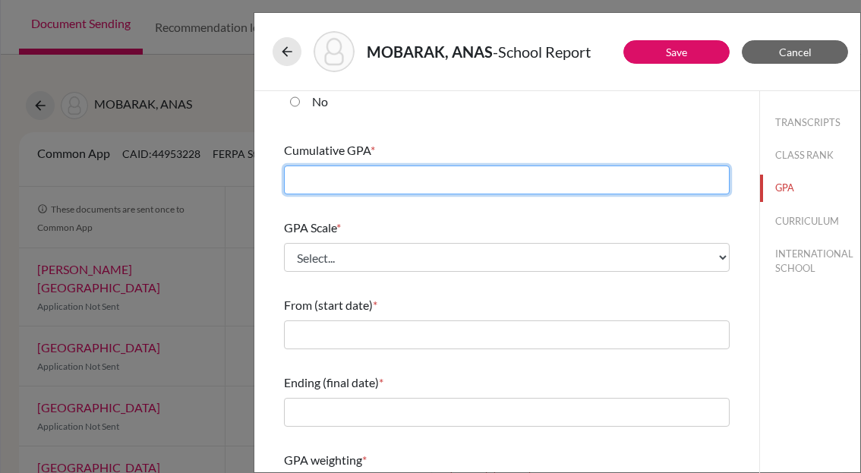
click at [355, 169] on input "text" at bounding box center [507, 180] width 446 height 29
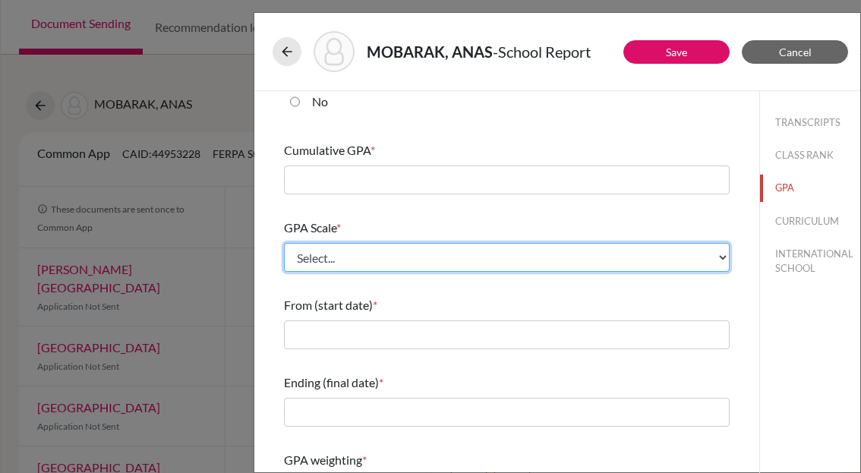
click at [377, 253] on select "Select... 4 5 6 7 8 9 10 11 12 13 14 15 16 17 18 19 20 100" at bounding box center [507, 257] width 446 height 29
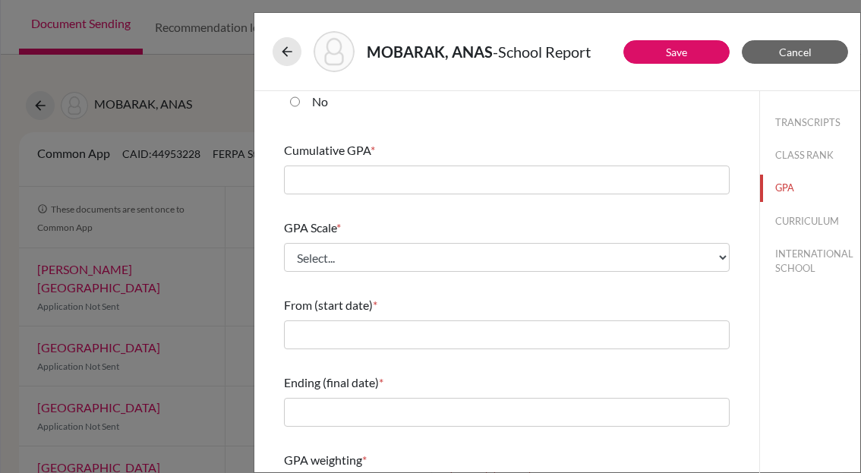
click at [262, 241] on div "Do you report GPA (Grade Point Average)? * Yes No Cumulative GPA * GPA Scale * …" at bounding box center [506, 233] width 505 height 390
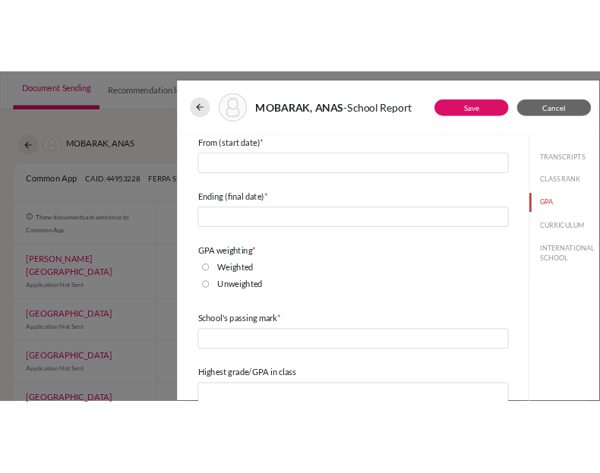
scroll to position [0, 0]
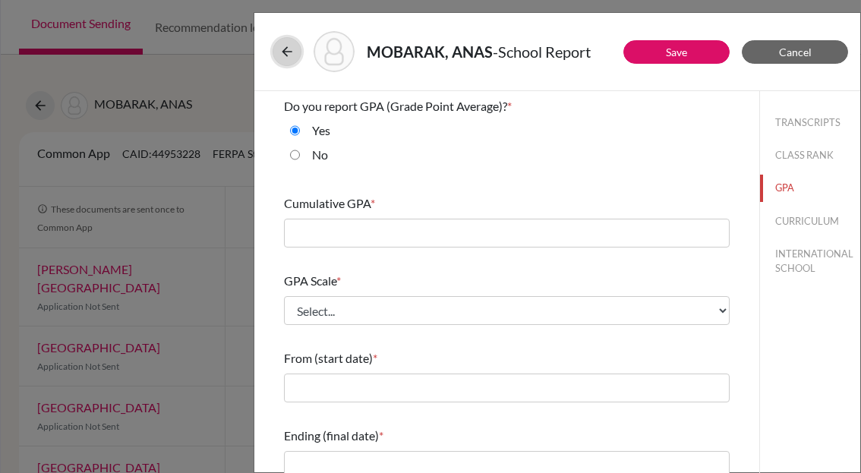
click at [278, 62] on button at bounding box center [287, 51] width 29 height 29
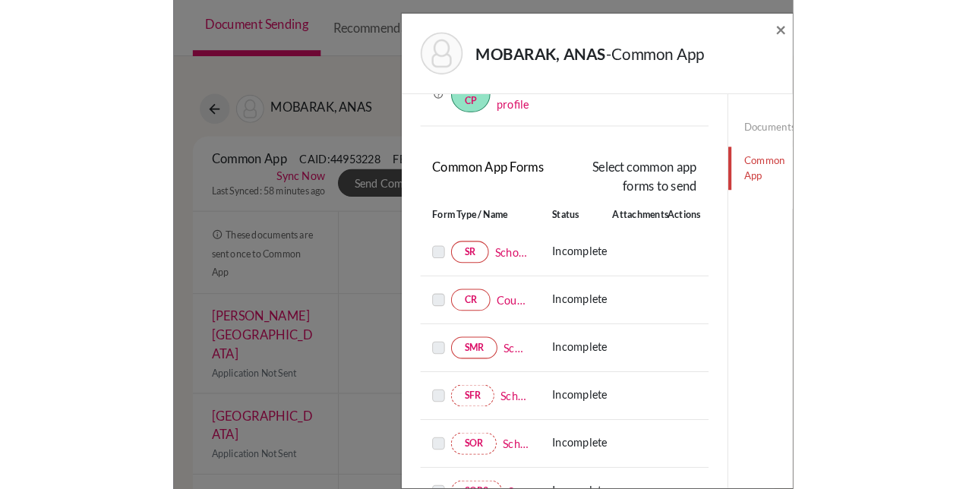
scroll to position [93, 0]
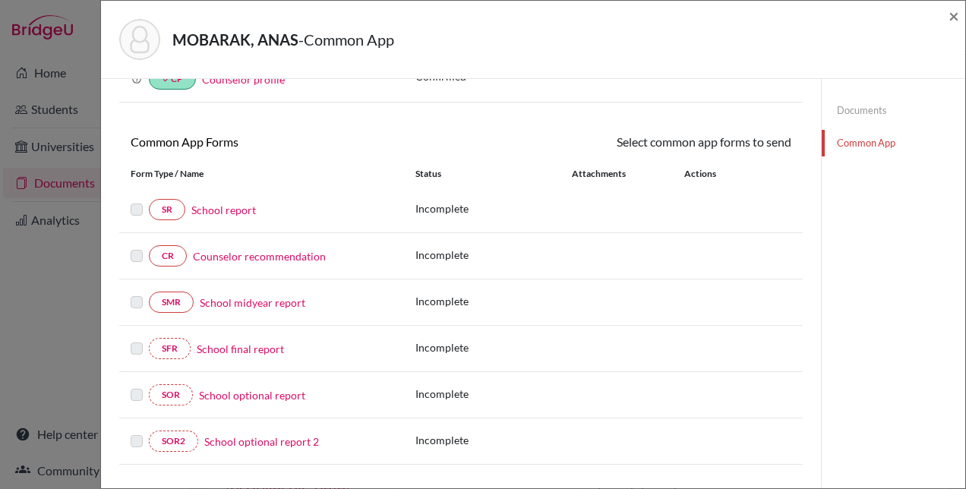
click at [231, 347] on link "School final report" at bounding box center [240, 349] width 87 height 16
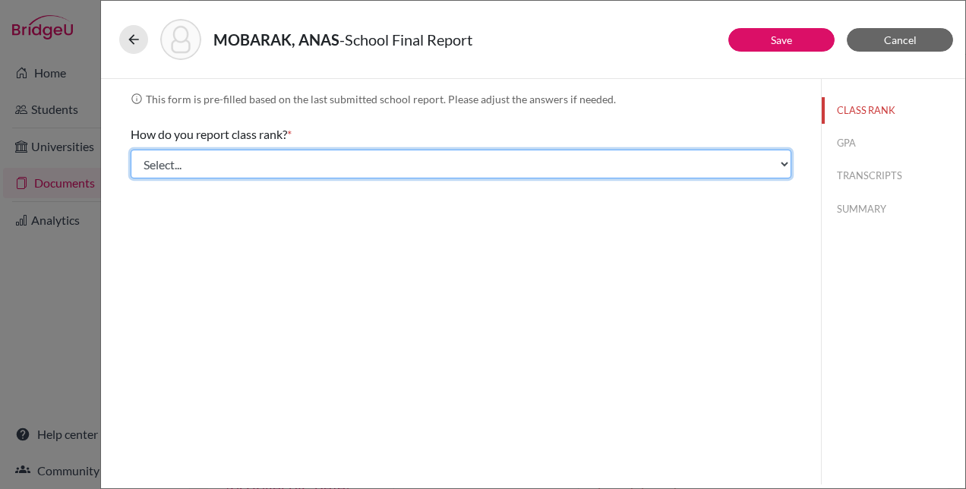
click at [304, 172] on select "Select... Exact Decile Quintile Quartile None" at bounding box center [461, 164] width 661 height 29
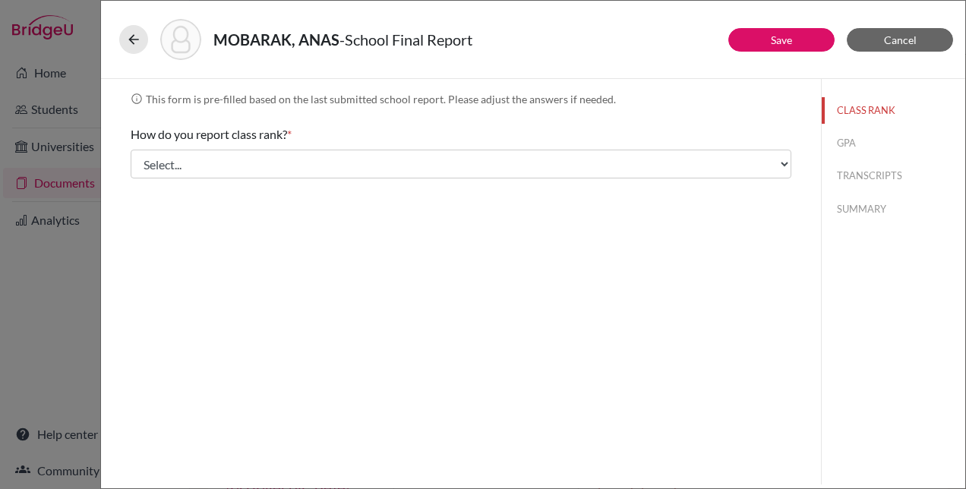
click at [575, 85] on div "info This form is pre-filled based on the last submitted school report. Please …" at bounding box center [461, 282] width 720 height 406
click at [849, 146] on button "GPA" at bounding box center [894, 143] width 144 height 27
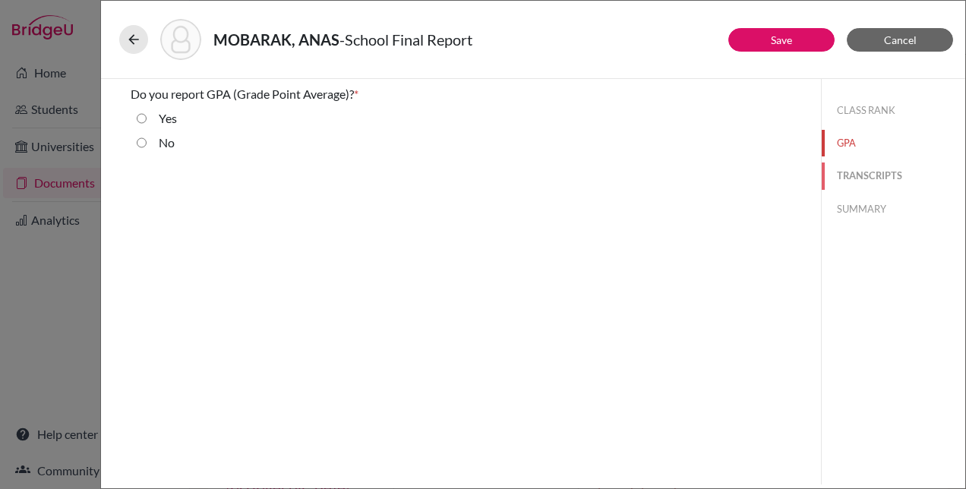
click at [865, 188] on button "TRANSCRIPTS" at bounding box center [894, 176] width 144 height 27
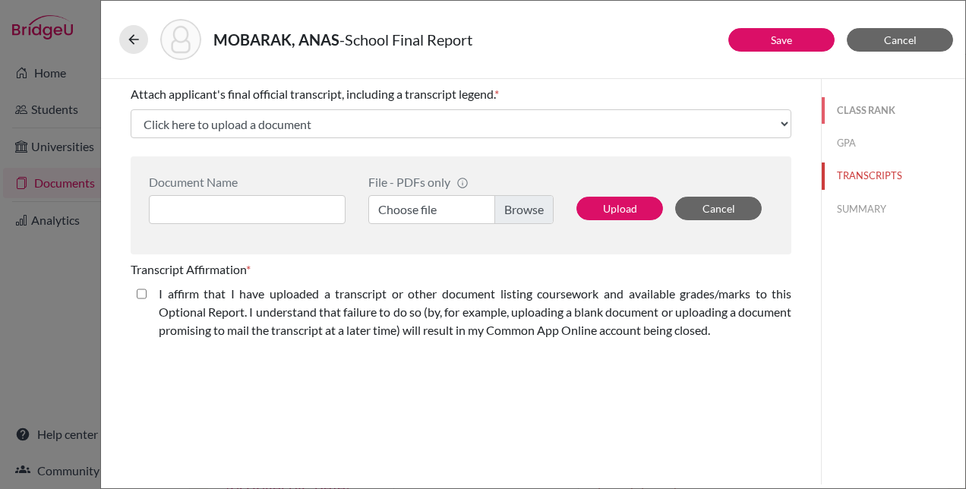
click at [877, 100] on button "CLASS RANK" at bounding box center [894, 110] width 144 height 27
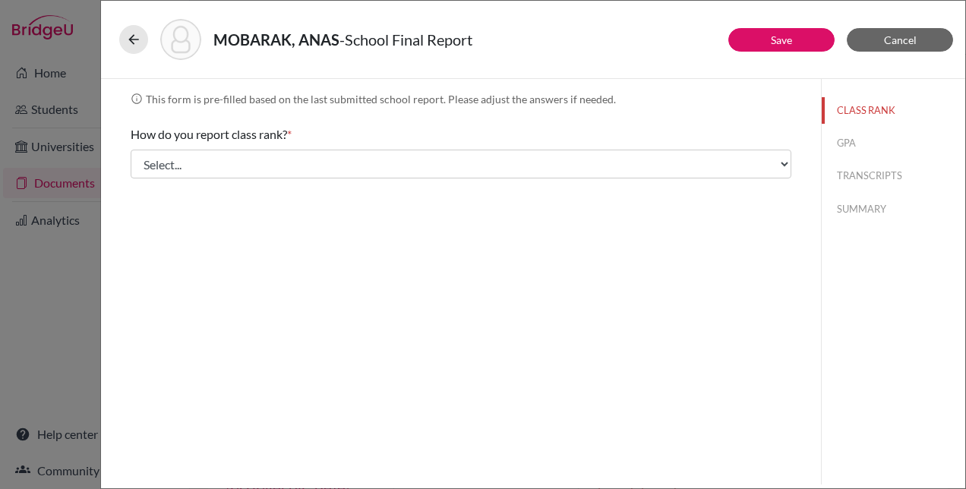
click at [610, 58] on div "MOBARAK, ANAS - School Final Report" at bounding box center [533, 39] width 828 height 41
click at [140, 35] on icon at bounding box center [133, 39] width 15 height 15
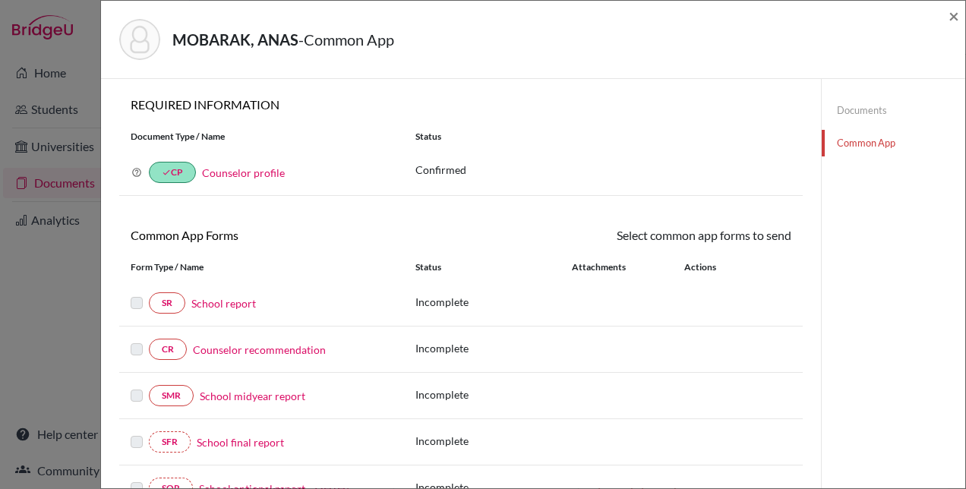
click at [479, 54] on div "MOBARAK, ANAS - Common App" at bounding box center [527, 39] width 817 height 41
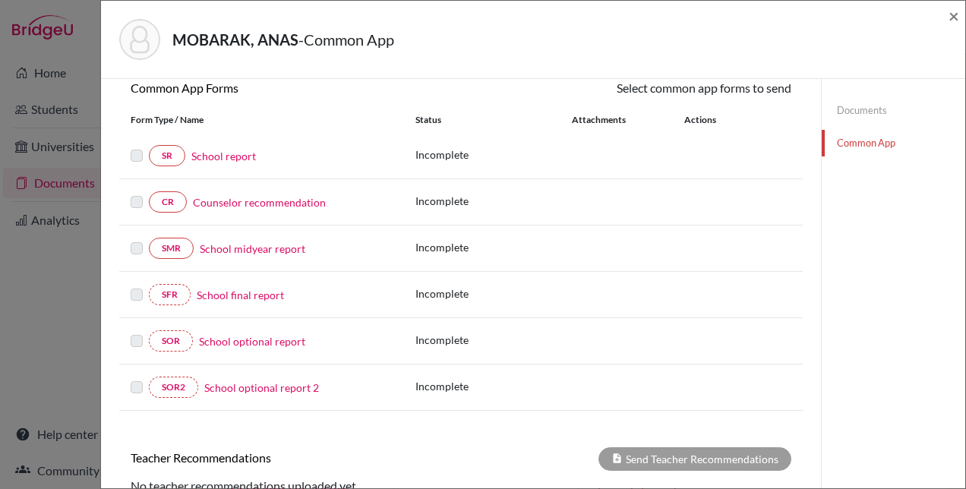
scroll to position [161, 0]
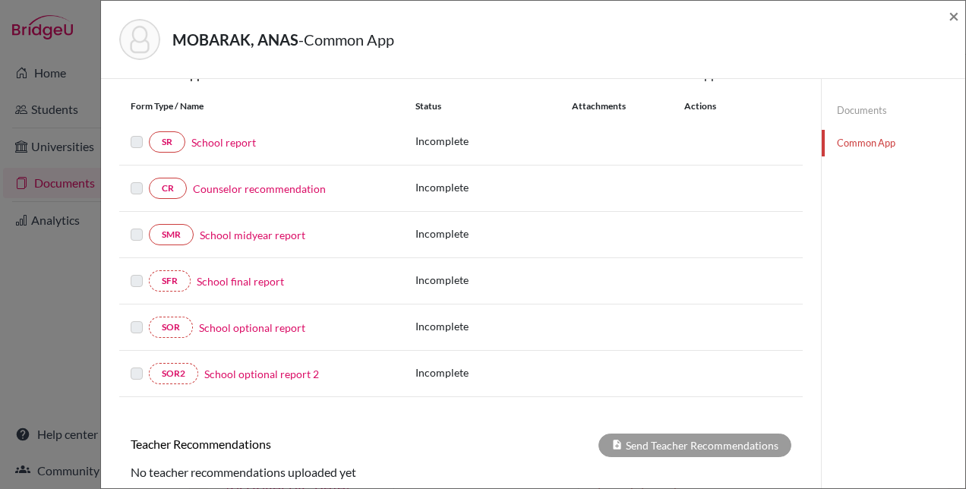
click at [288, 237] on link "School midyear report" at bounding box center [253, 235] width 106 height 16
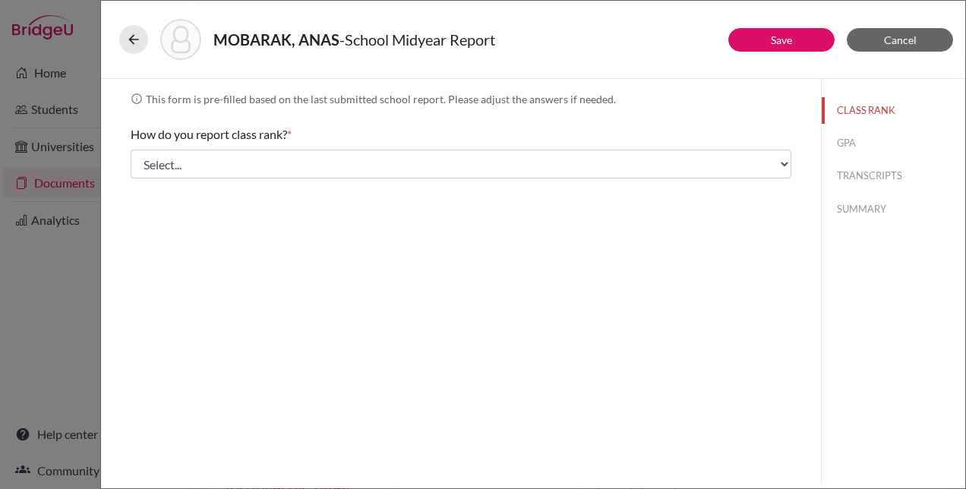
drag, startPoint x: 845, startPoint y: 159, endPoint x: 854, endPoint y: 144, distance: 17.1
click at [854, 144] on div "CLASS RANK GPA TRANSCRIPTS SUMMARY" at bounding box center [894, 157] width 144 height 156
click at [854, 144] on button "GPA" at bounding box center [894, 143] width 144 height 27
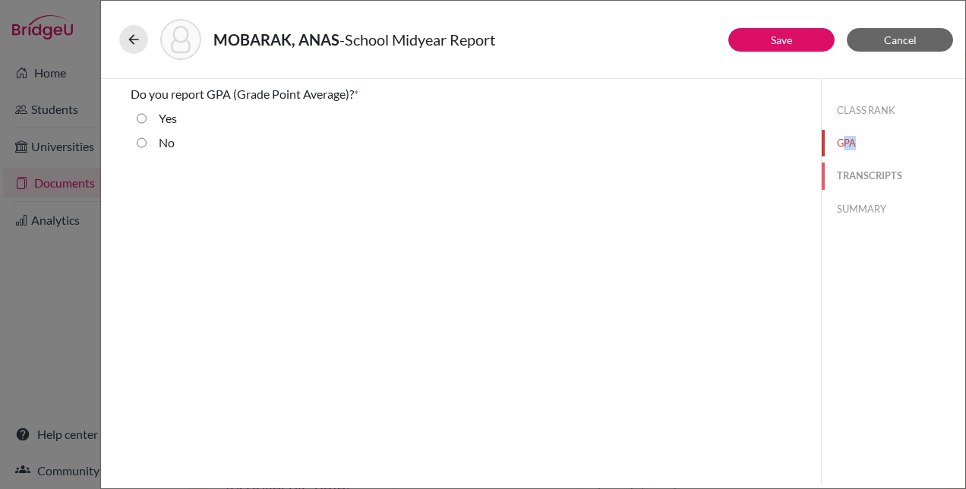
click at [861, 163] on button "TRANSCRIPTS" at bounding box center [894, 176] width 144 height 27
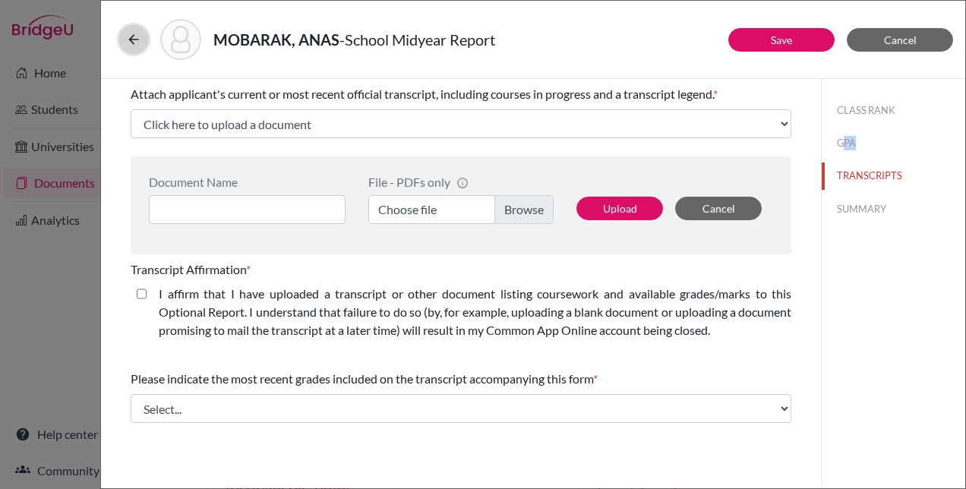
click at [141, 35] on button at bounding box center [133, 39] width 29 height 29
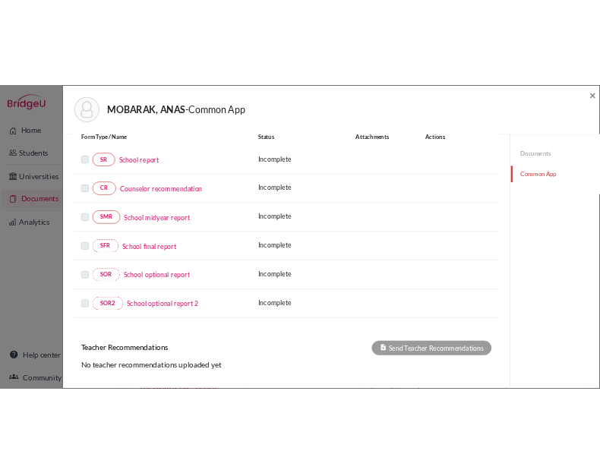
scroll to position [175, 0]
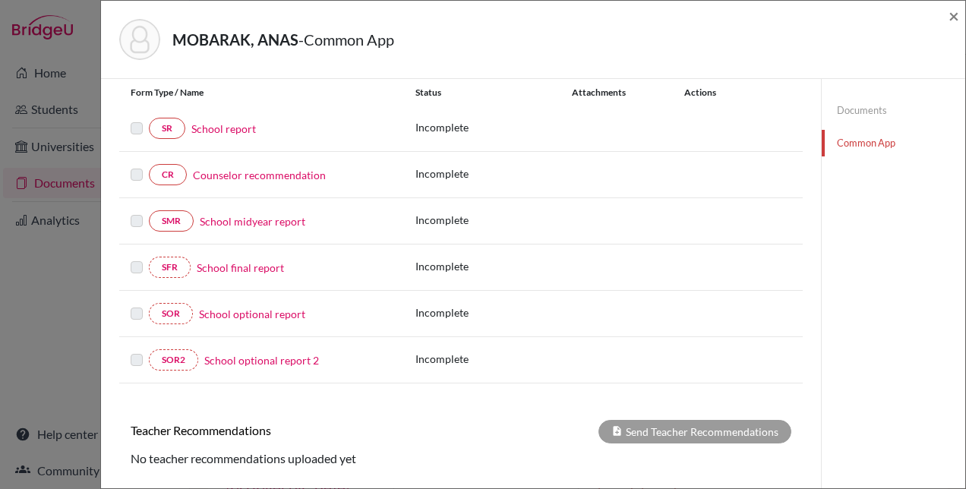
click at [216, 125] on link "School report" at bounding box center [223, 129] width 65 height 16
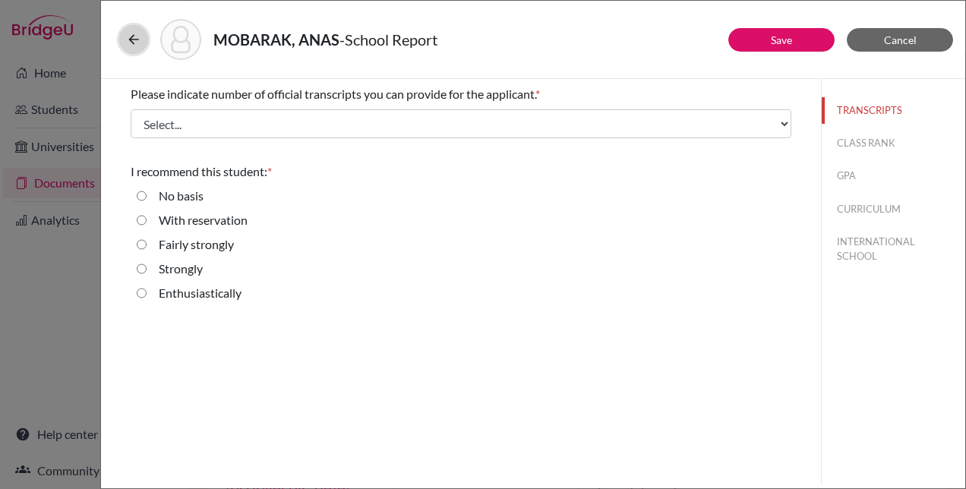
click at [135, 44] on icon at bounding box center [133, 39] width 15 height 15
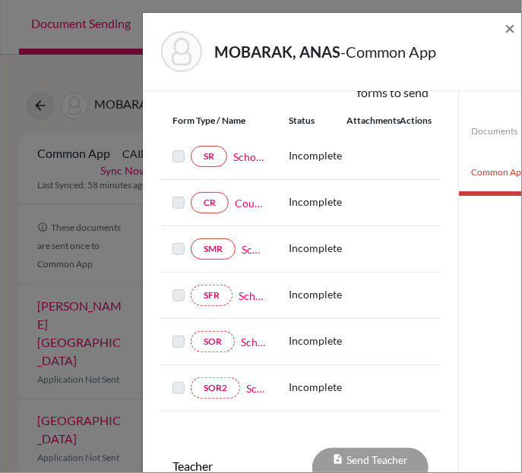
scroll to position [202, 0]
click at [205, 55] on div "MOBARAK, ANAS - Common App" at bounding box center [326, 51] width 331 height 41
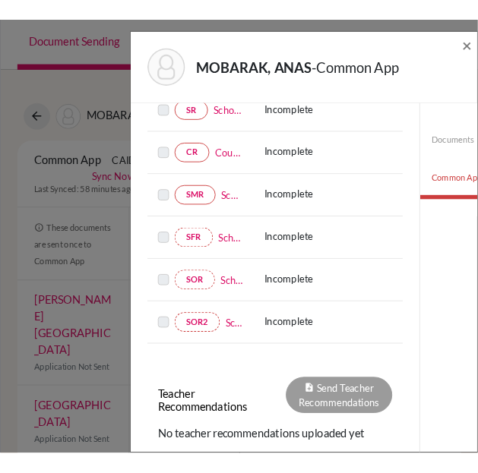
scroll to position [419, 0]
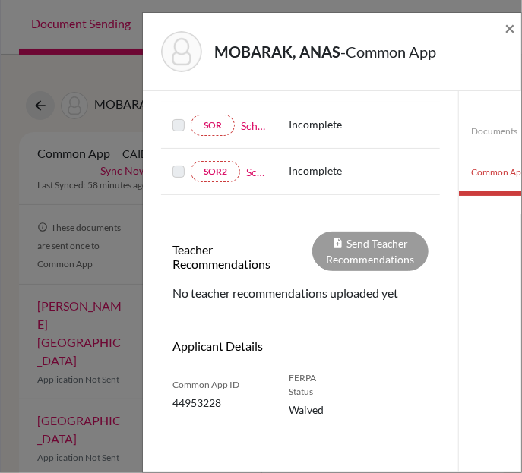
click at [363, 49] on span "- Common App" at bounding box center [388, 52] width 96 height 18
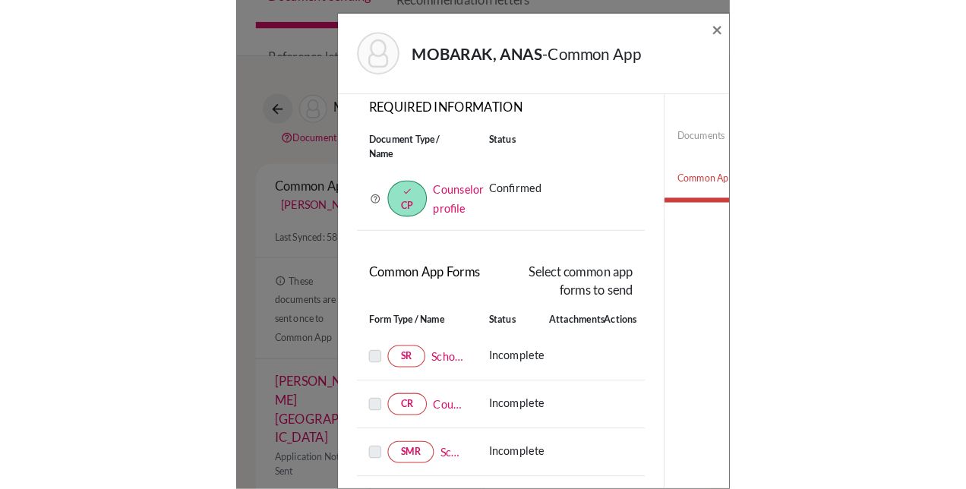
scroll to position [0, 0]
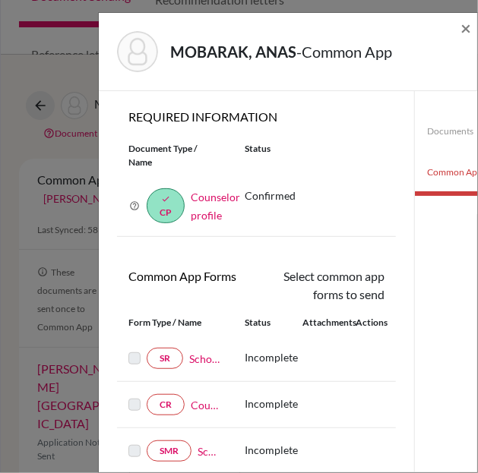
click at [266, 46] on strong "MOBARAK, ANAS" at bounding box center [233, 52] width 126 height 18
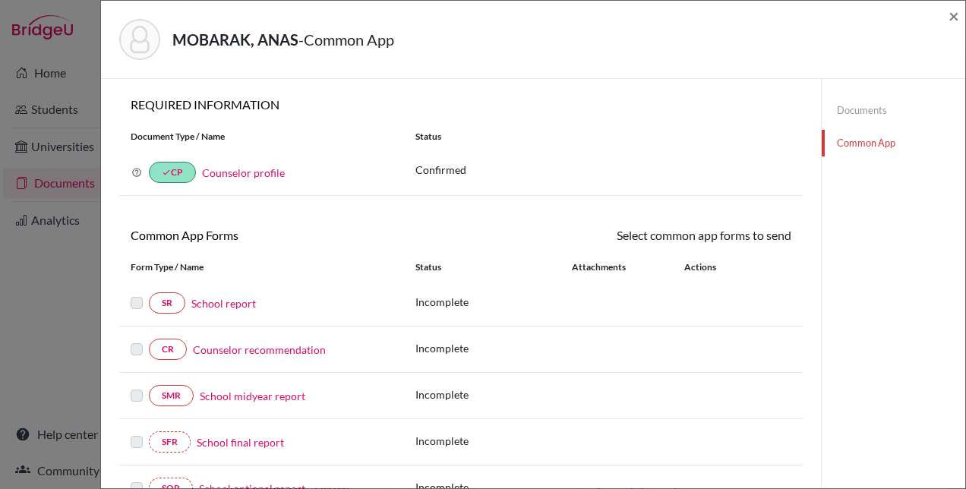
click at [133, 294] on label at bounding box center [137, 294] width 12 height 0
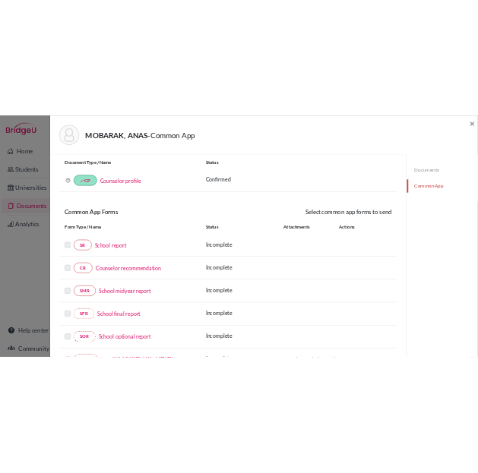
scroll to position [36, 0]
